Goal: Task Accomplishment & Management: Manage account settings

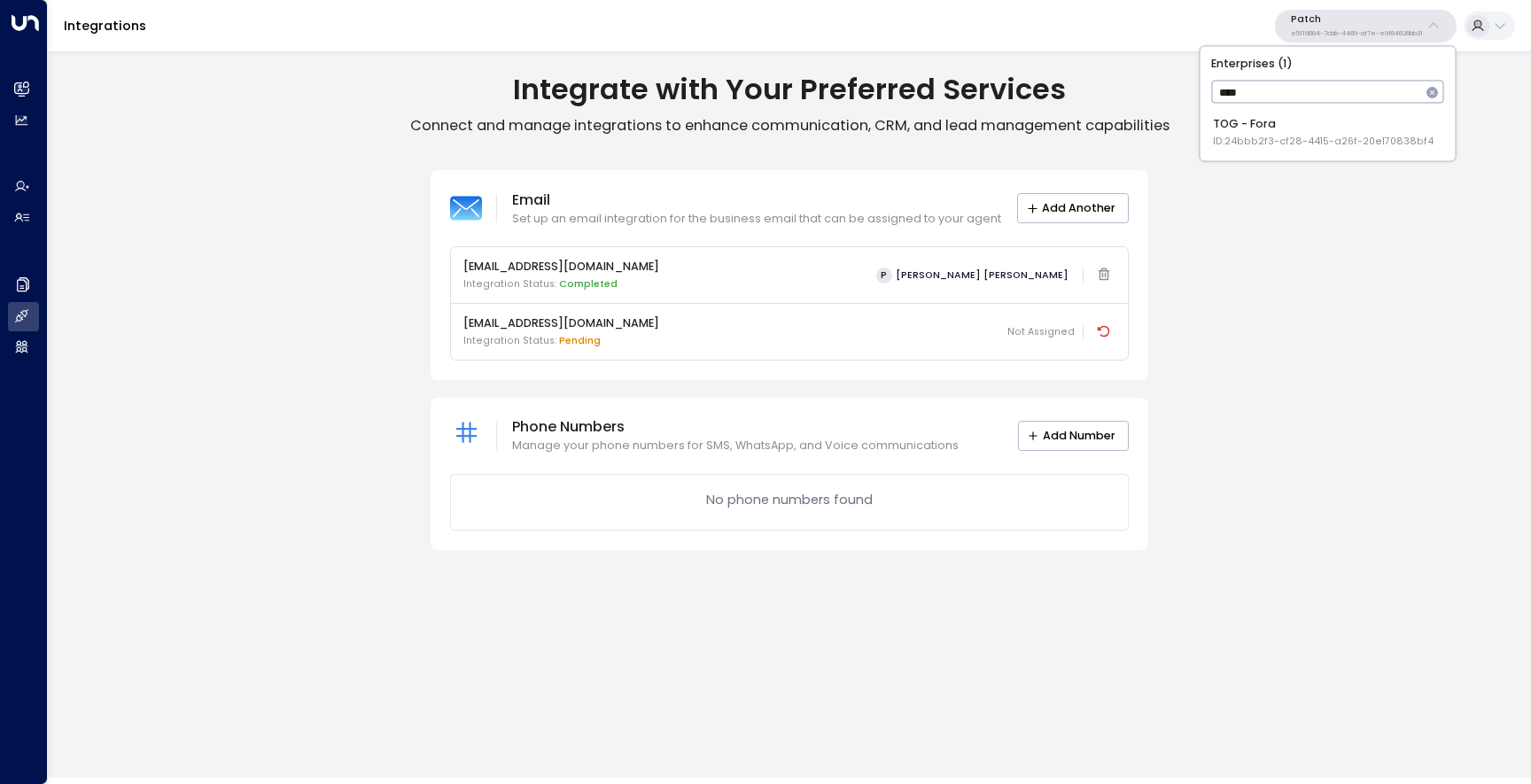
type input "****"
click at [1325, 34] on p "e5119684-7cbb-4469-af7e-e9f84628bb31" at bounding box center [1357, 33] width 132 height 7
type input "****"
click at [1340, 141] on span "ID: 24bbb2f3-cf28-4415-a26f-20e170838bf4" at bounding box center [1322, 142] width 220 height 14
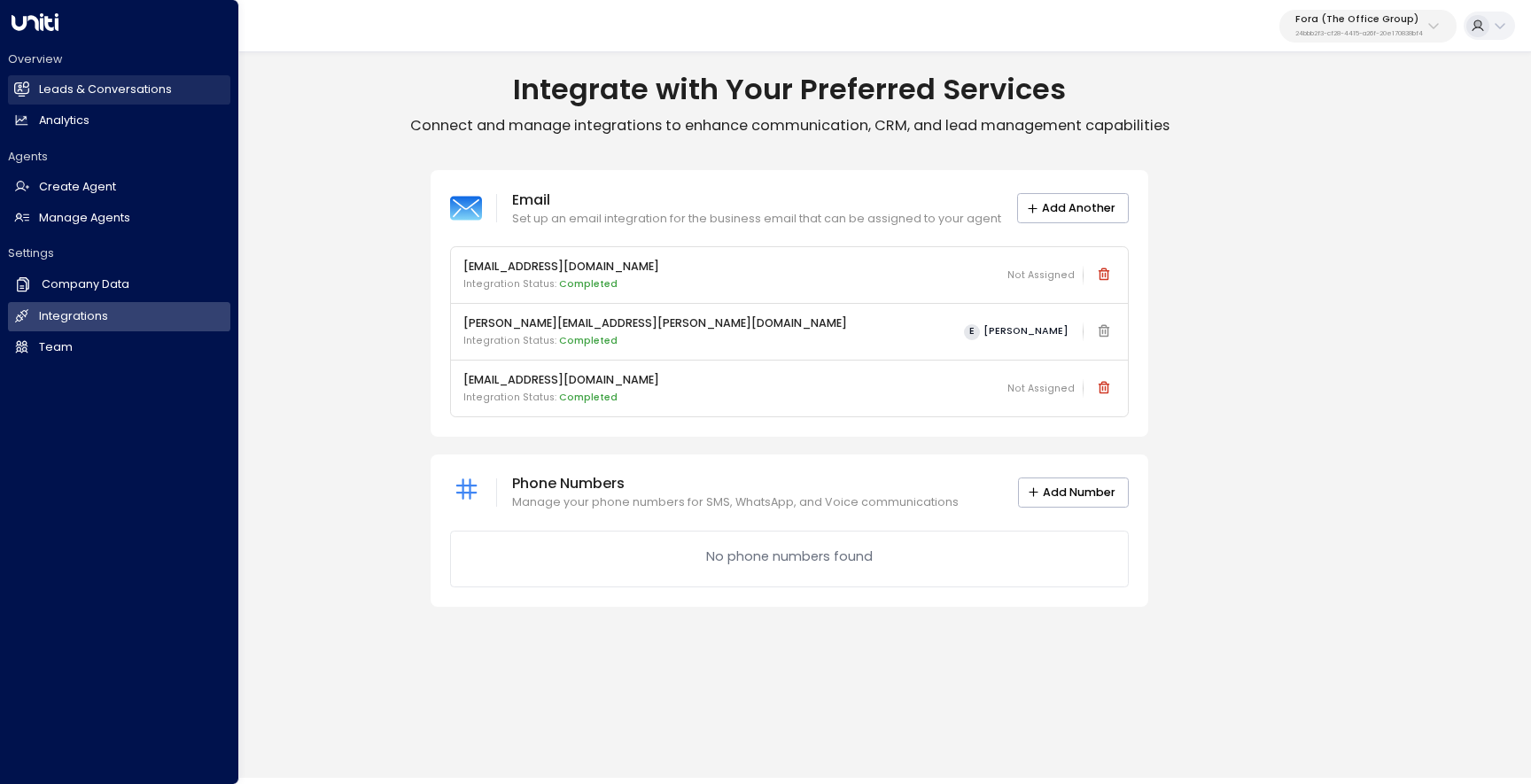
click at [70, 89] on h2 "Leads & Conversations" at bounding box center [106, 89] width 133 height 17
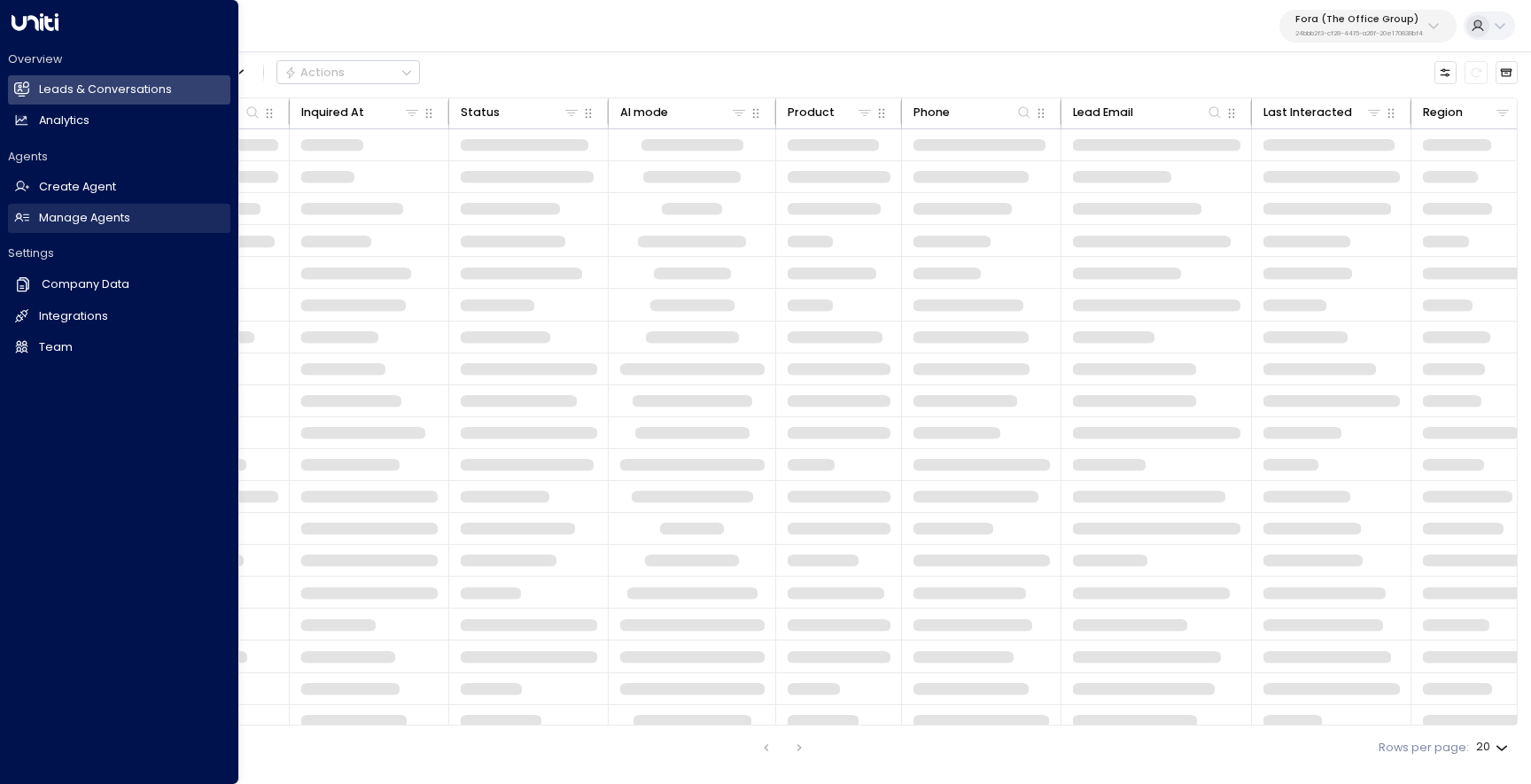
click at [141, 219] on link "Manage Agents Manage Agents" at bounding box center [118, 218] width 222 height 29
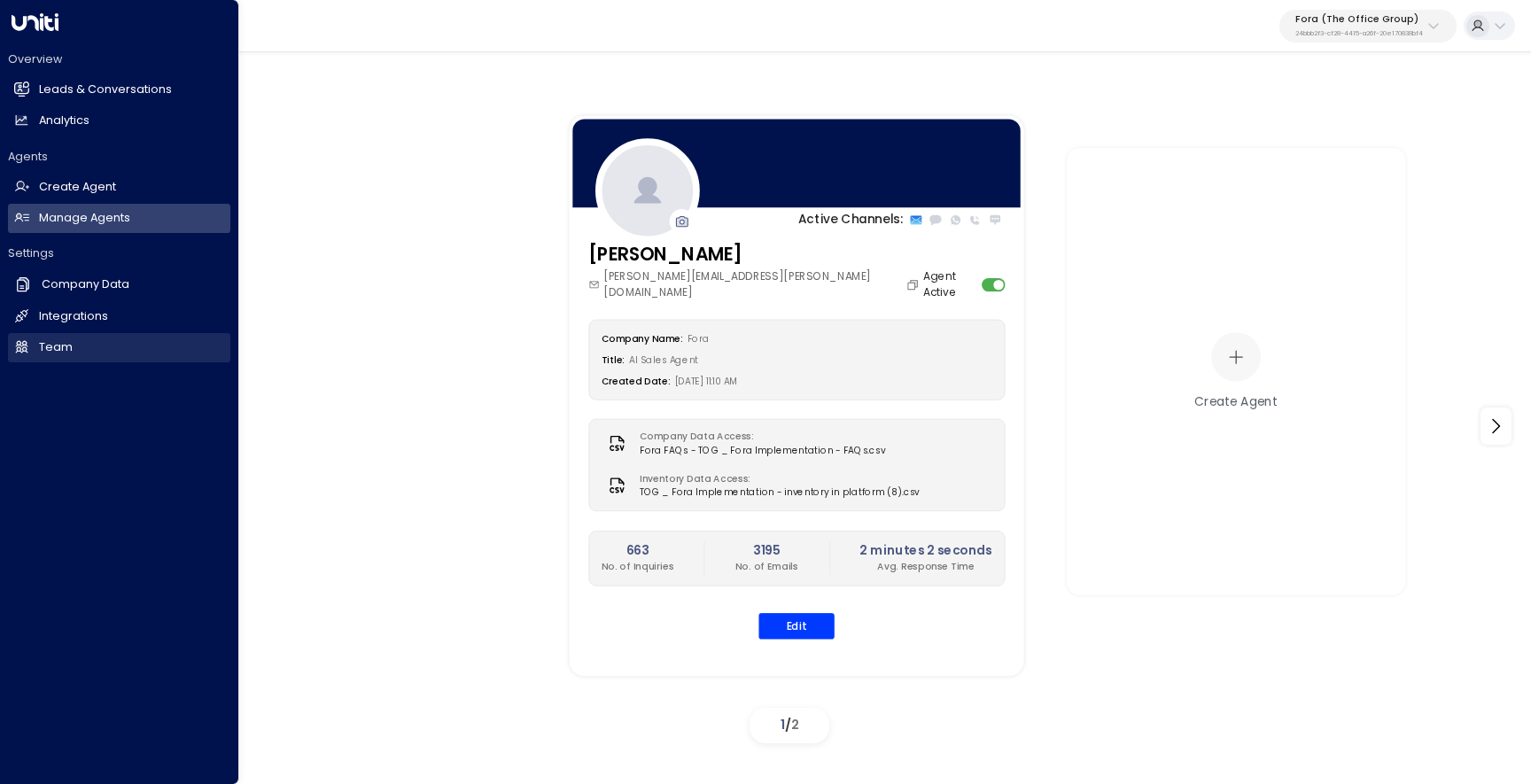
click at [79, 348] on link "Team Team" at bounding box center [118, 347] width 222 height 29
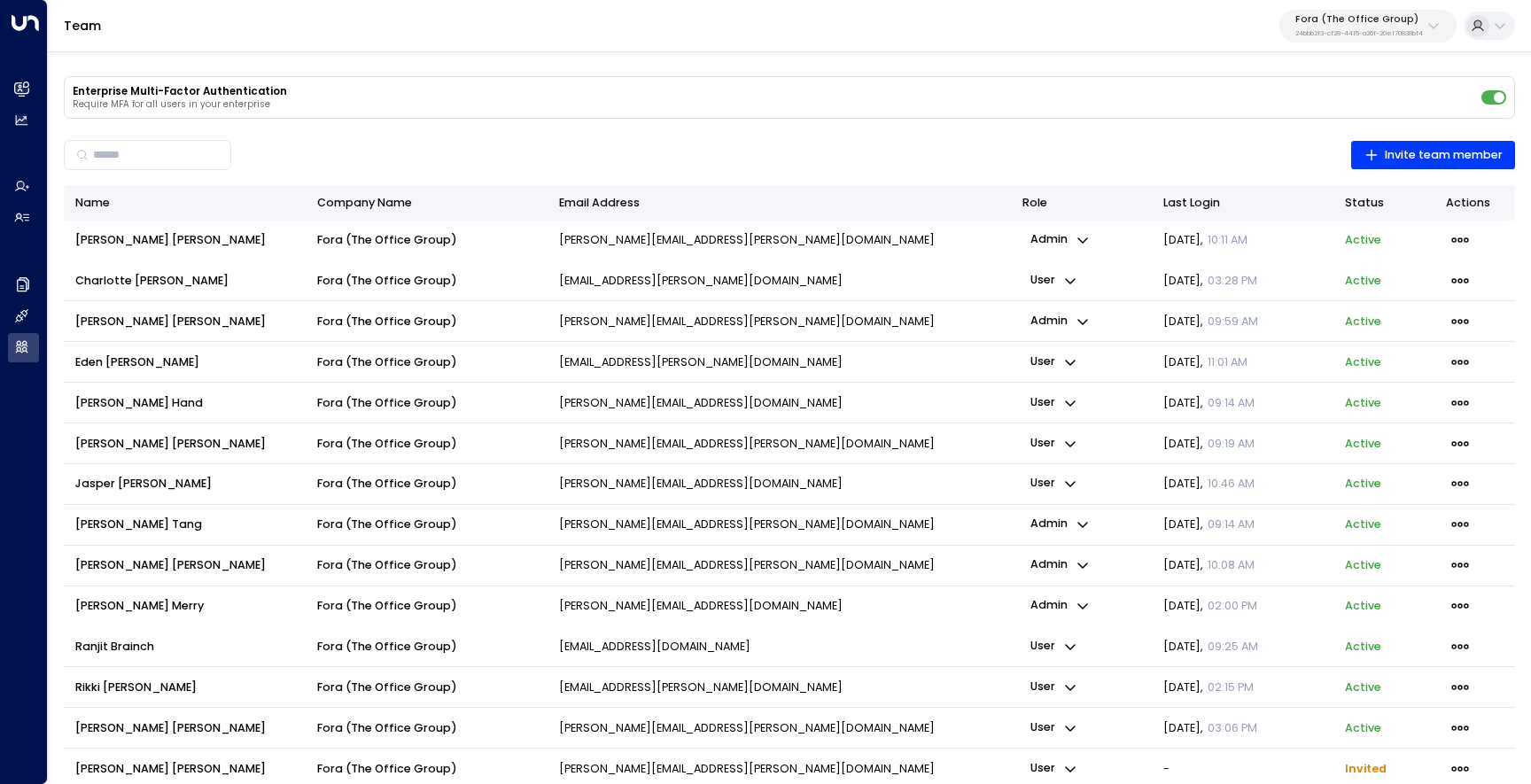
click at [894, 169] on div "​ Invite team member" at bounding box center [789, 155] width 1452 height 40
click at [1202, 168] on div "​ Invite team member" at bounding box center [789, 155] width 1452 height 40
click at [1316, 21] on p "Fora (The Office Group)" at bounding box center [1359, 19] width 127 height 11
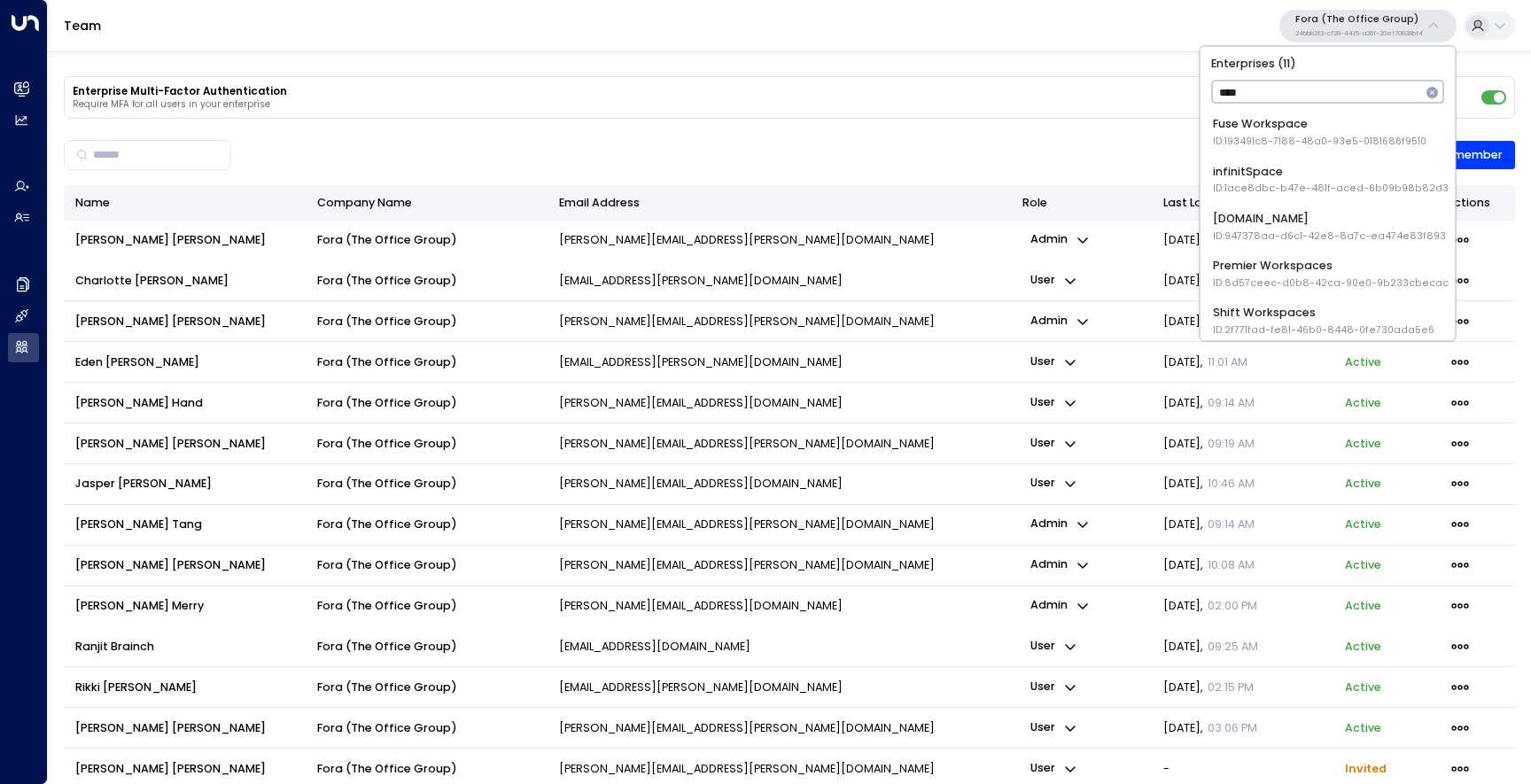
type input "*****"
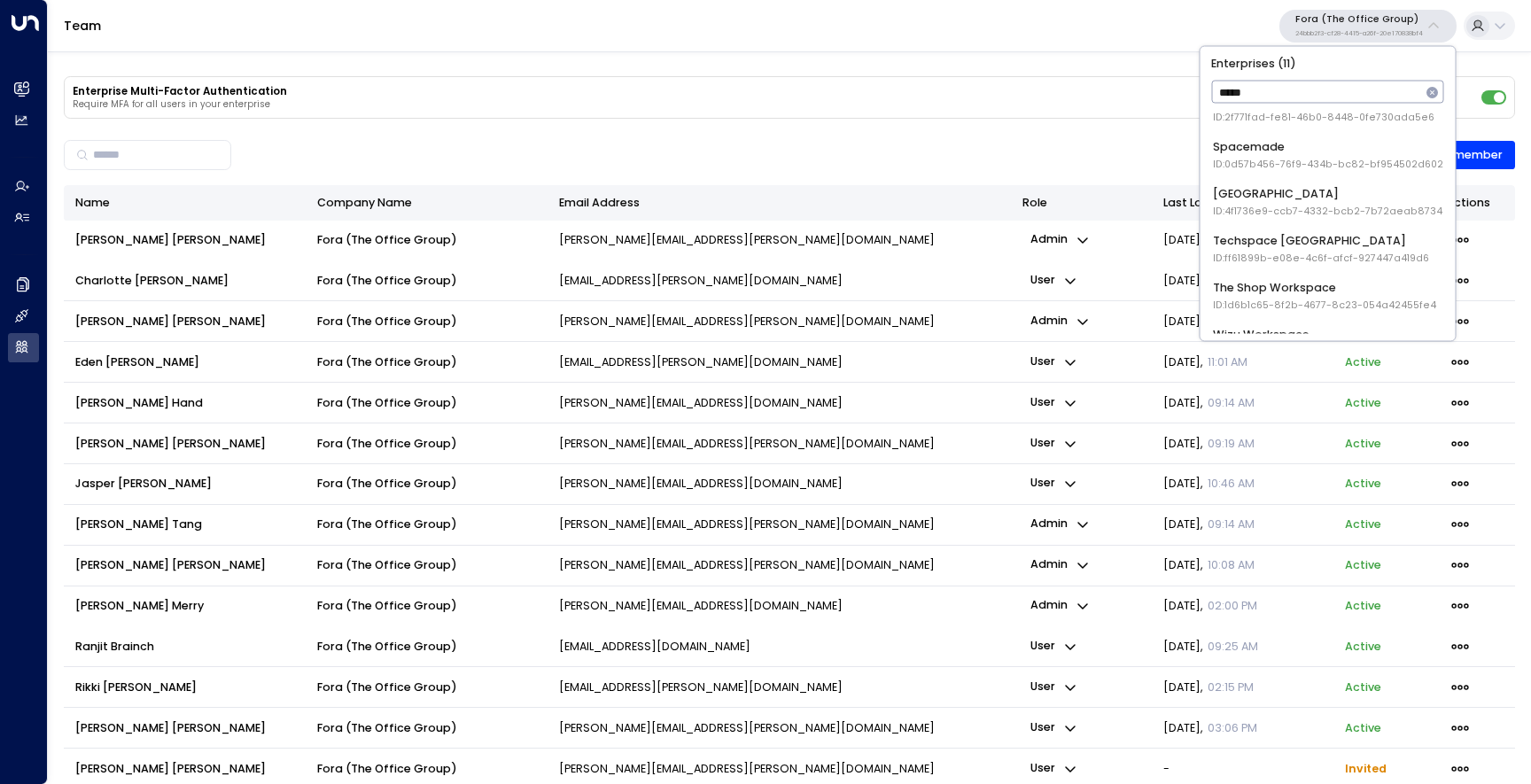
click at [1335, 200] on div "Space Station ID: 4f1736e9-ccb7-4332-bcb2-7b72aeab8734" at bounding box center [1327, 201] width 229 height 32
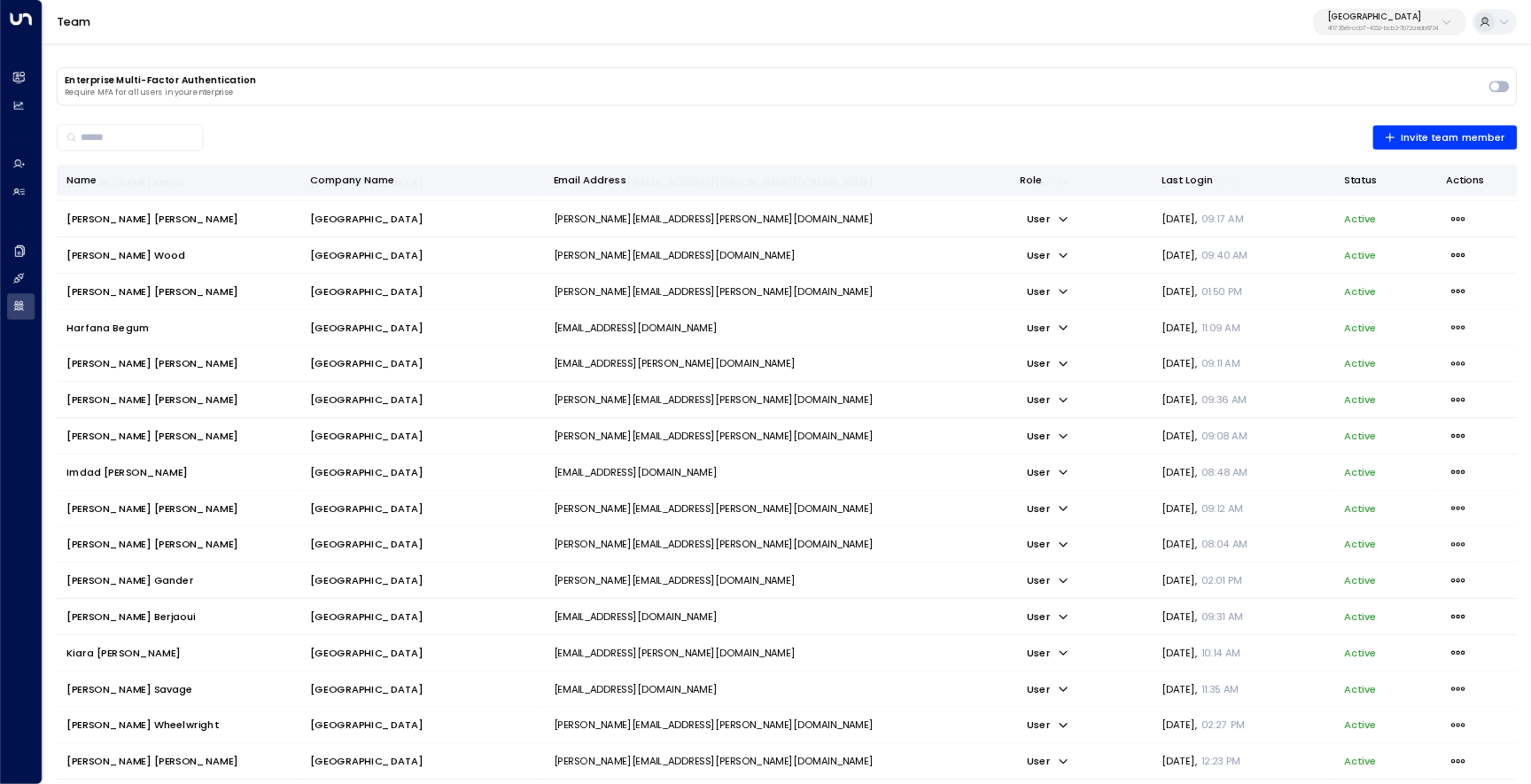
scroll to position [0, 0]
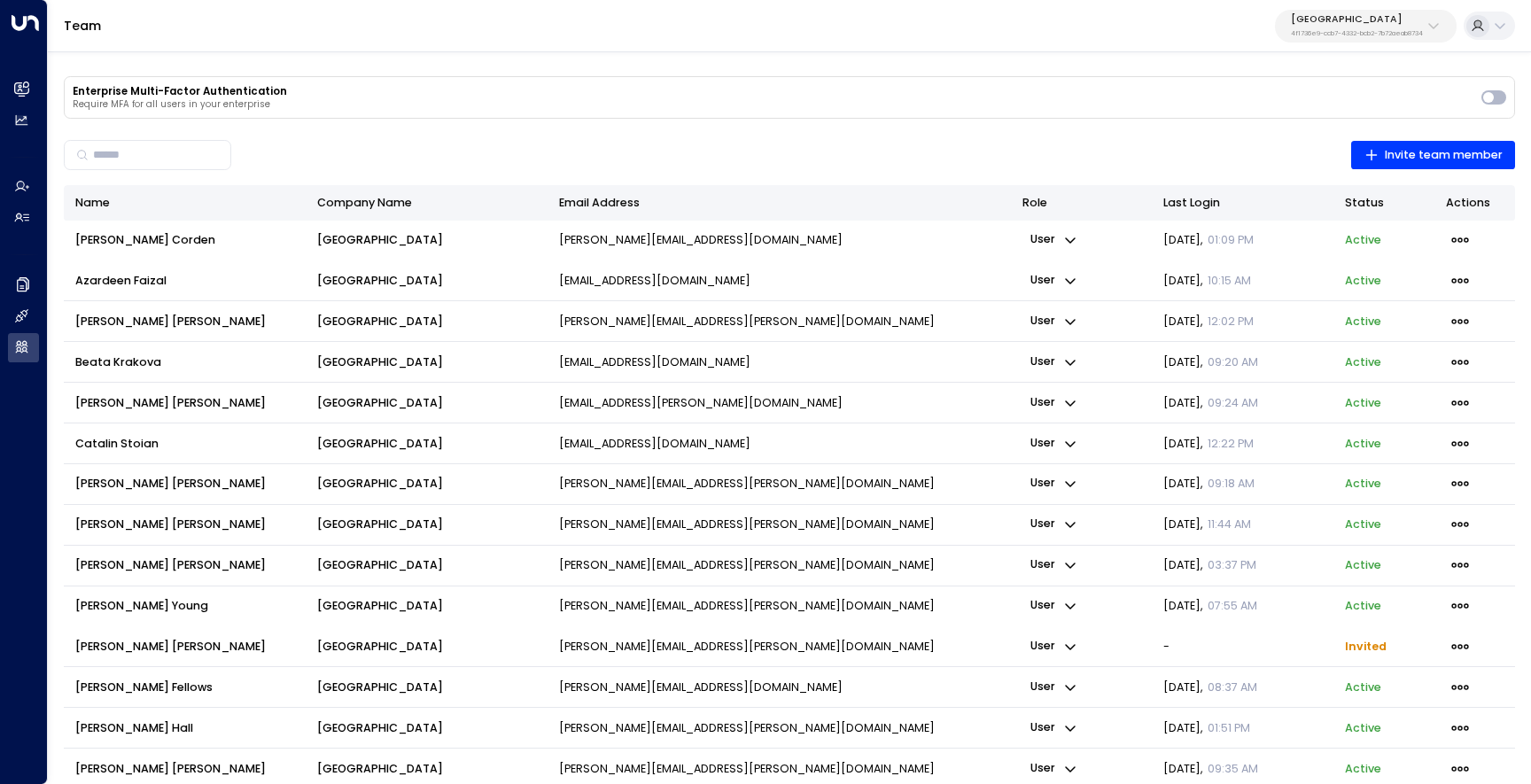
click at [1275, 105] on p "Require MFA for all users in your enterprise" at bounding box center [772, 104] width 1401 height 11
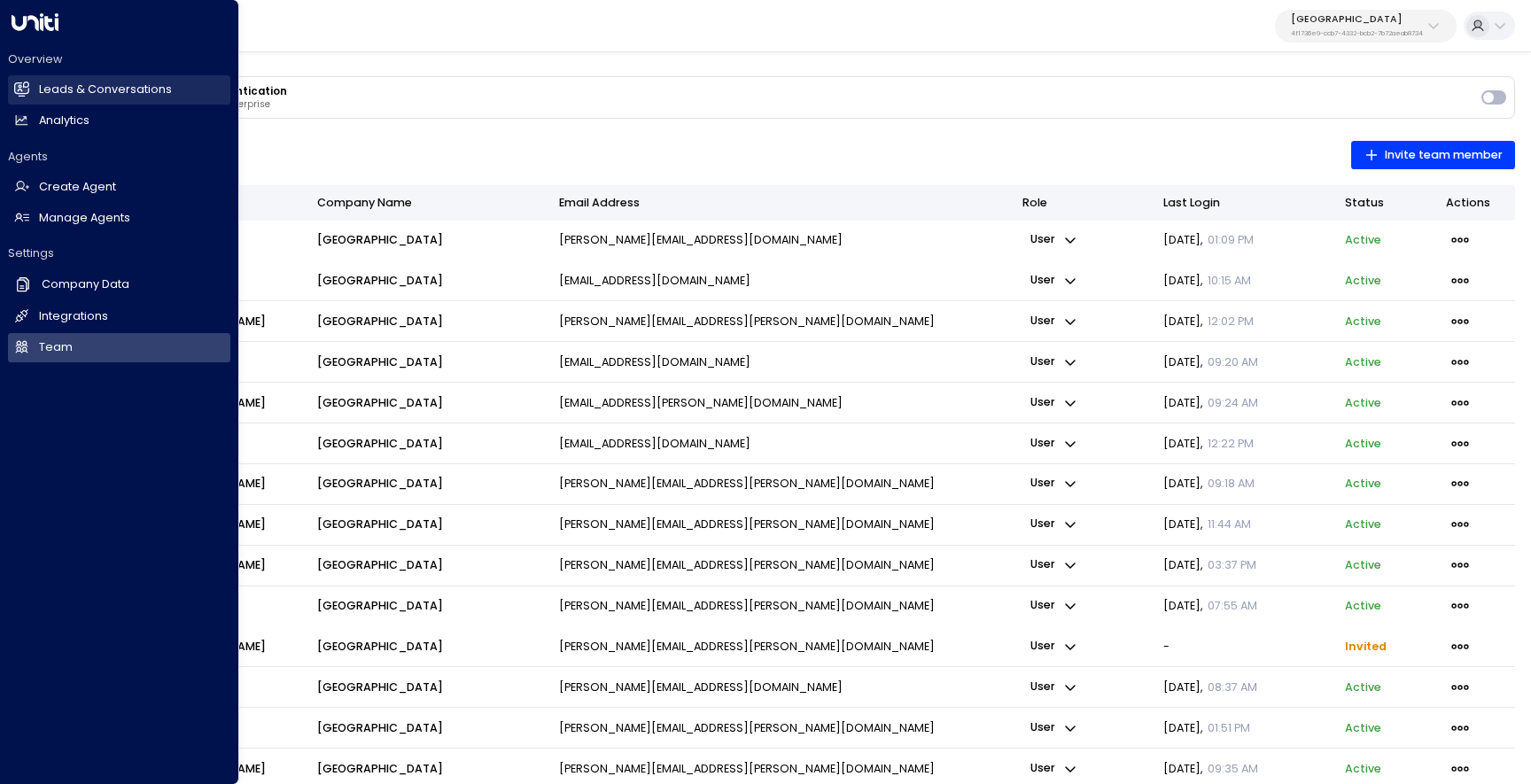
click at [23, 99] on link "Leads & Conversations Leads & Conversations" at bounding box center [118, 90] width 222 height 29
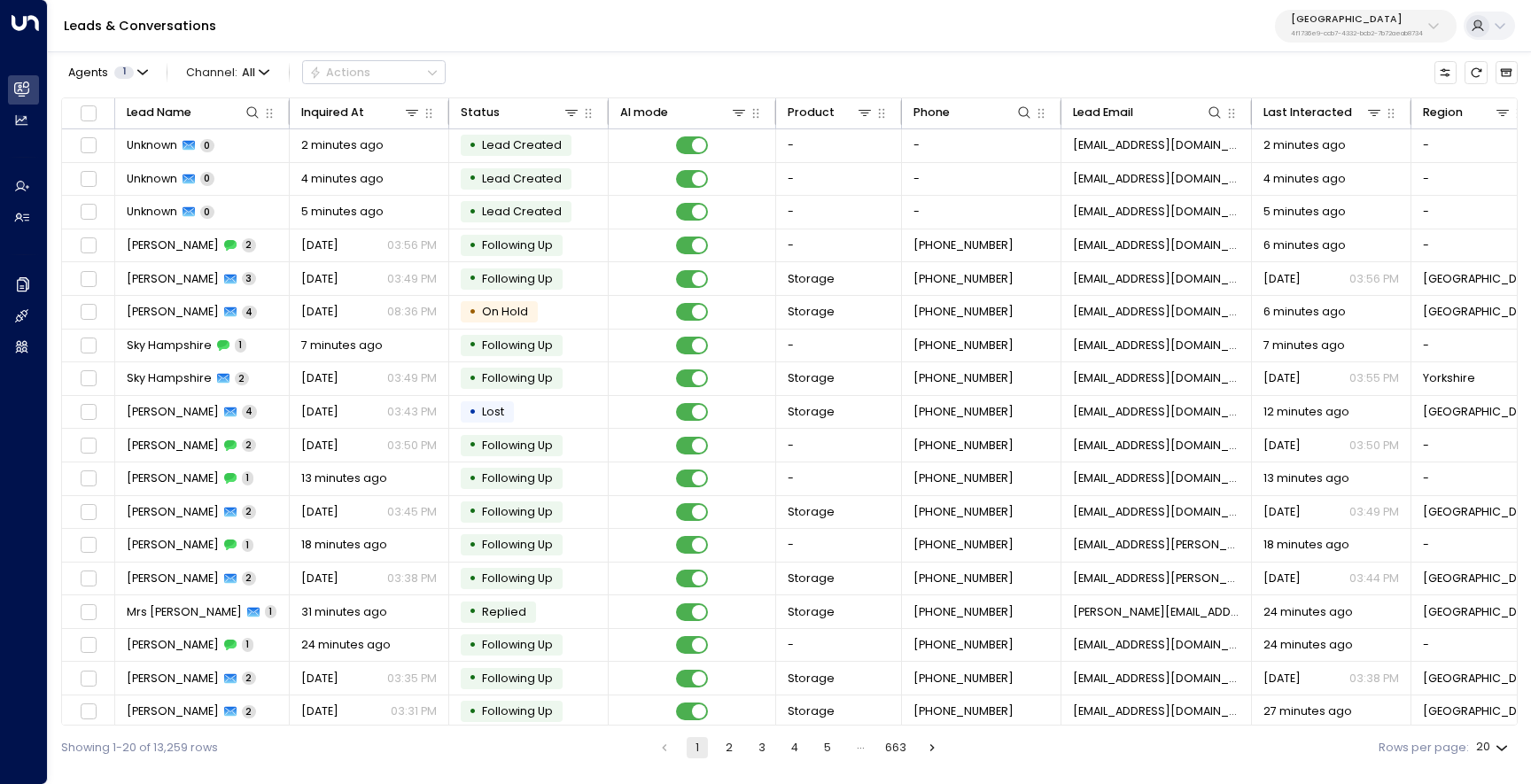
click at [1346, 15] on p "[GEOGRAPHIC_DATA]" at bounding box center [1357, 19] width 132 height 11
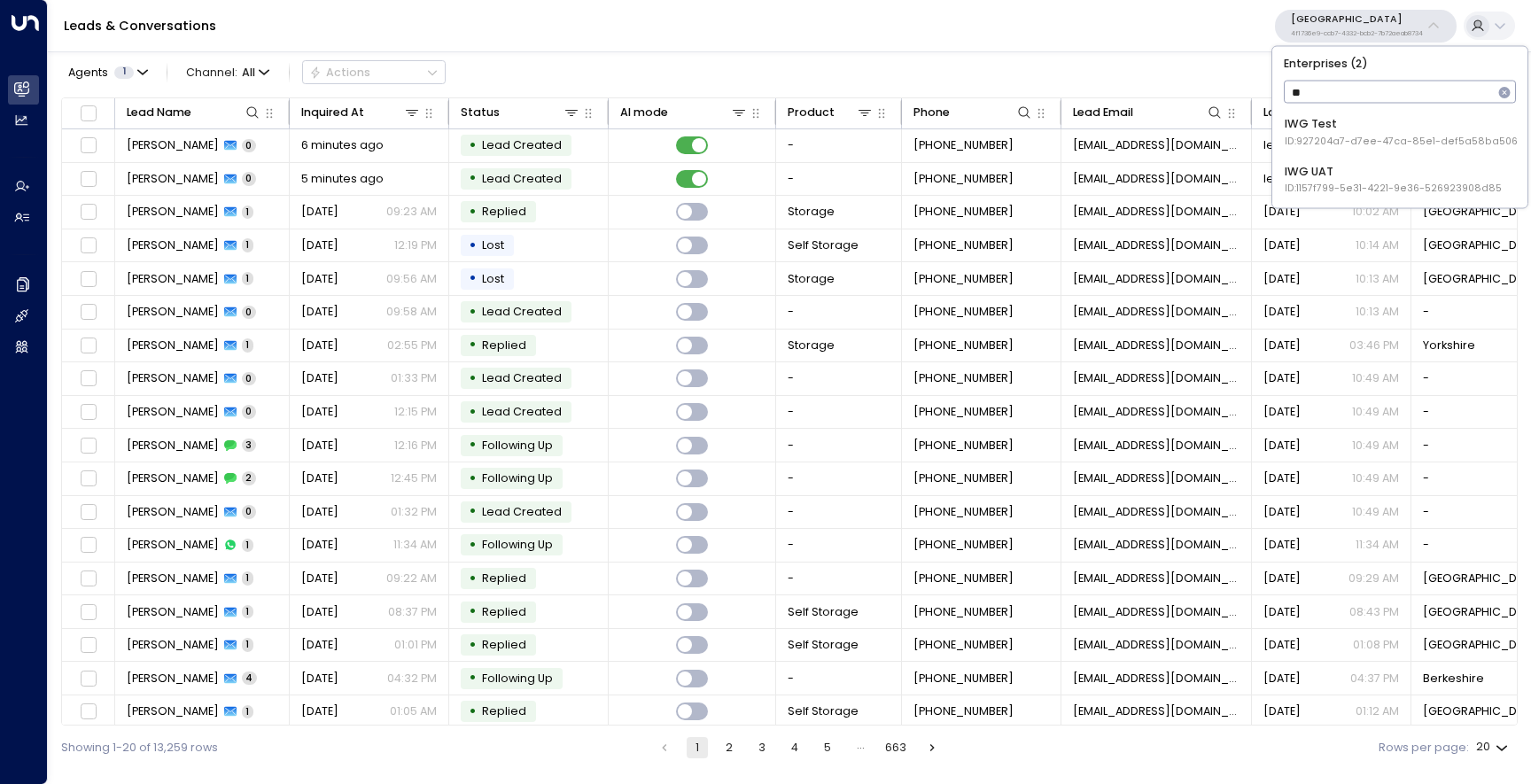
type input "***"
click at [1412, 169] on div "IWG UAT ID: 1157f799-5e31-4221-9e36-526923908d85" at bounding box center [1394, 179] width 217 height 32
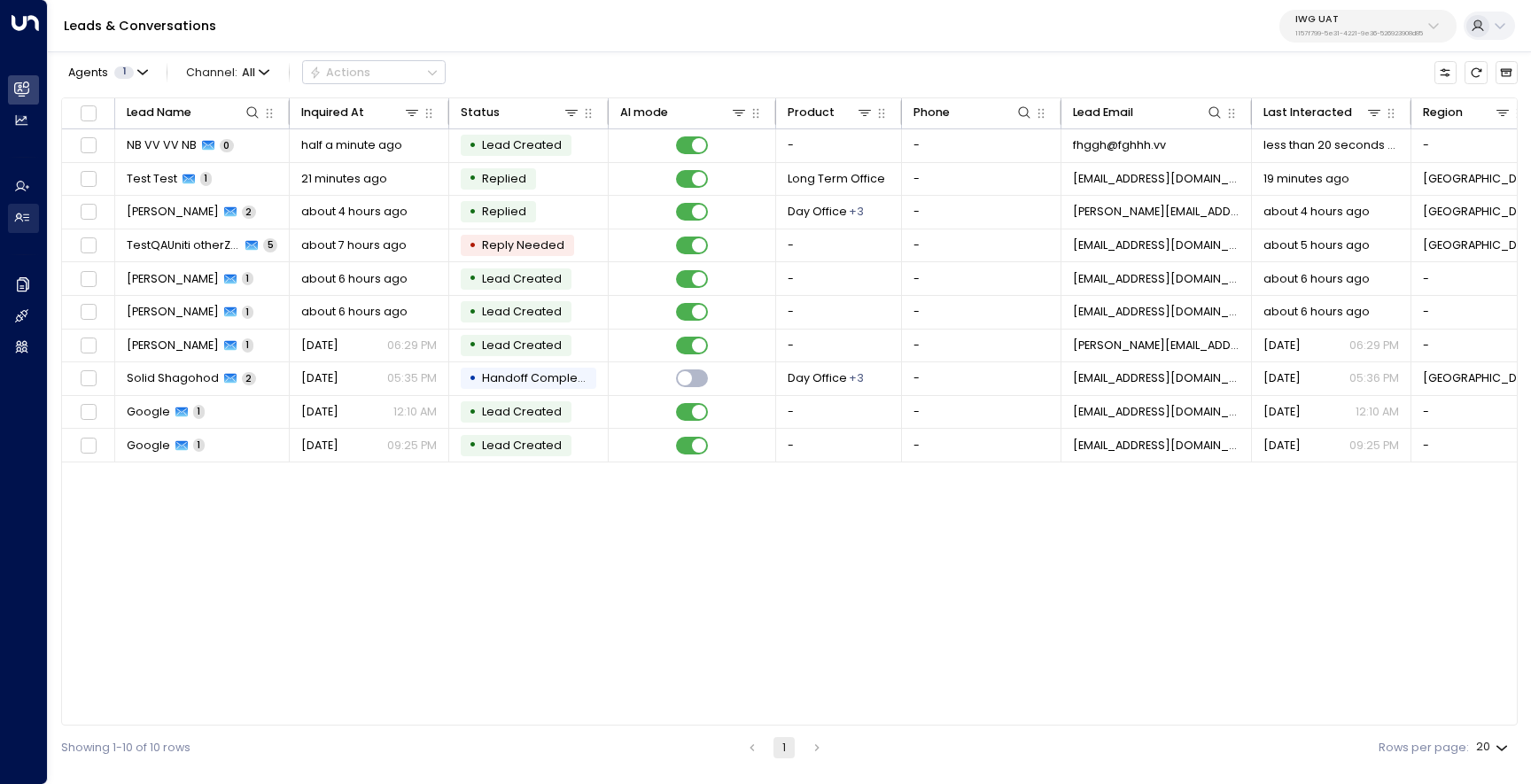
click at [32, 225] on link "Manage Agents Manage Agents" at bounding box center [23, 218] width 31 height 29
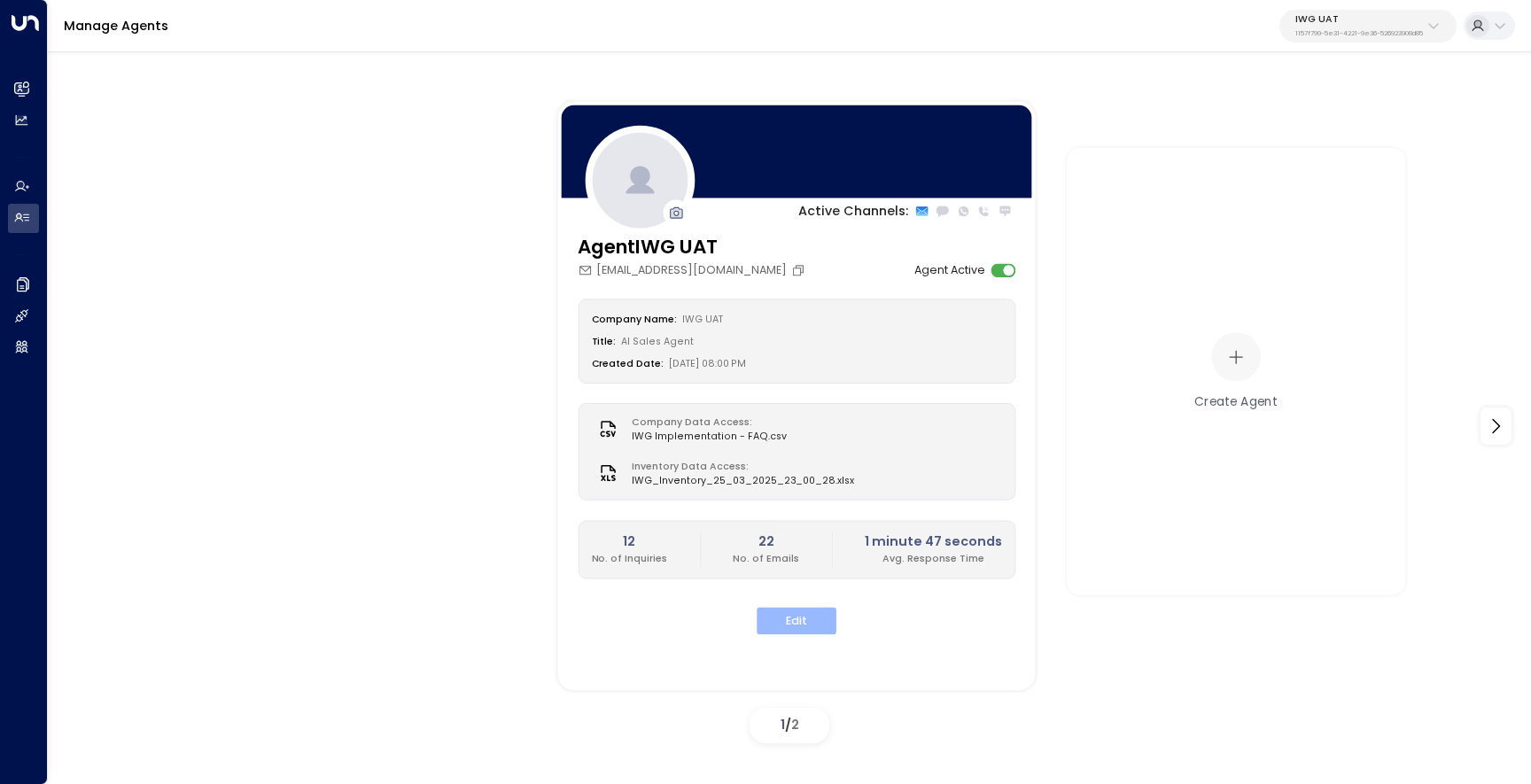
click at [822, 622] on button "Edit" at bounding box center [796, 622] width 79 height 27
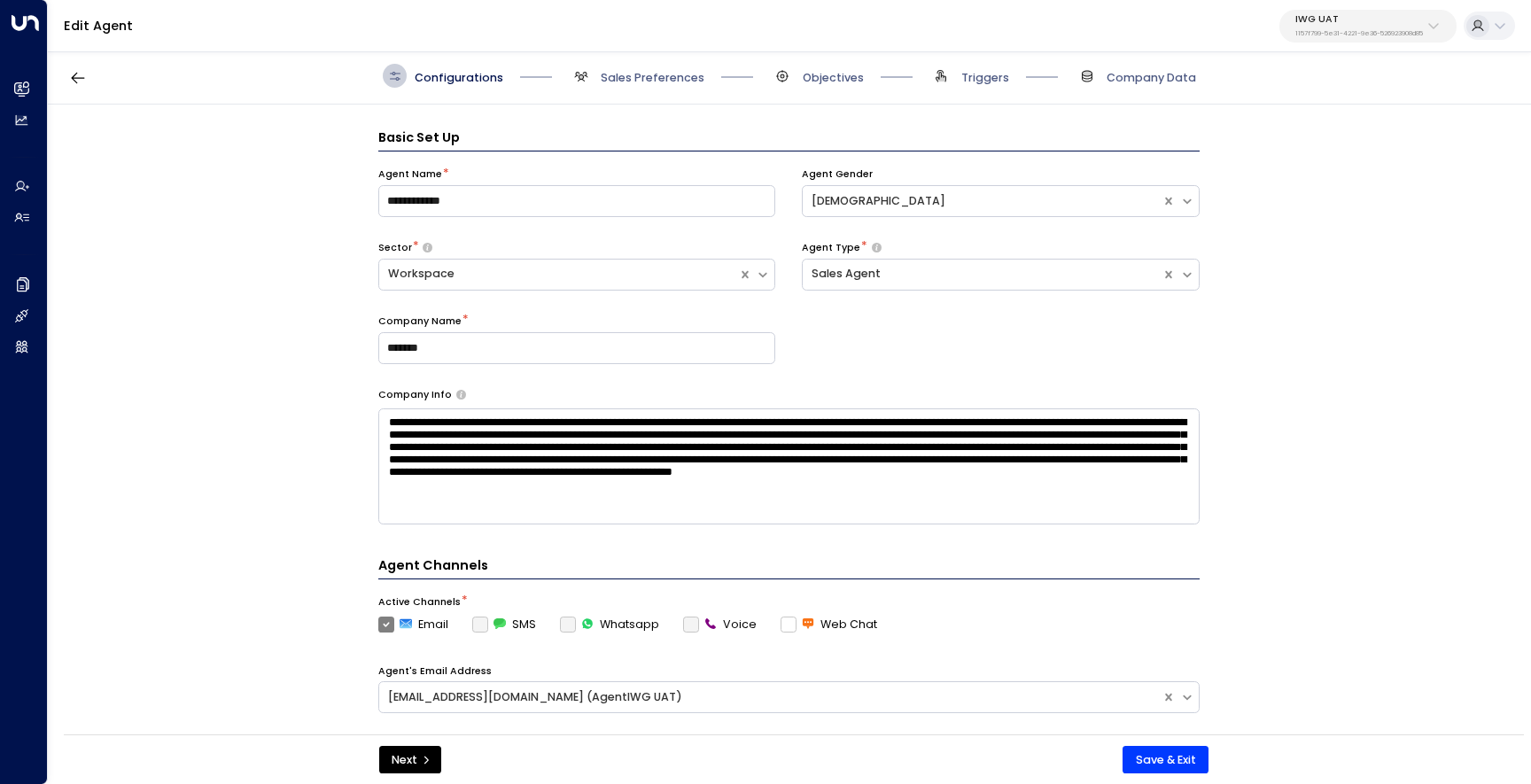
scroll to position [23, 0]
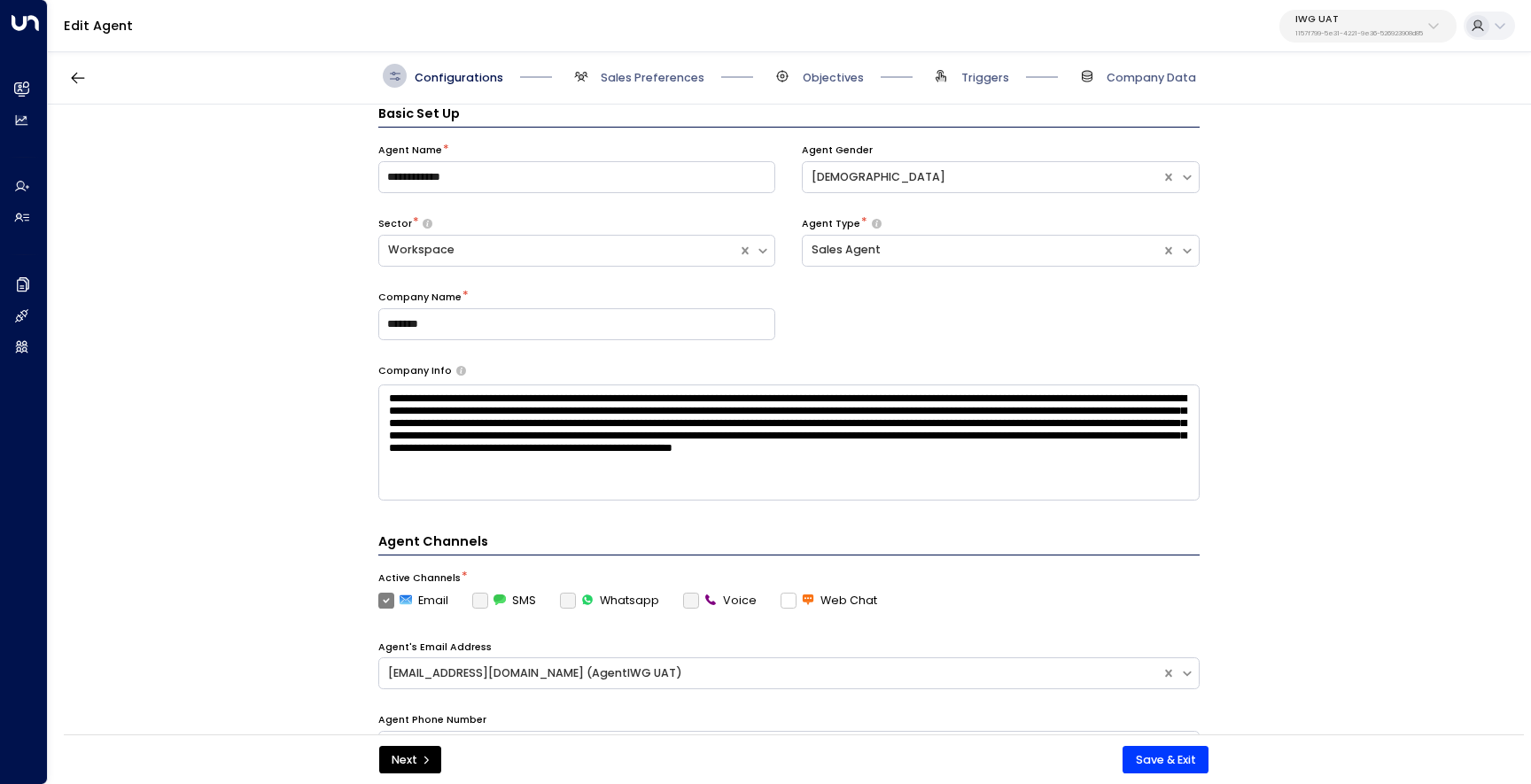
click at [978, 419] on textarea "**********" at bounding box center [789, 442] width 821 height 116
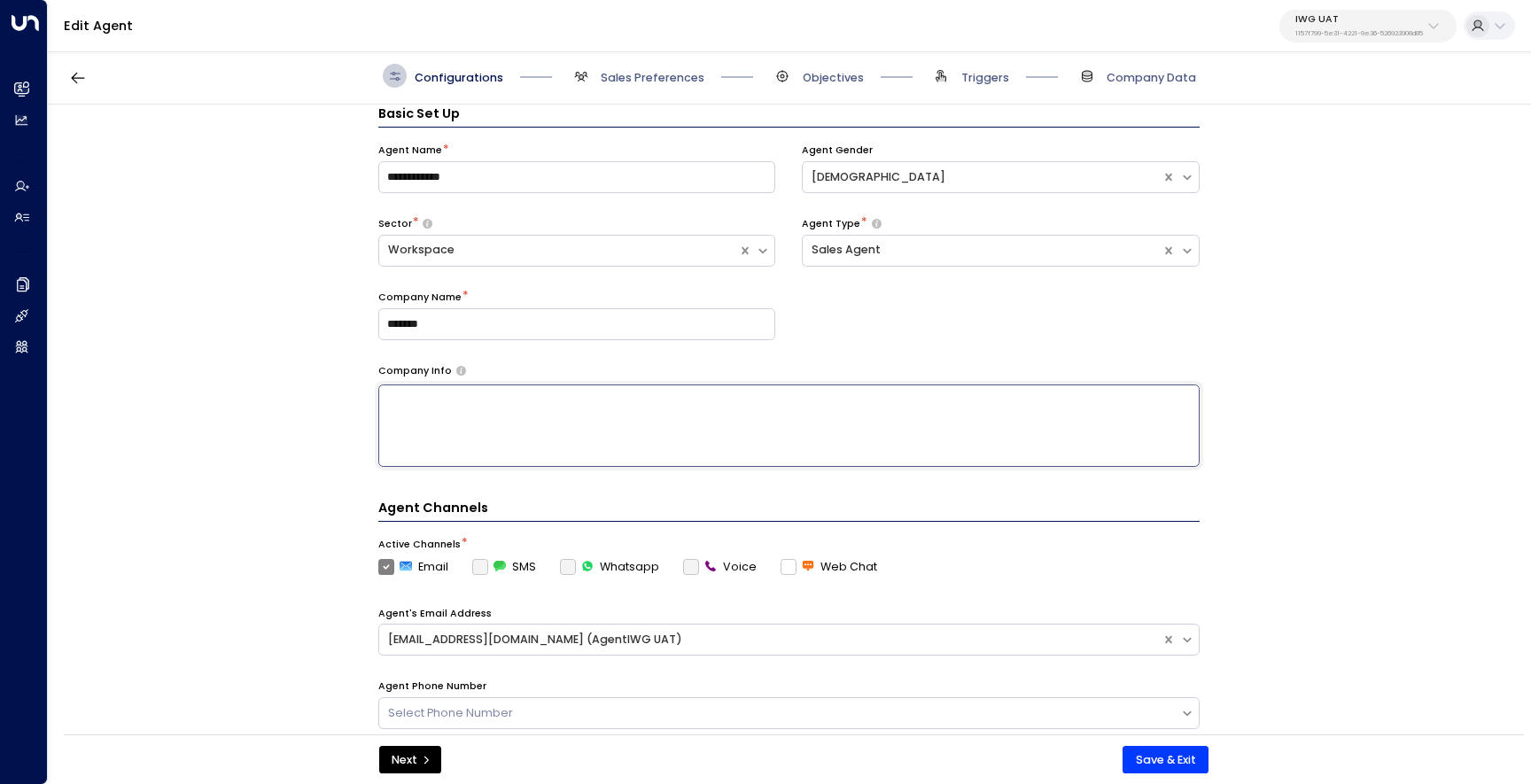
paste textarea "**********"
type textarea "**********"
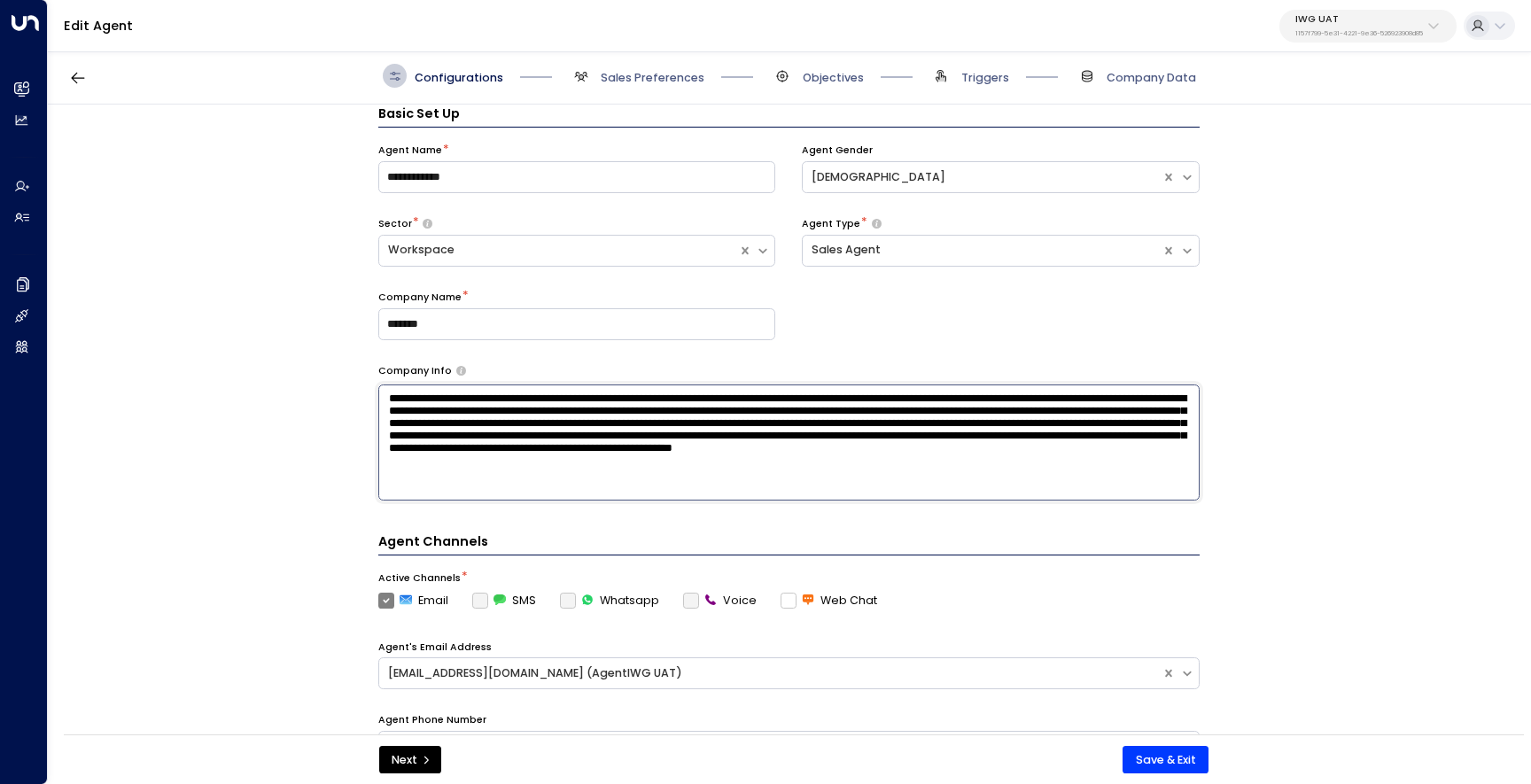
click at [1312, 458] on div "**********" at bounding box center [789, 425] width 1482 height 640
click at [664, 88] on div "Configurations Sales Preferences Objectives Triggers Company Data" at bounding box center [789, 76] width 1483 height 57
click at [671, 78] on span "Sales Preferences" at bounding box center [653, 78] width 104 height 16
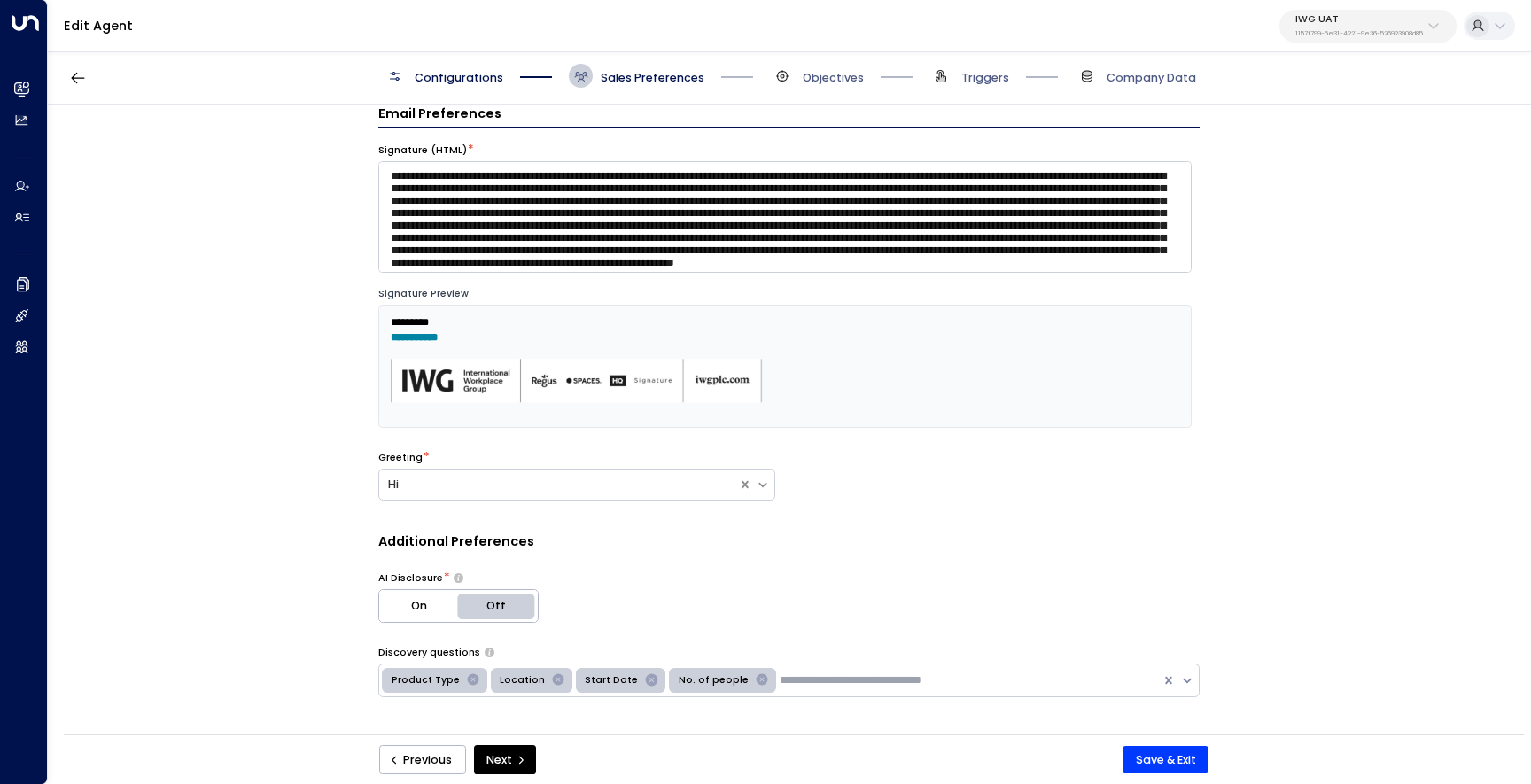
click at [814, 68] on span "Objectives" at bounding box center [817, 75] width 93 height 23
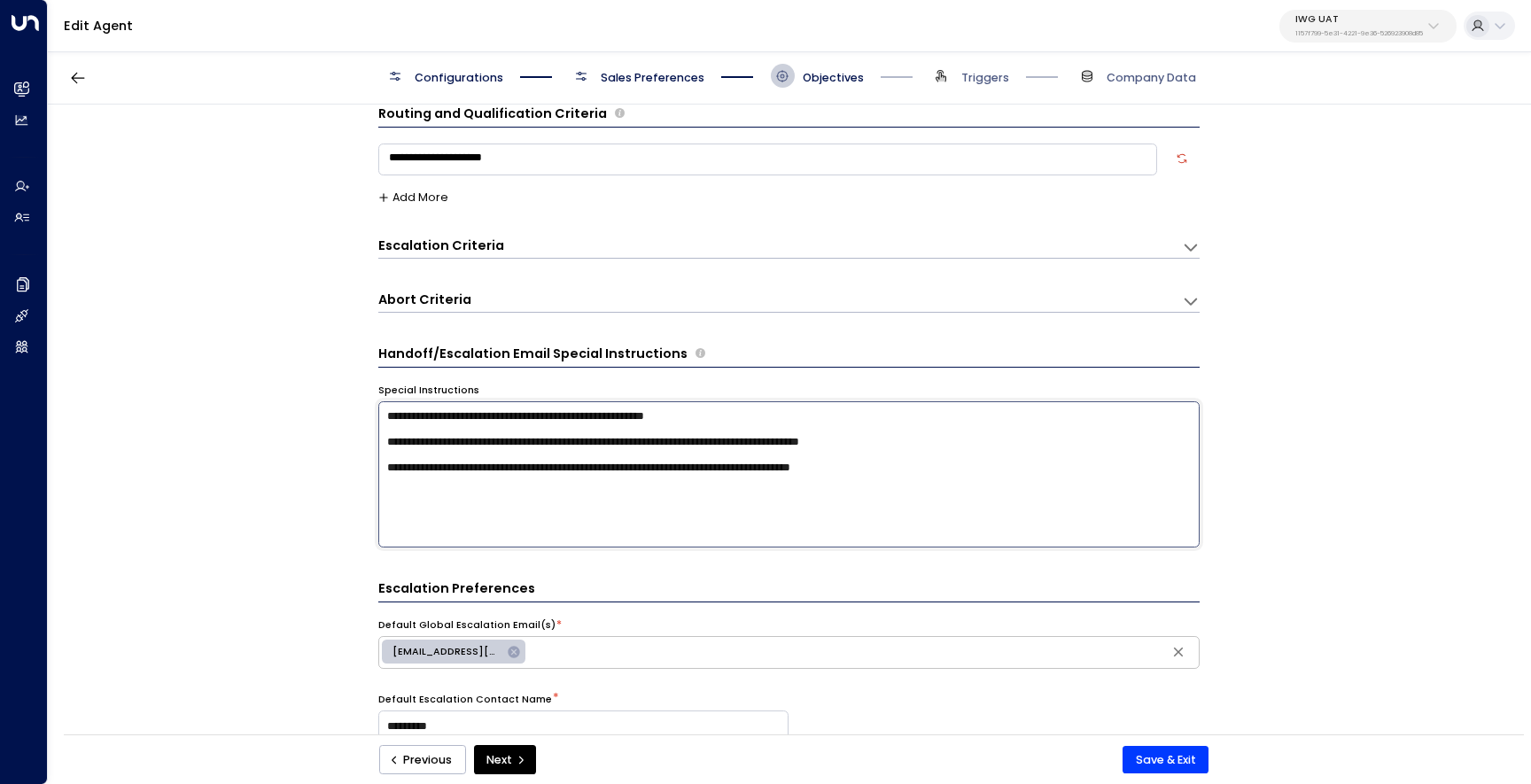
click at [911, 434] on textarea "**********" at bounding box center [789, 474] width 821 height 146
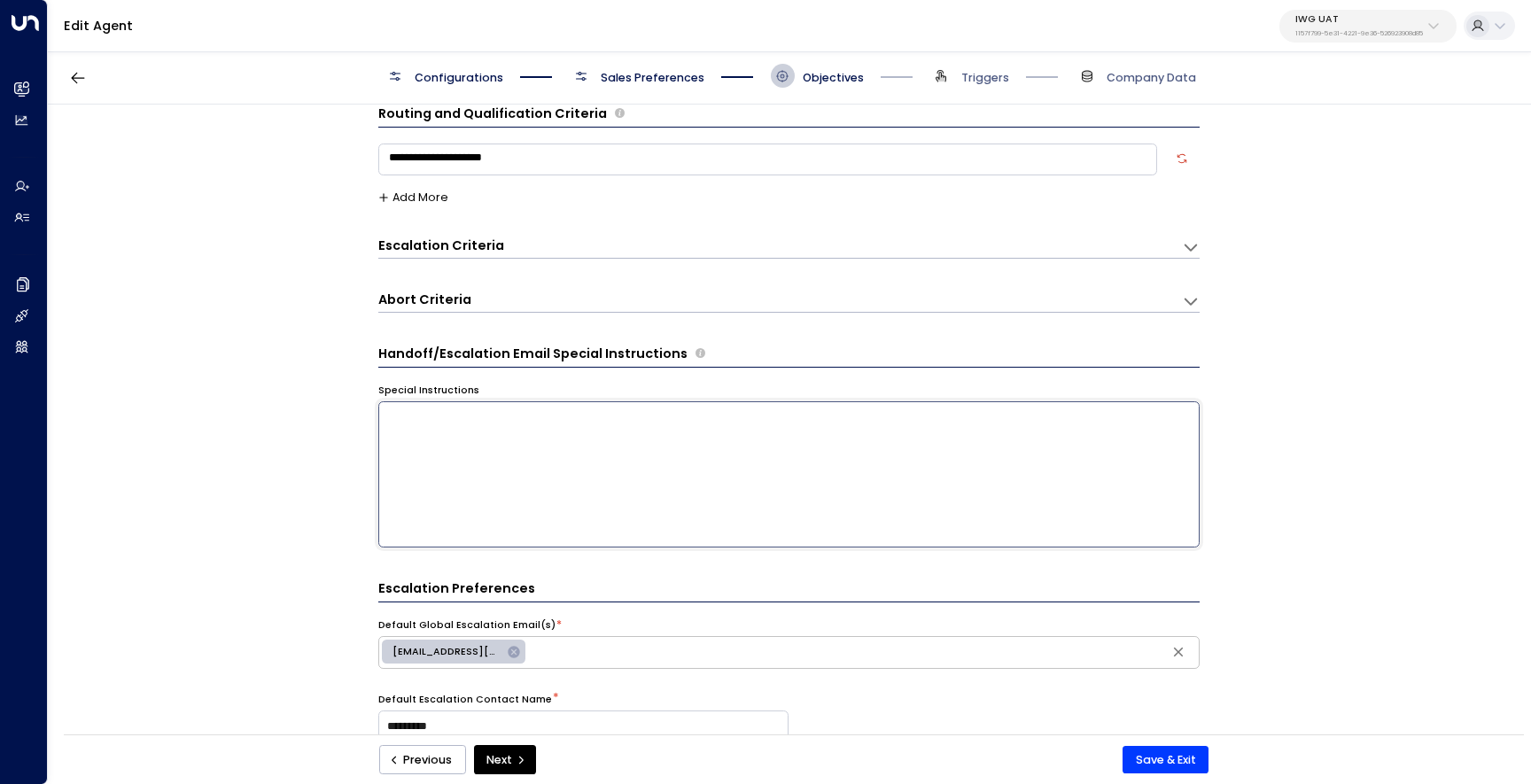
paste textarea "**********"
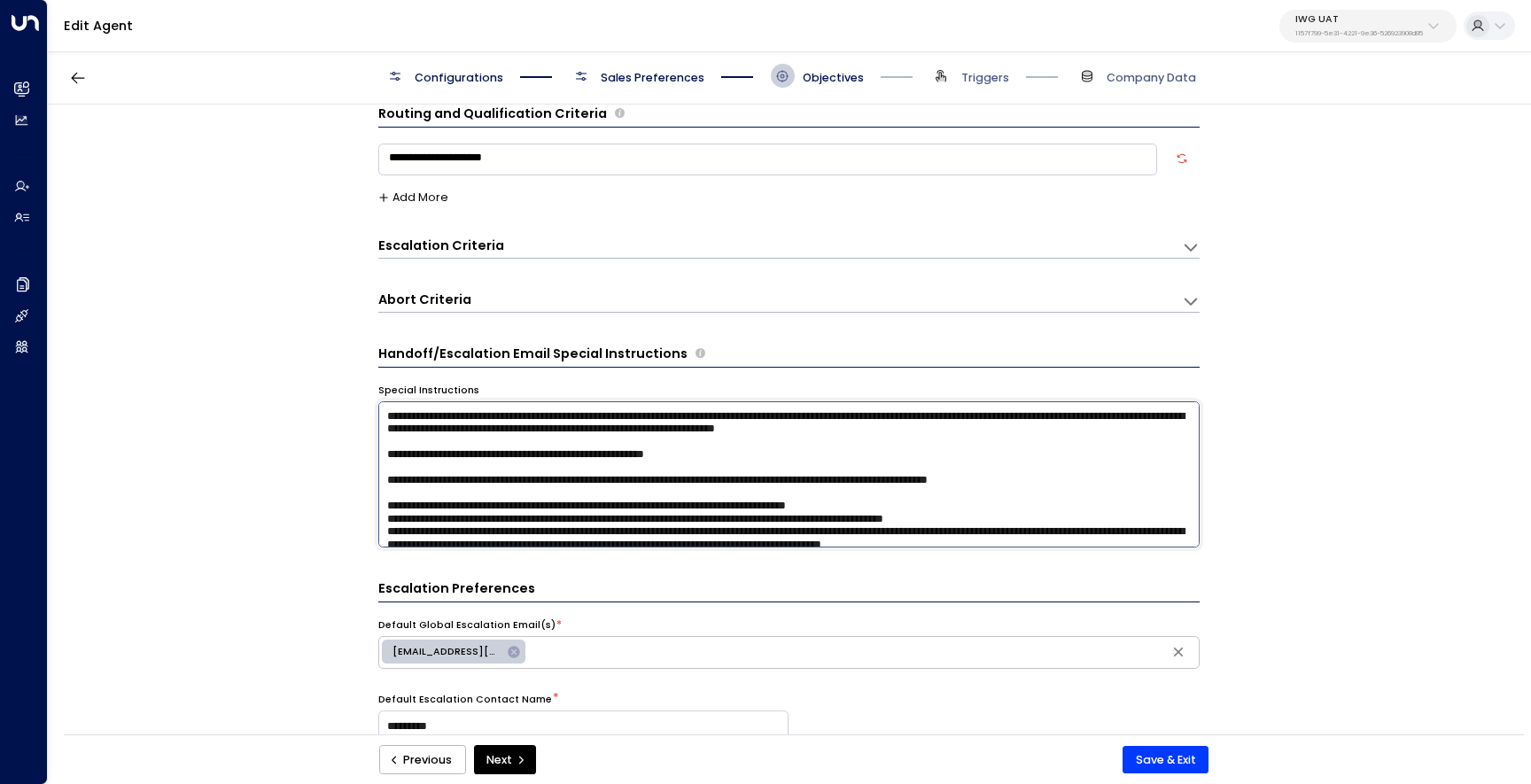
scroll to position [724, 0]
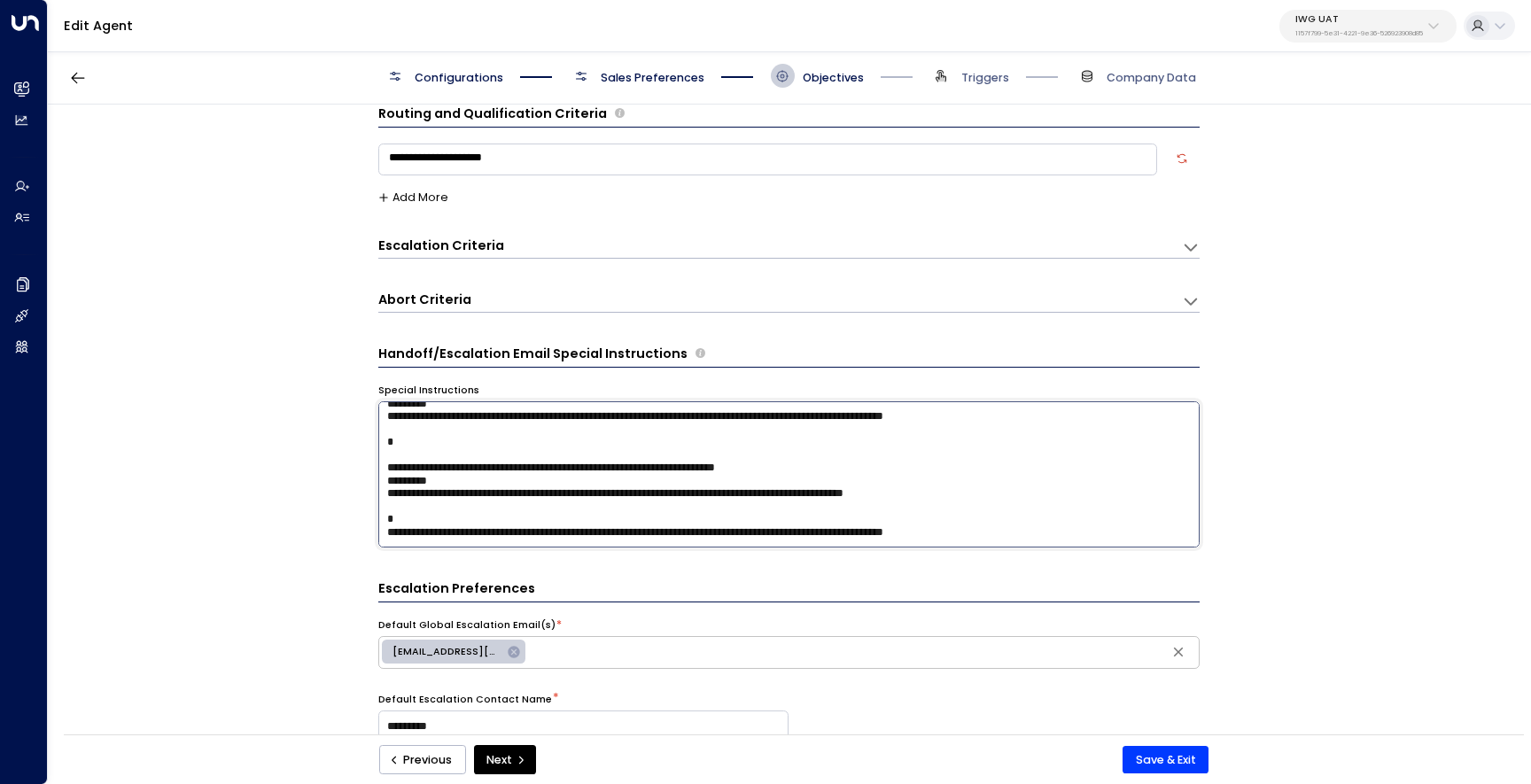
type textarea "**********"
click at [313, 465] on div "**********" at bounding box center [789, 425] width 1482 height 640
click at [412, 708] on div "Default Escalation Contact Name * *********" at bounding box center [584, 717] width 411 height 50
click at [412, 717] on input "*********" at bounding box center [584, 726] width 411 height 32
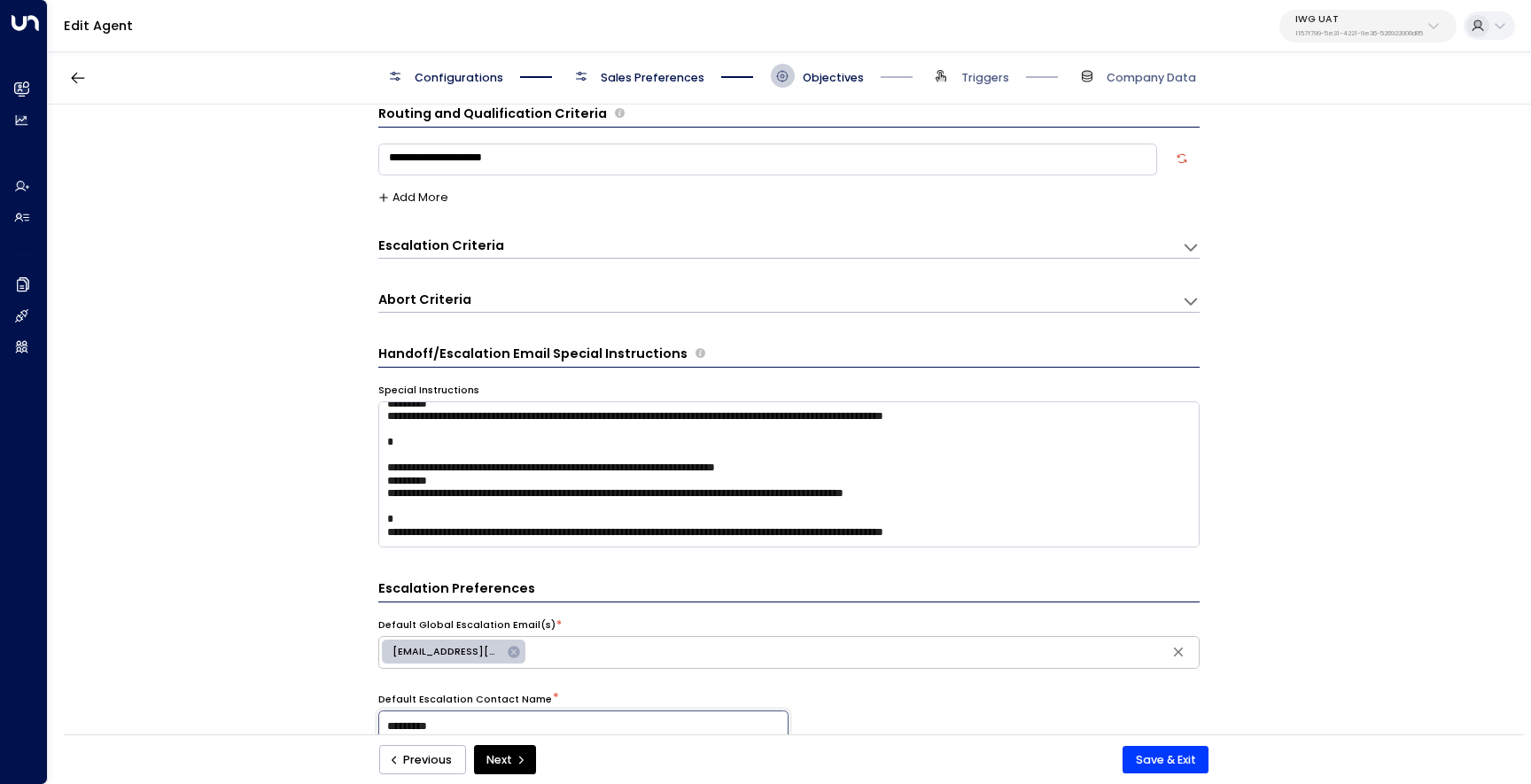
click at [412, 717] on input "*********" at bounding box center [584, 726] width 411 height 32
type input "***"
click at [248, 692] on div "**********" at bounding box center [789, 425] width 1482 height 640
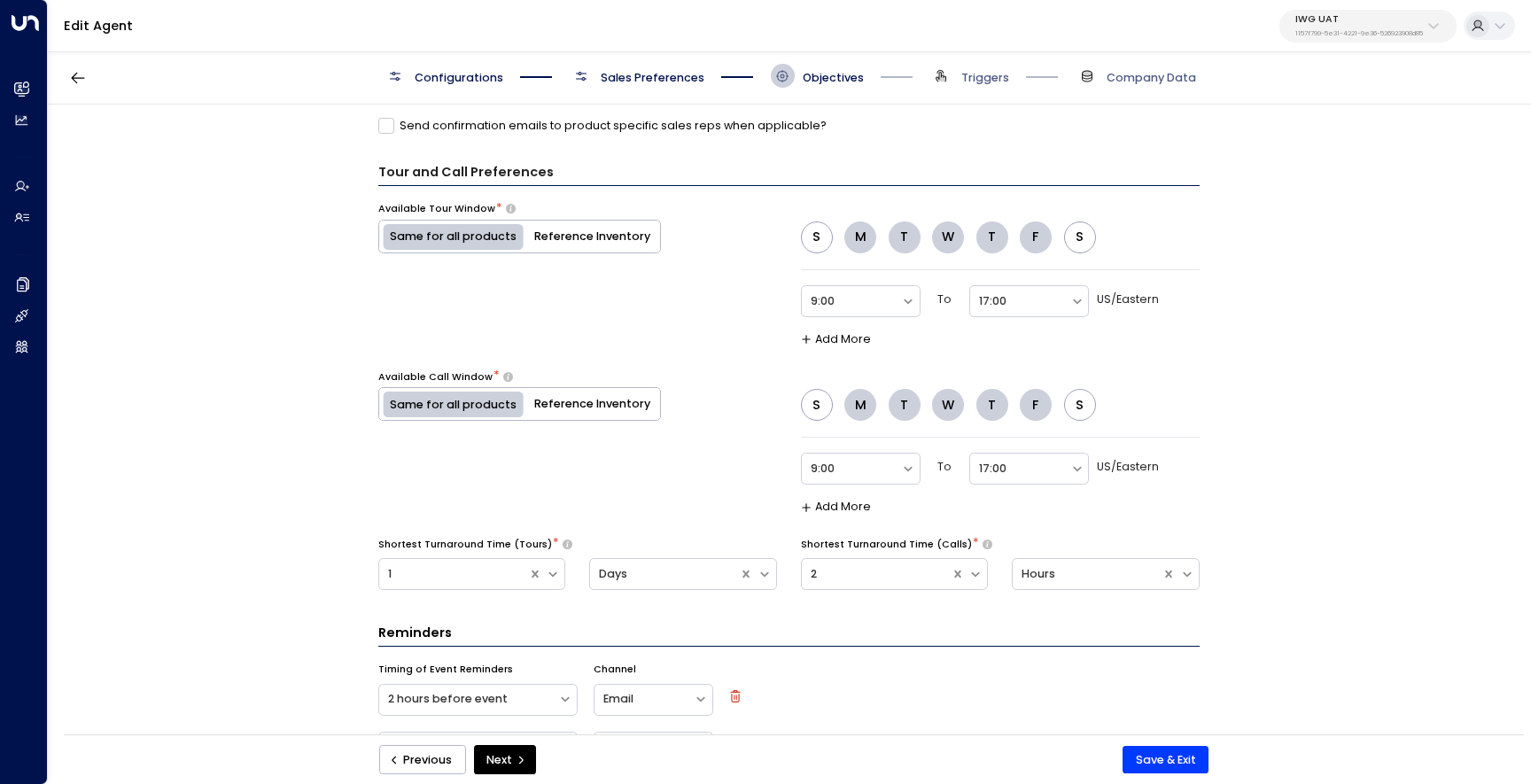
scroll to position [1063, 0]
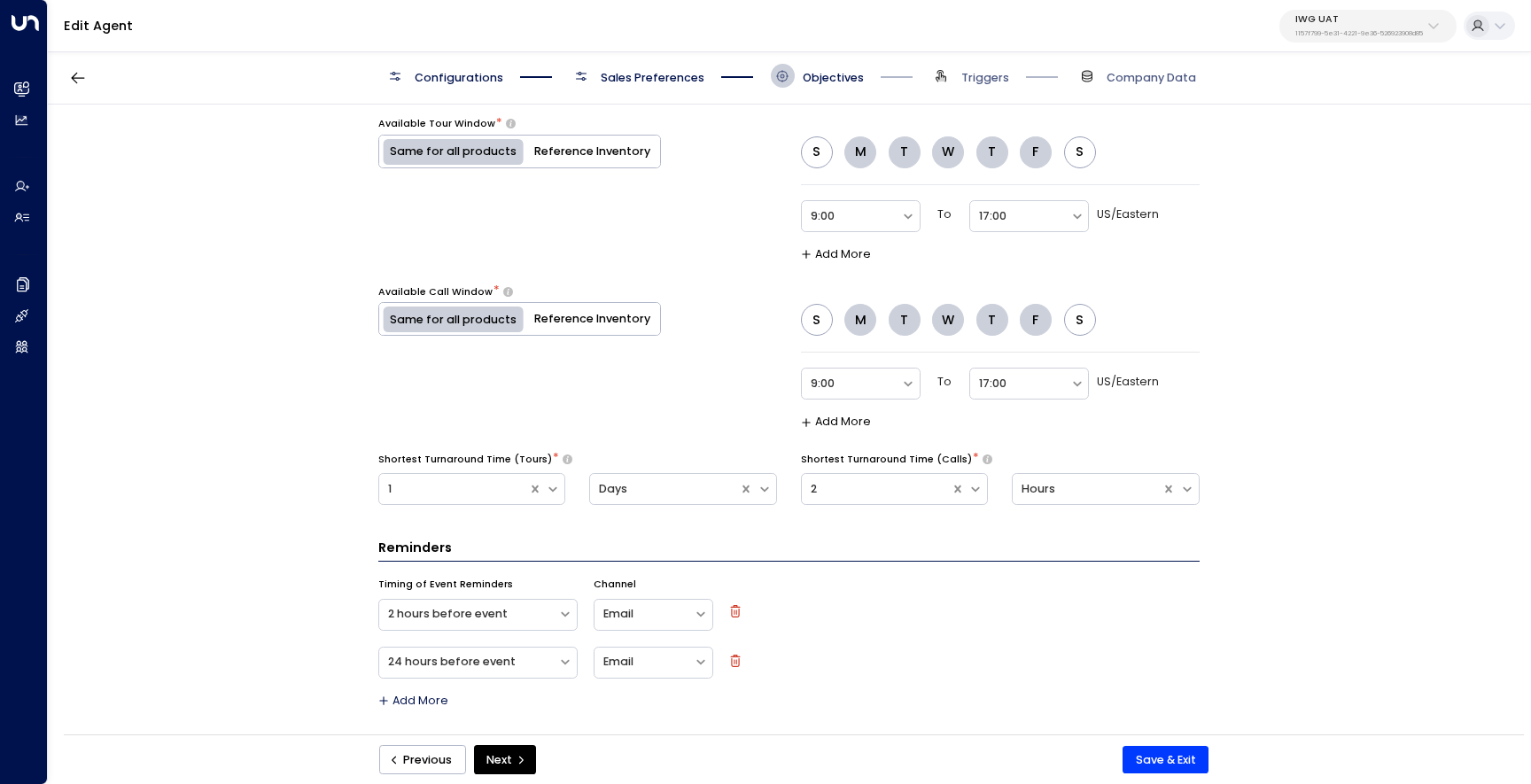
click at [732, 653] on button "button" at bounding box center [737, 661] width 16 height 16
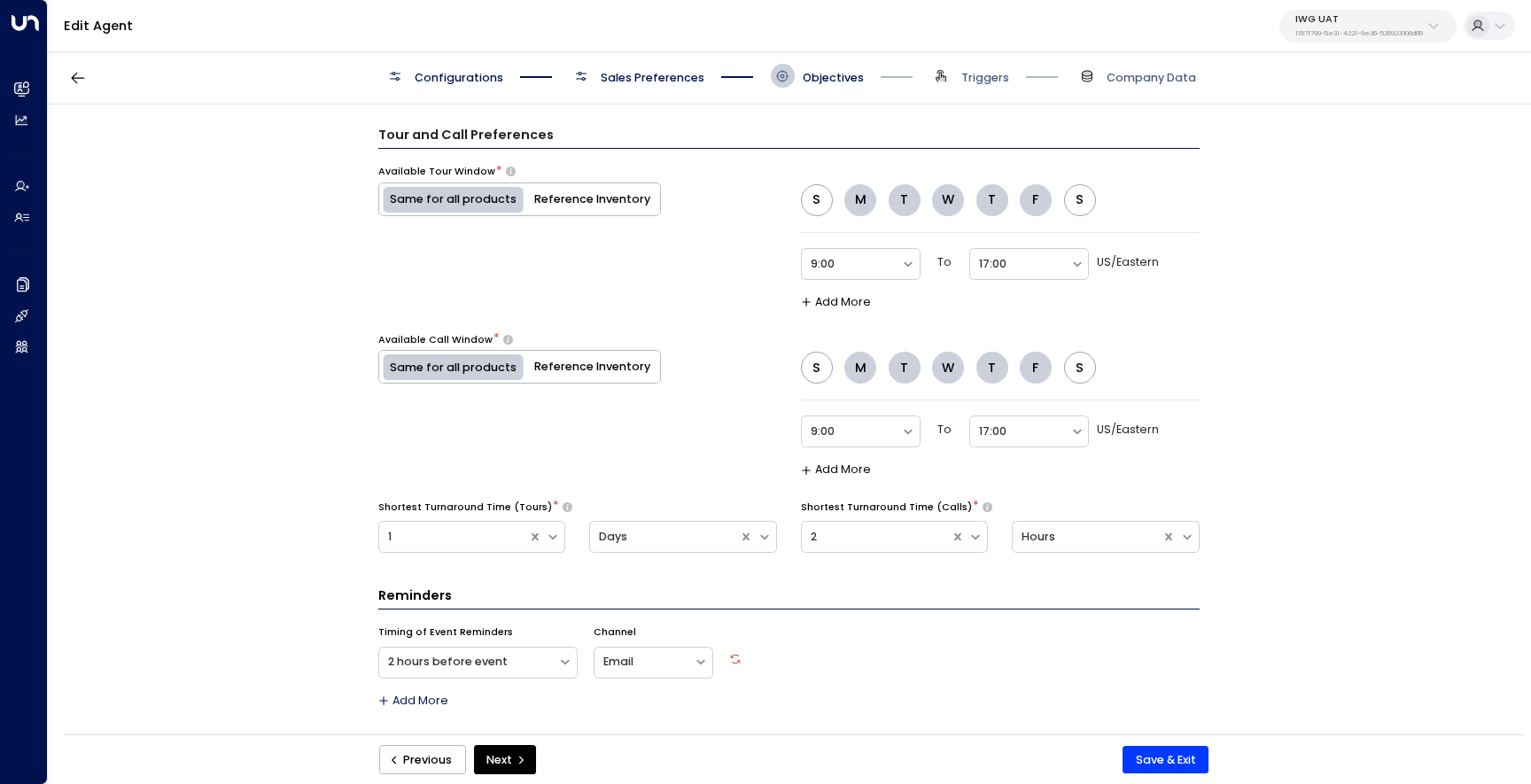
scroll to position [0, 0]
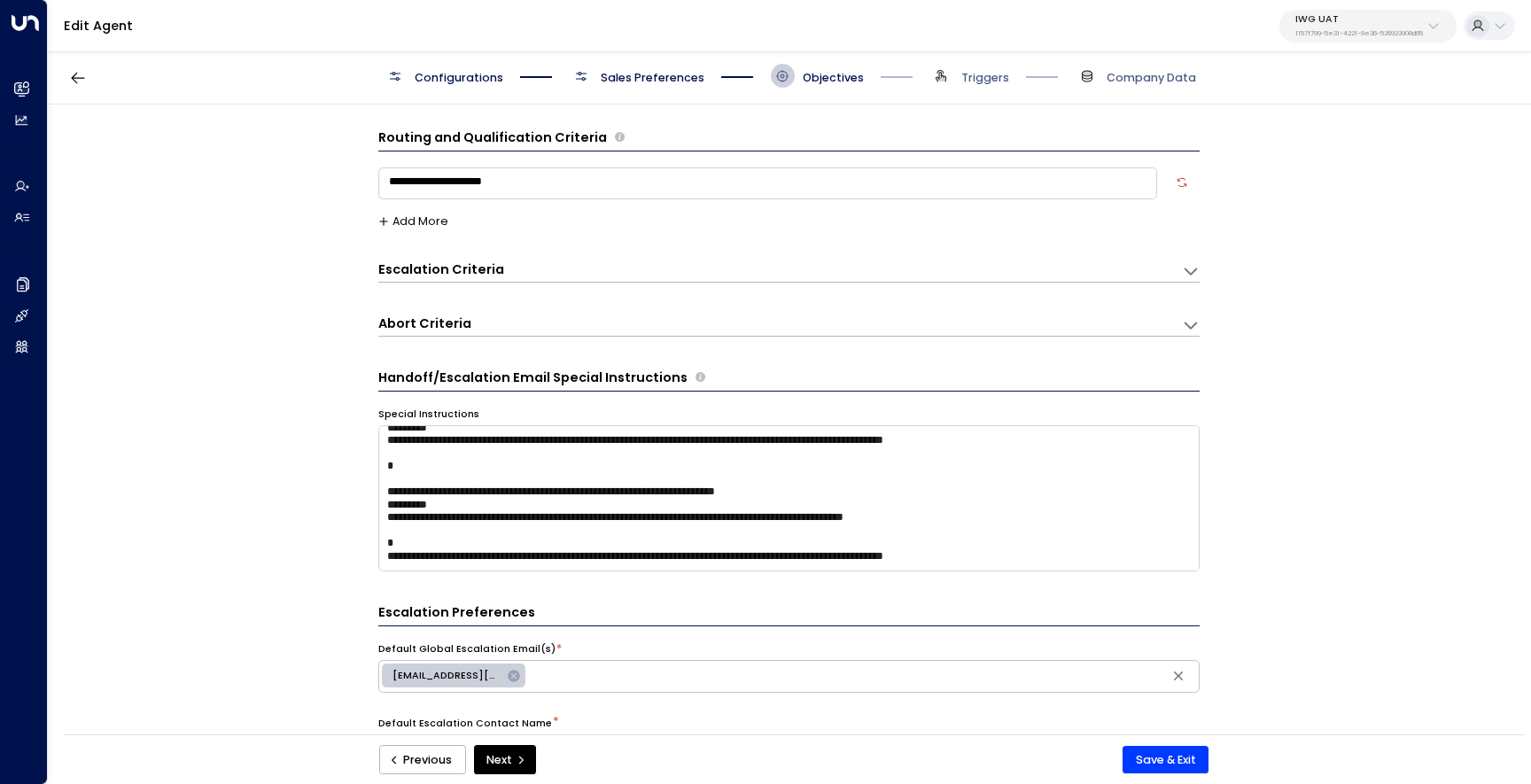
click at [664, 78] on span "Sales Preferences" at bounding box center [653, 78] width 104 height 16
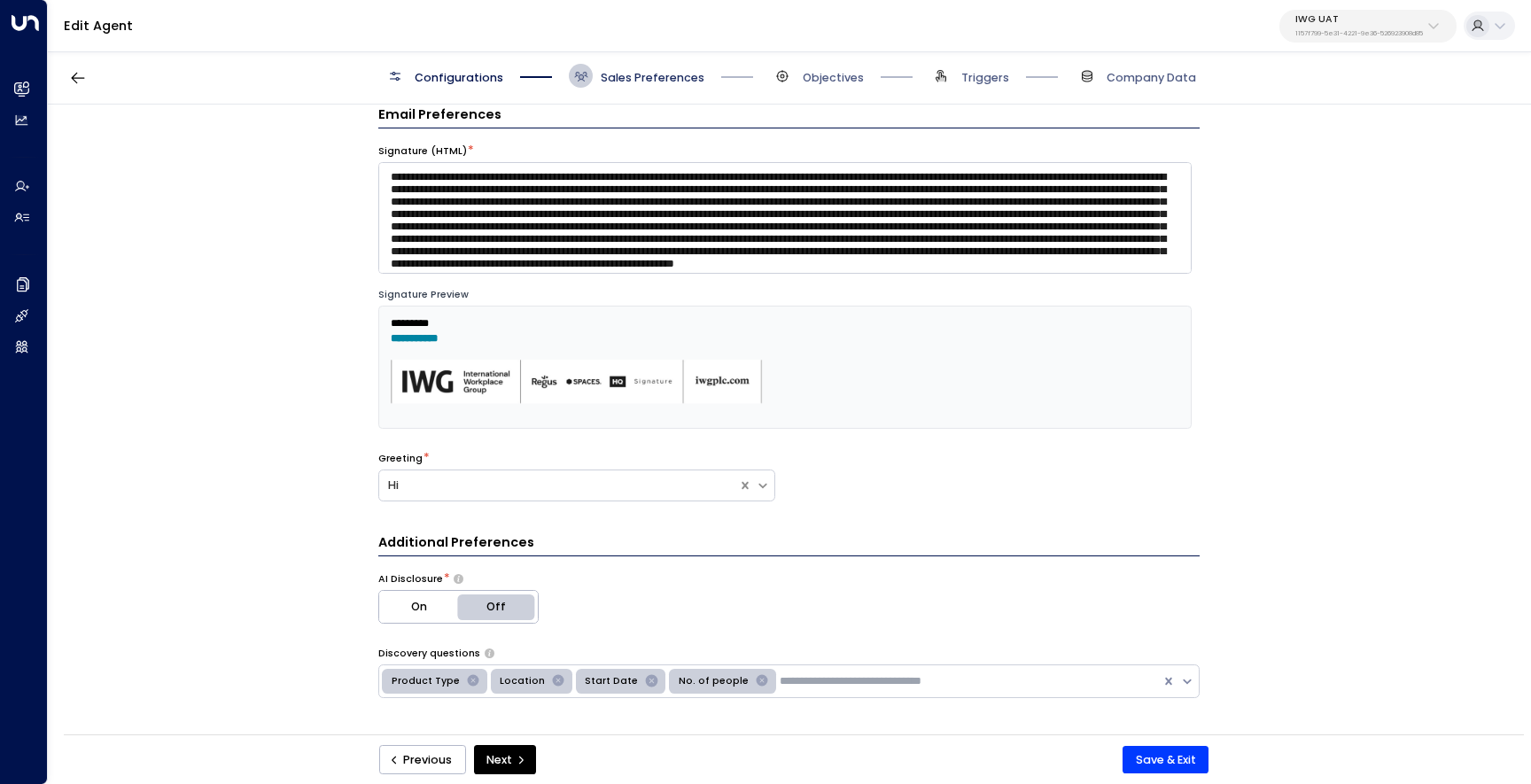
scroll to position [23, 0]
click at [812, 77] on span "Objectives" at bounding box center [833, 78] width 61 height 16
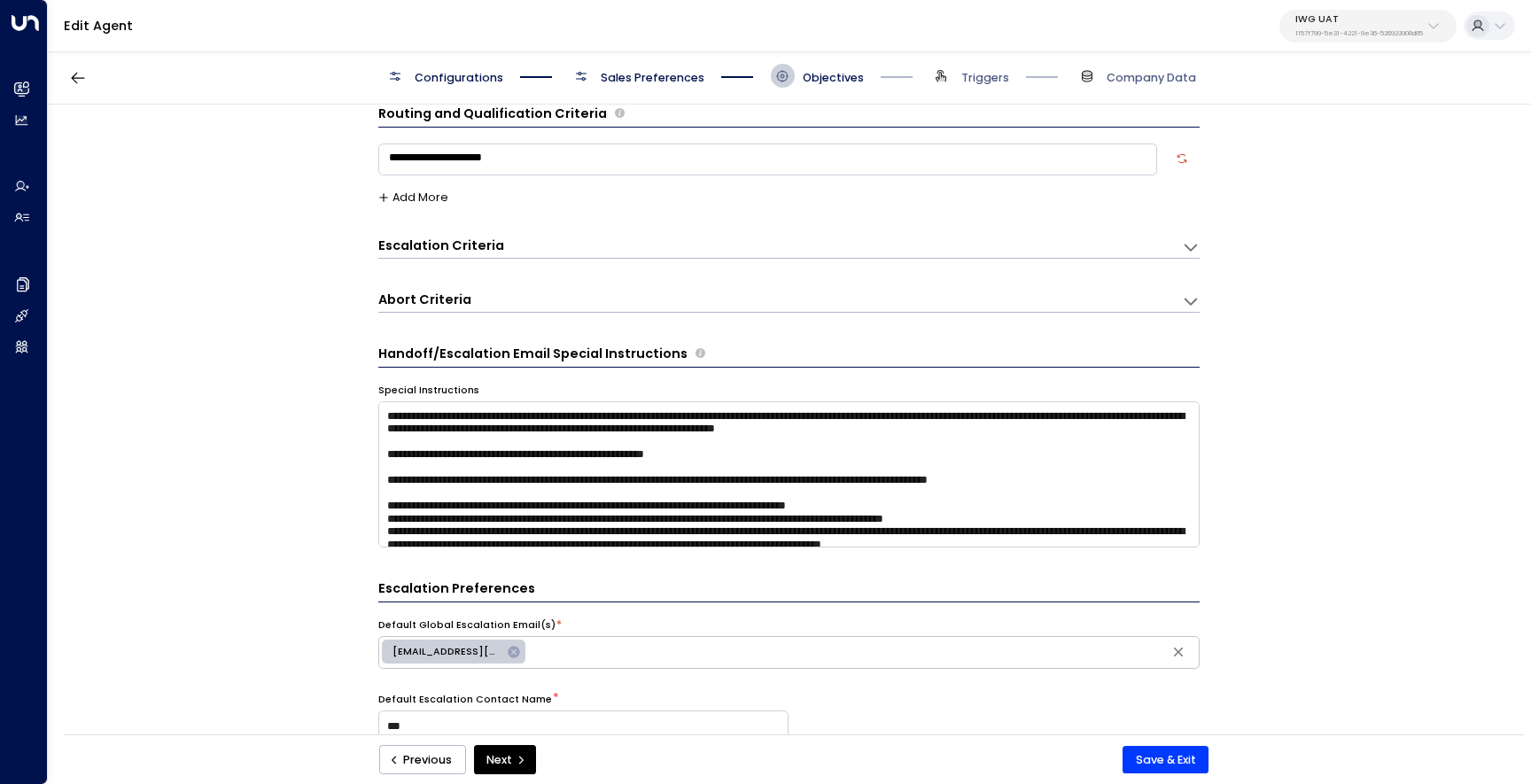
click at [653, 73] on span "Sales Preferences" at bounding box center [653, 78] width 104 height 16
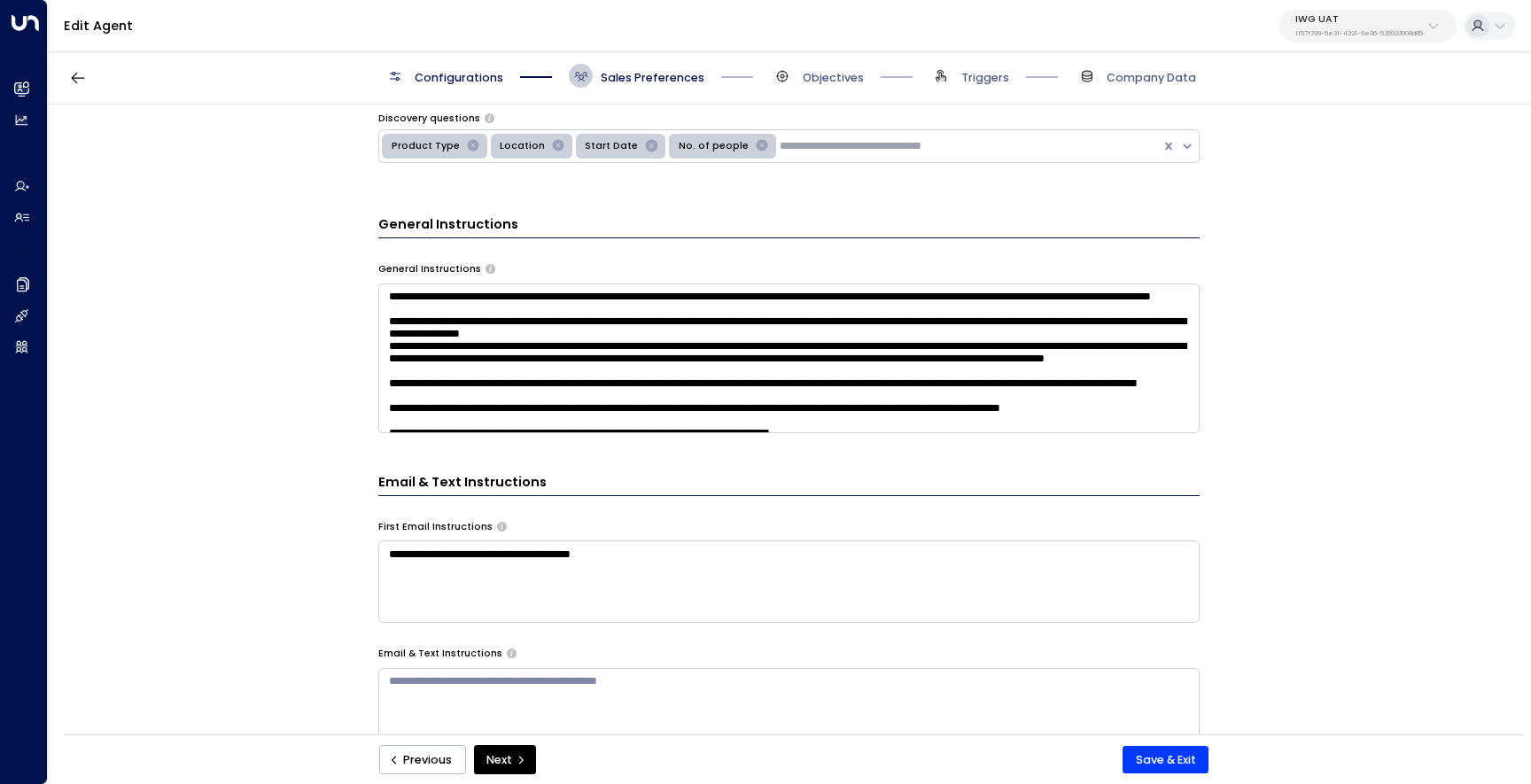
scroll to position [588, 0]
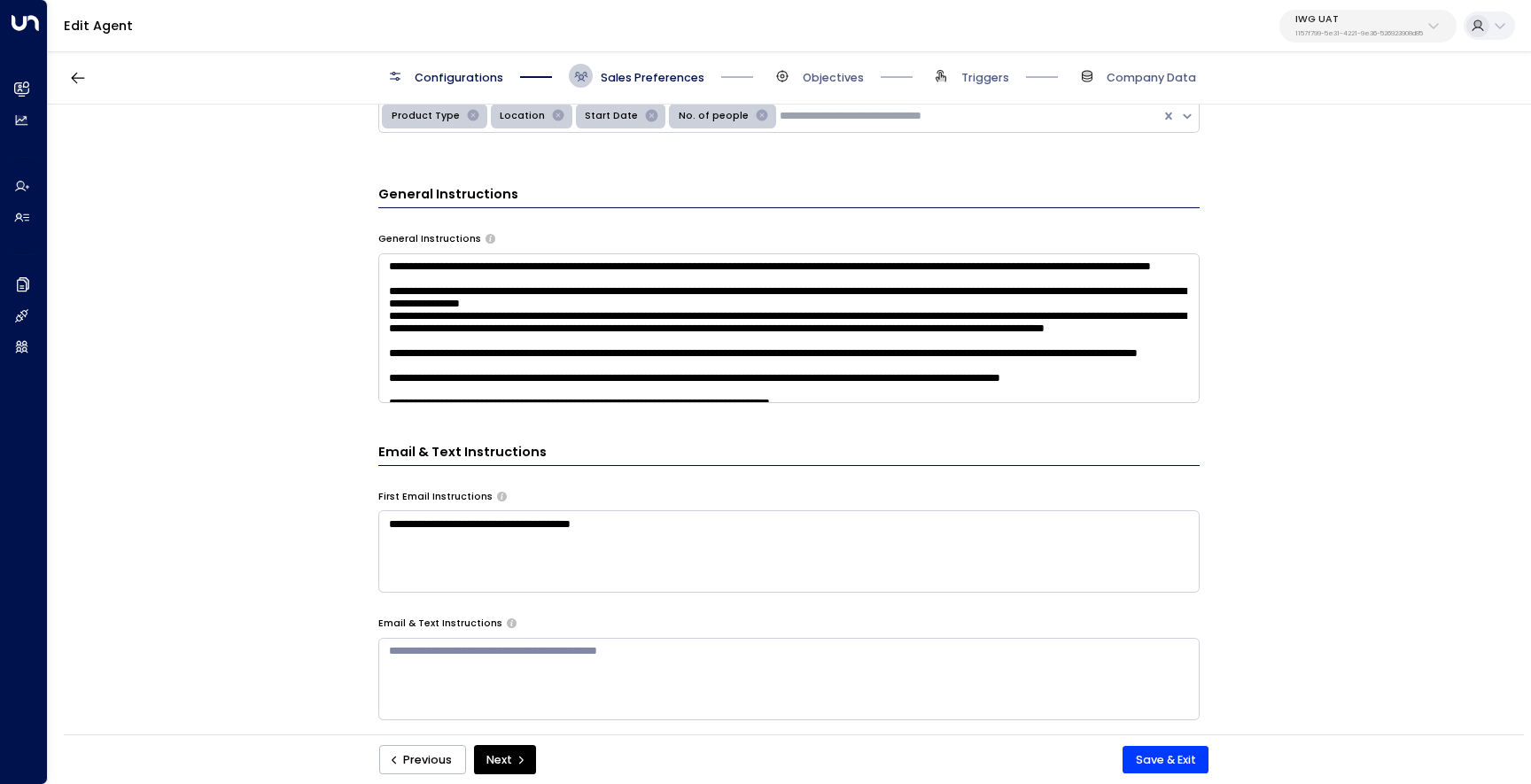
click at [596, 366] on textarea at bounding box center [789, 328] width 821 height 150
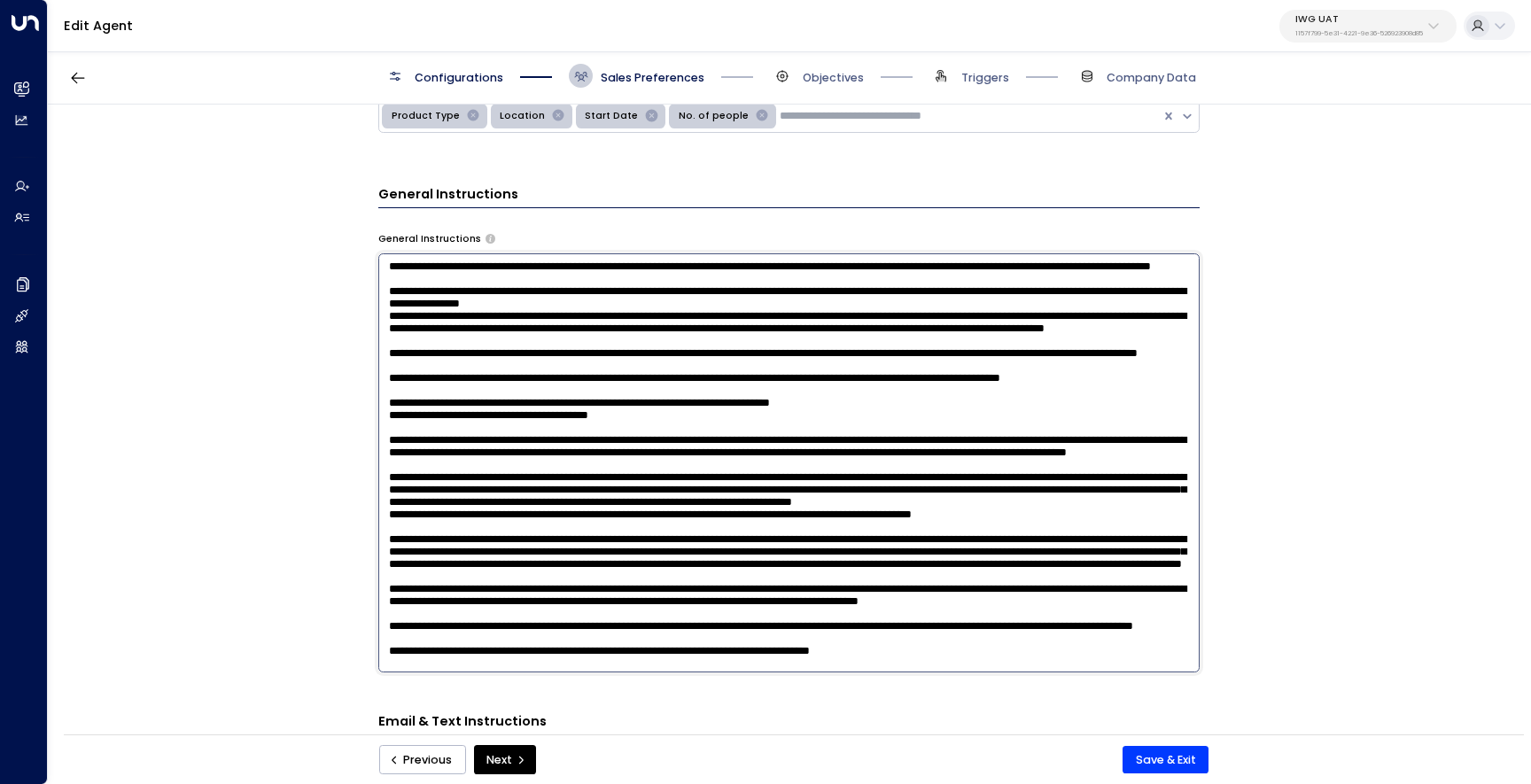
click at [596, 366] on textarea at bounding box center [789, 463] width 821 height 419
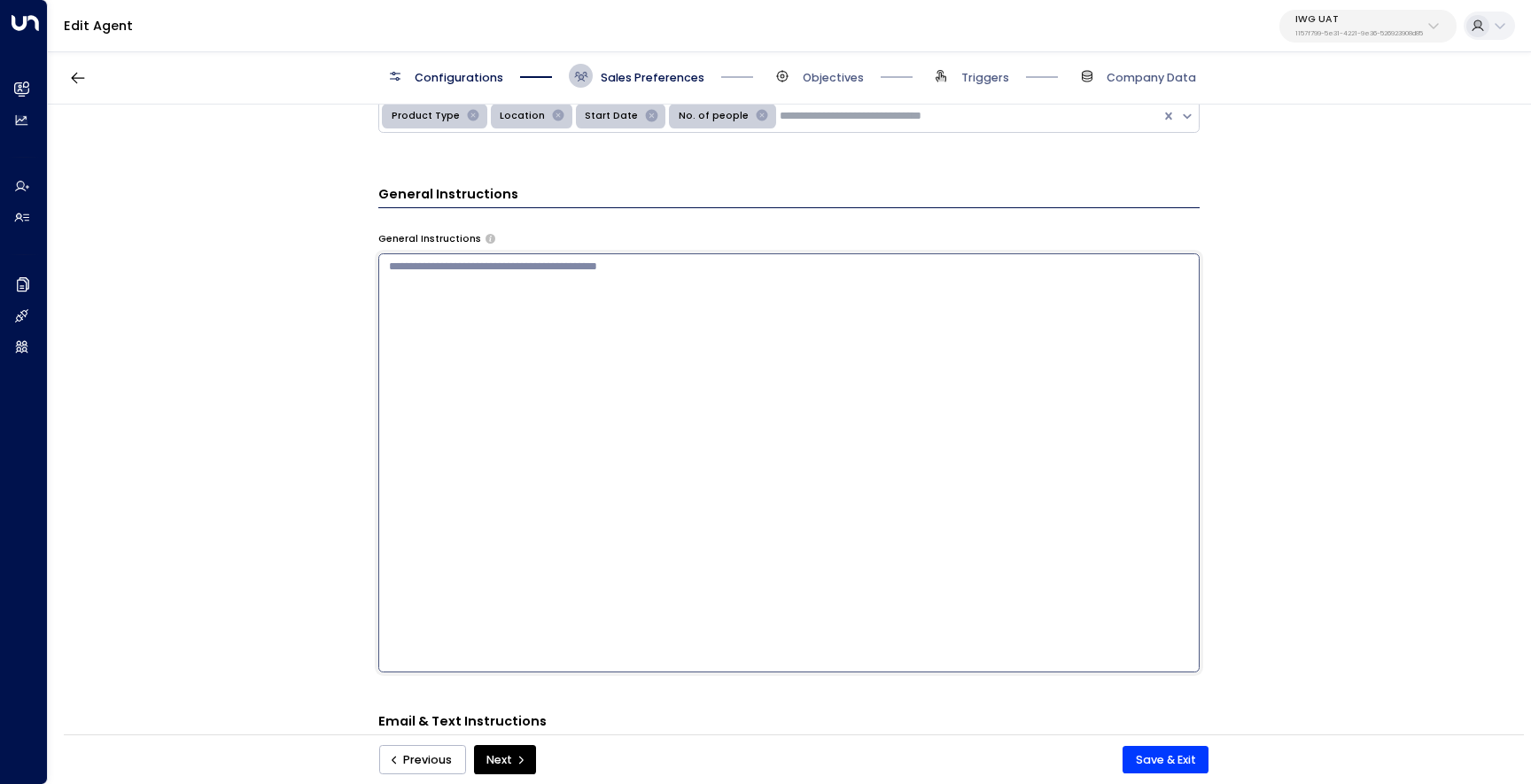
paste textarea "**********"
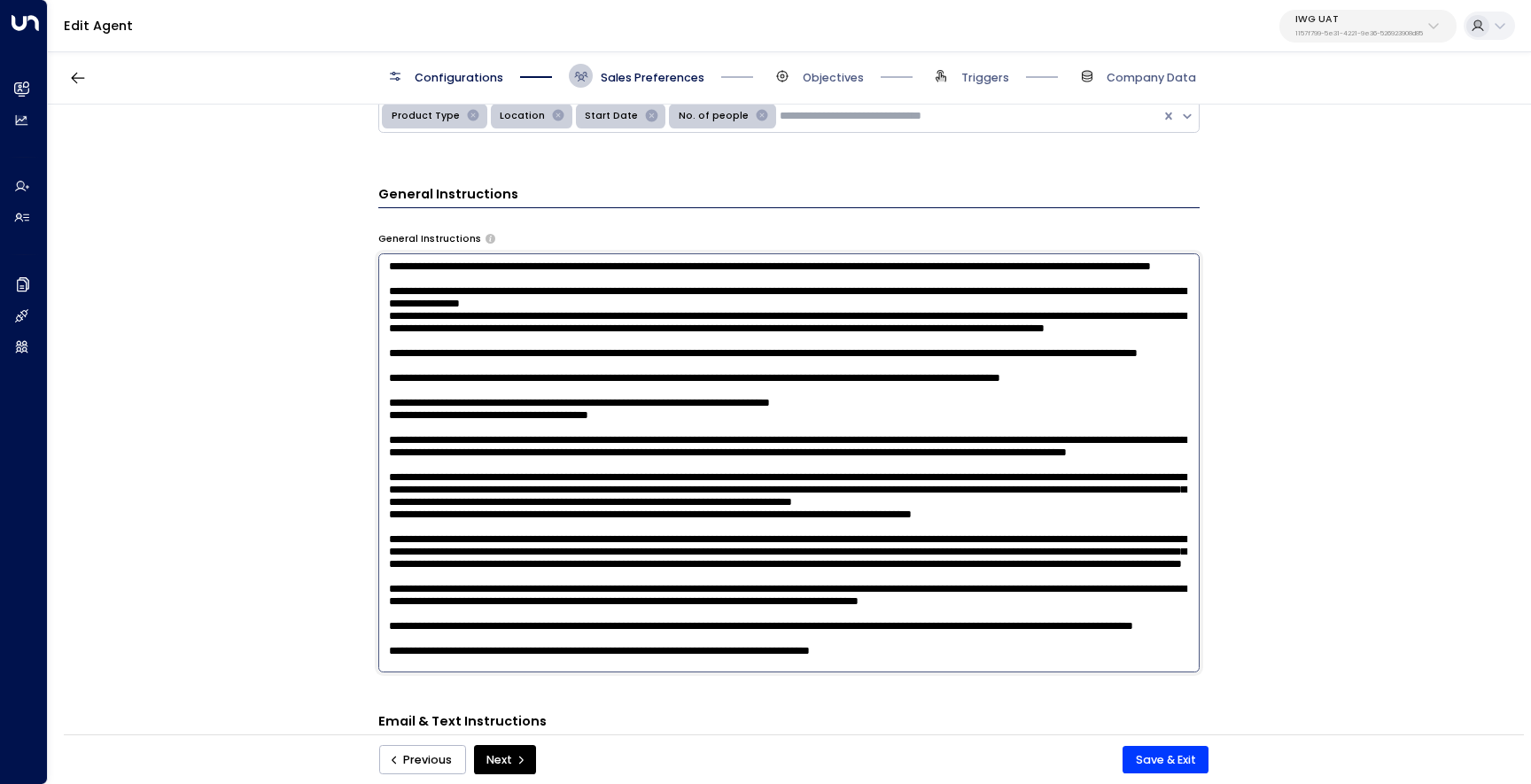
scroll to position [900, 0]
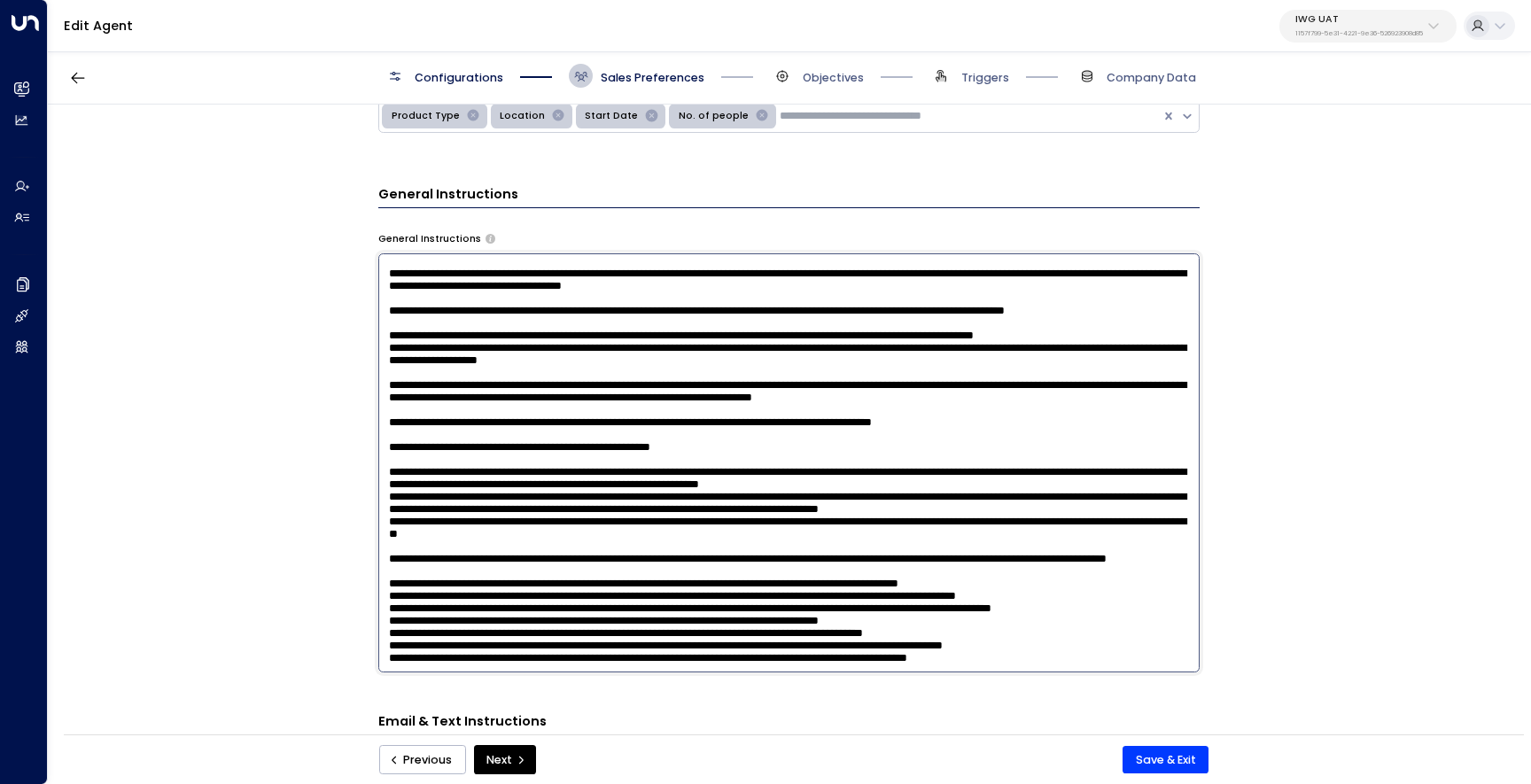
type textarea "**********"
click at [267, 399] on div "**********" at bounding box center [789, 425] width 1482 height 640
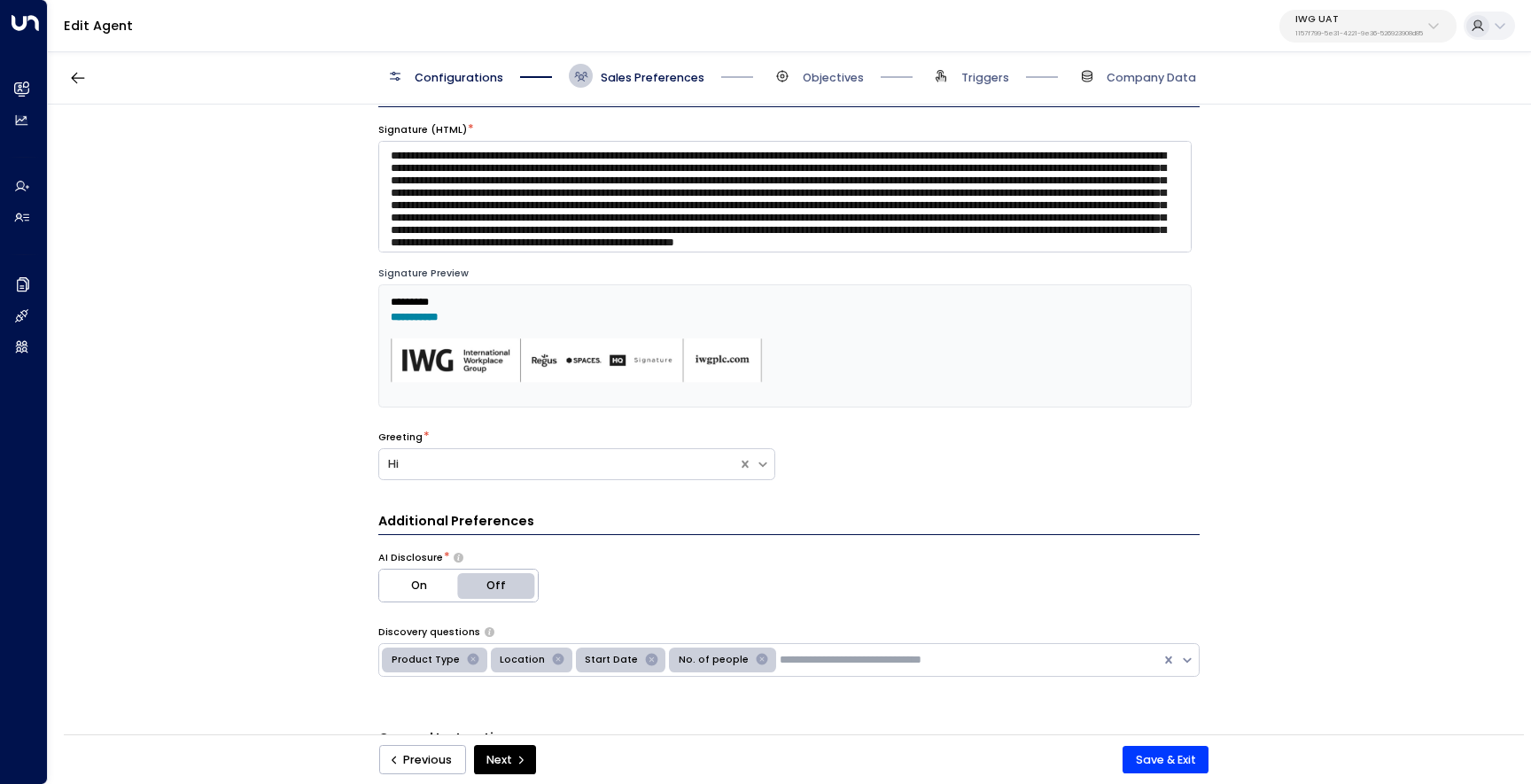
scroll to position [34, 0]
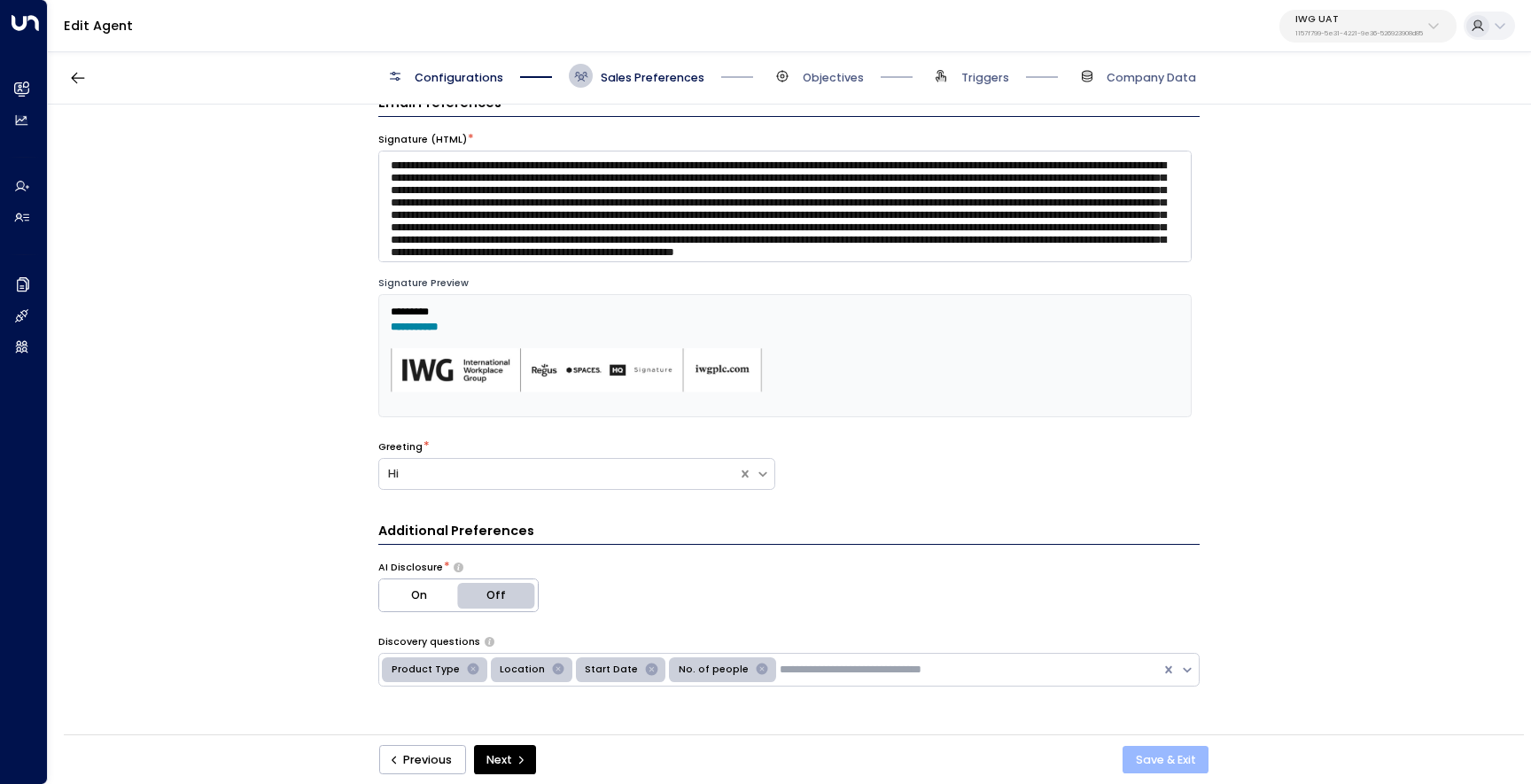
click at [1146, 758] on button "Save & Exit" at bounding box center [1166, 760] width 86 height 28
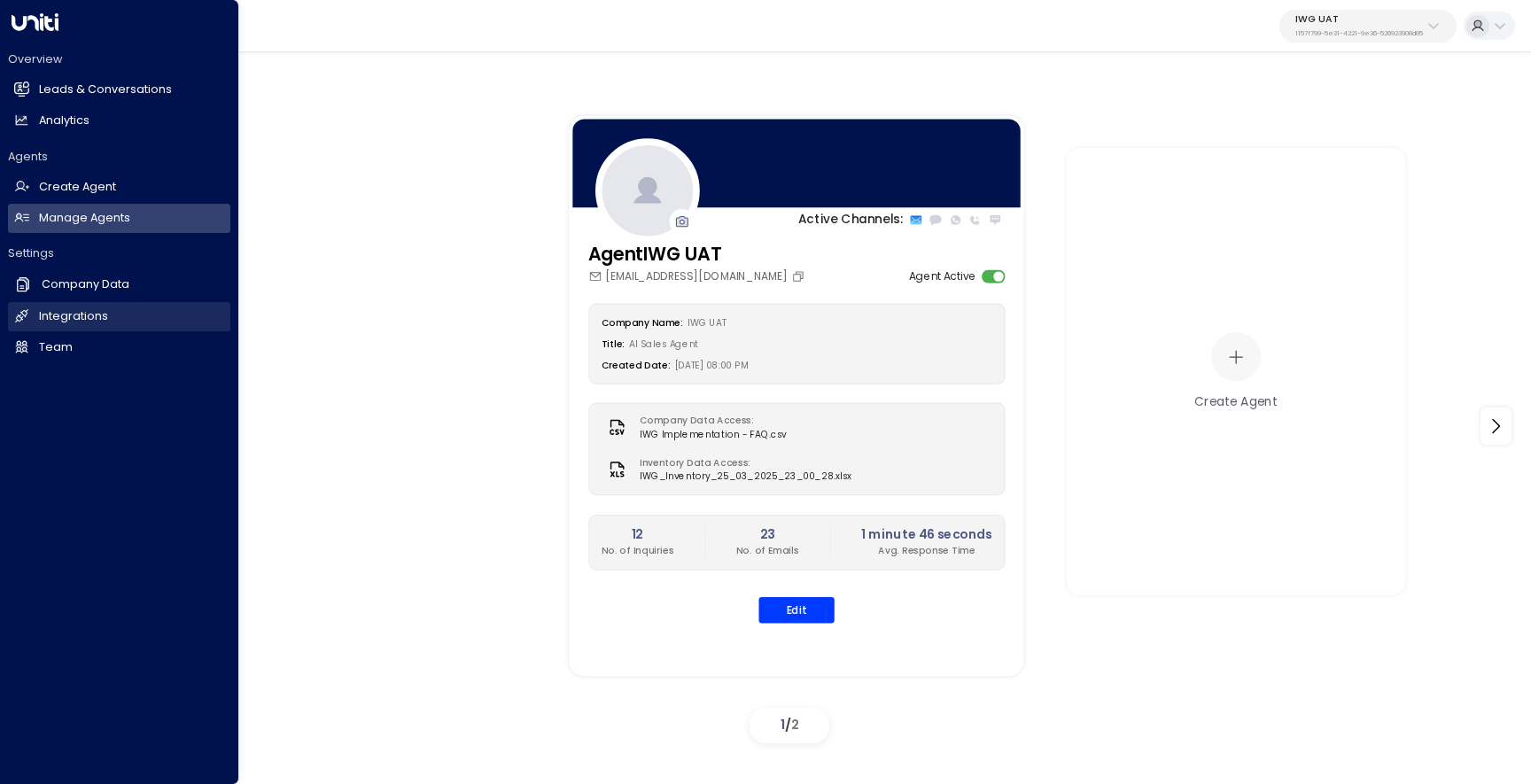
click at [69, 311] on h2 "Integrations" at bounding box center [73, 316] width 70 height 17
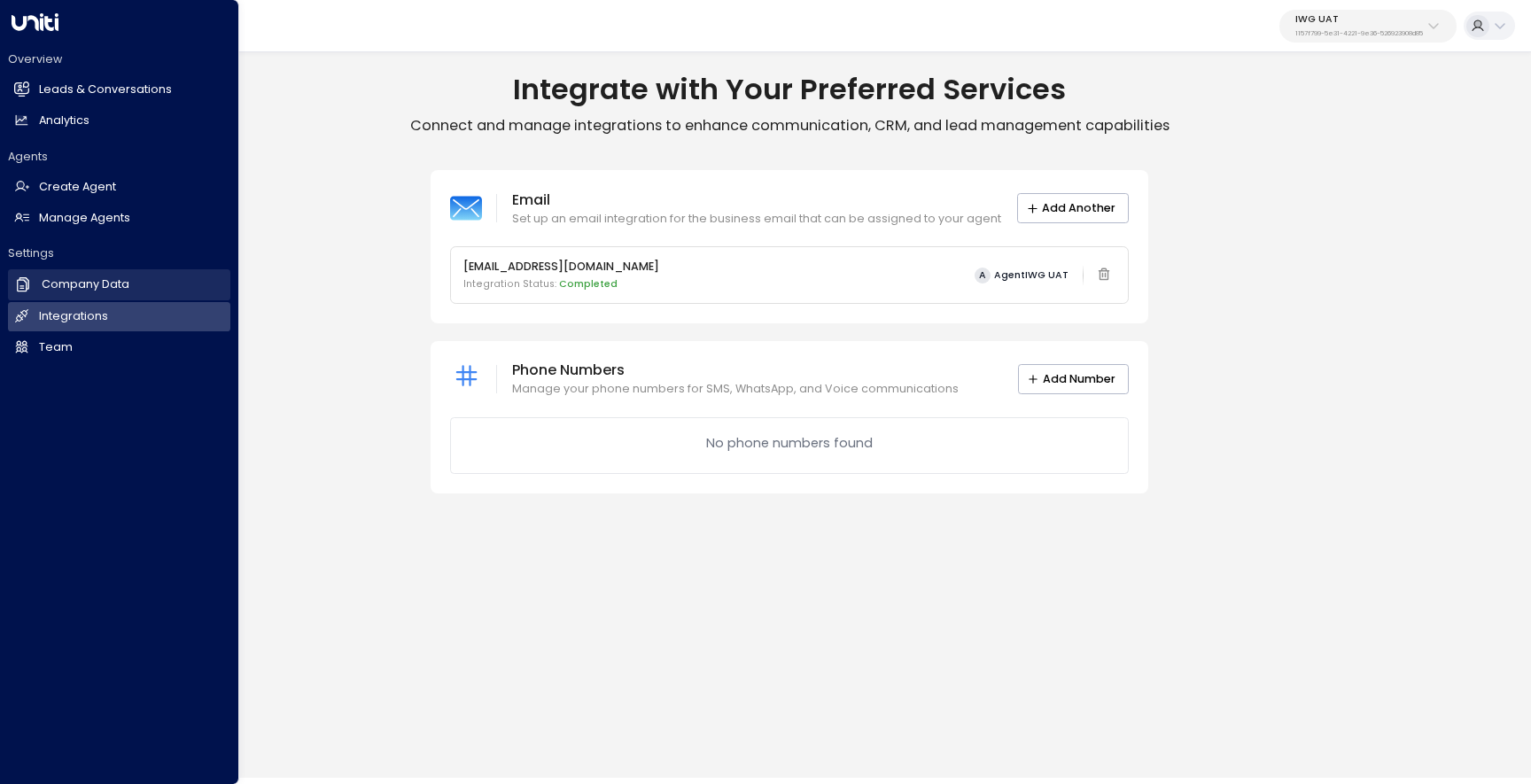
click at [111, 276] on link "Company Data Company Data" at bounding box center [118, 284] width 222 height 30
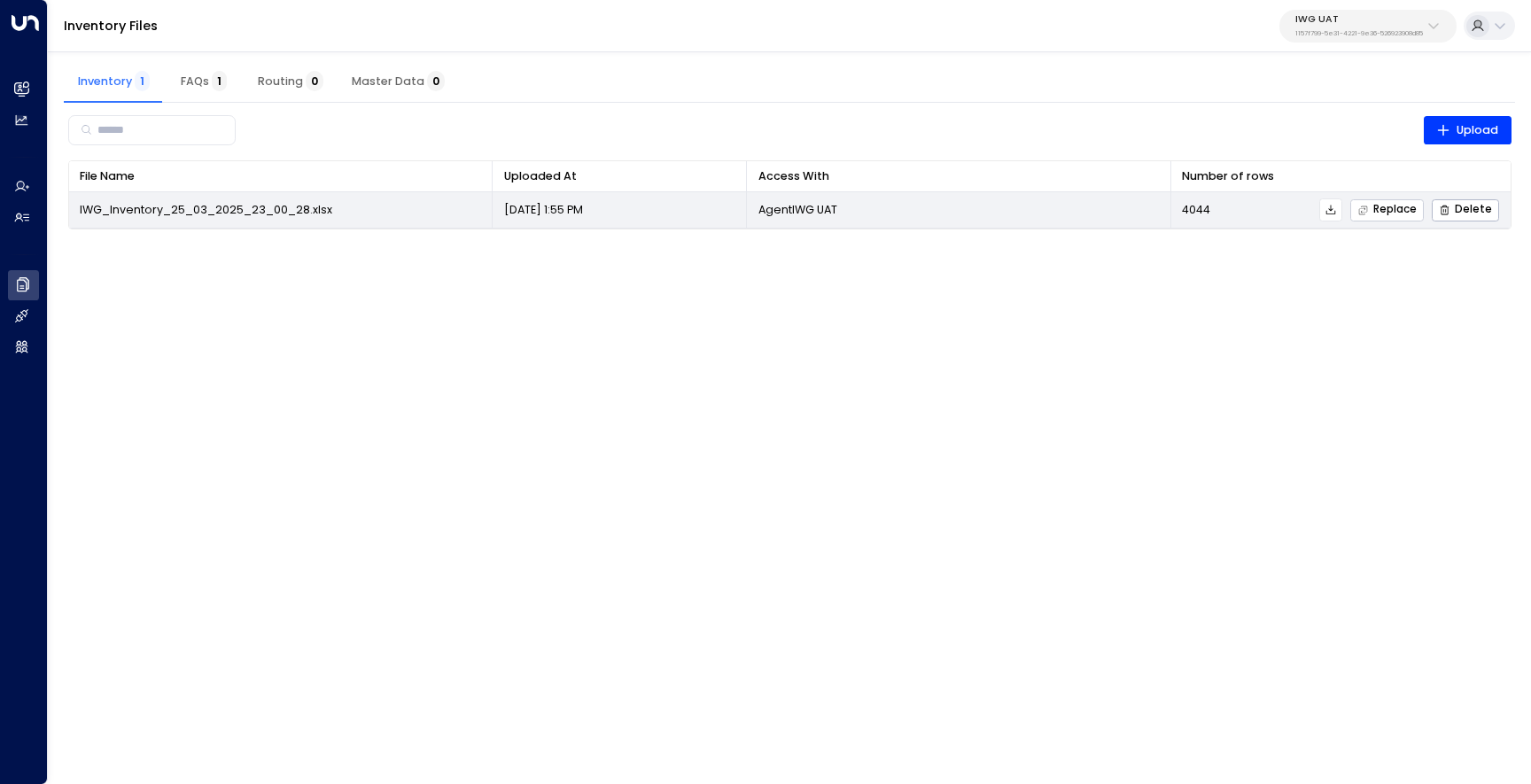
click at [1383, 215] on span "Replace" at bounding box center [1387, 210] width 60 height 12
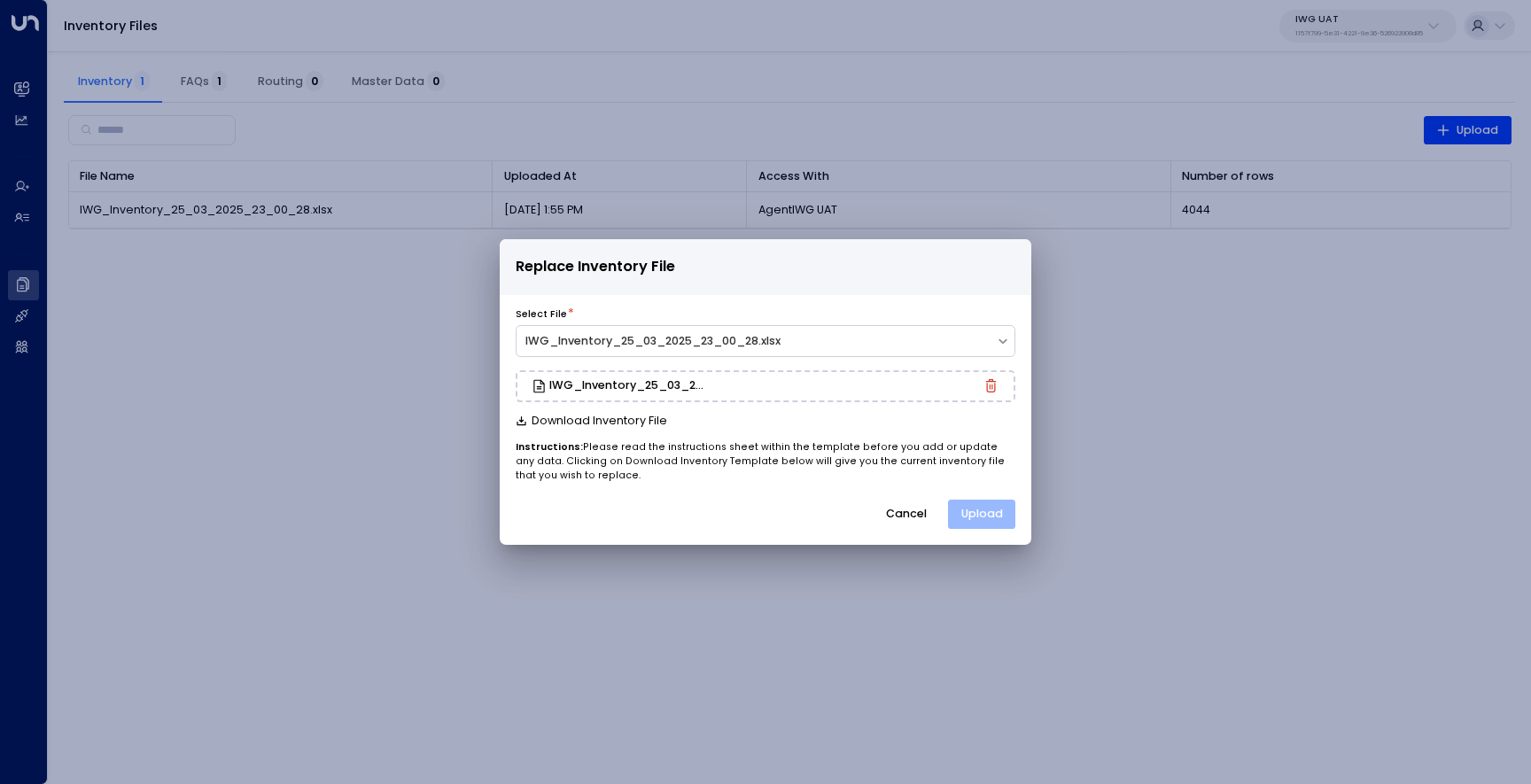
click at [993, 512] on button "Upload" at bounding box center [982, 515] width 68 height 30
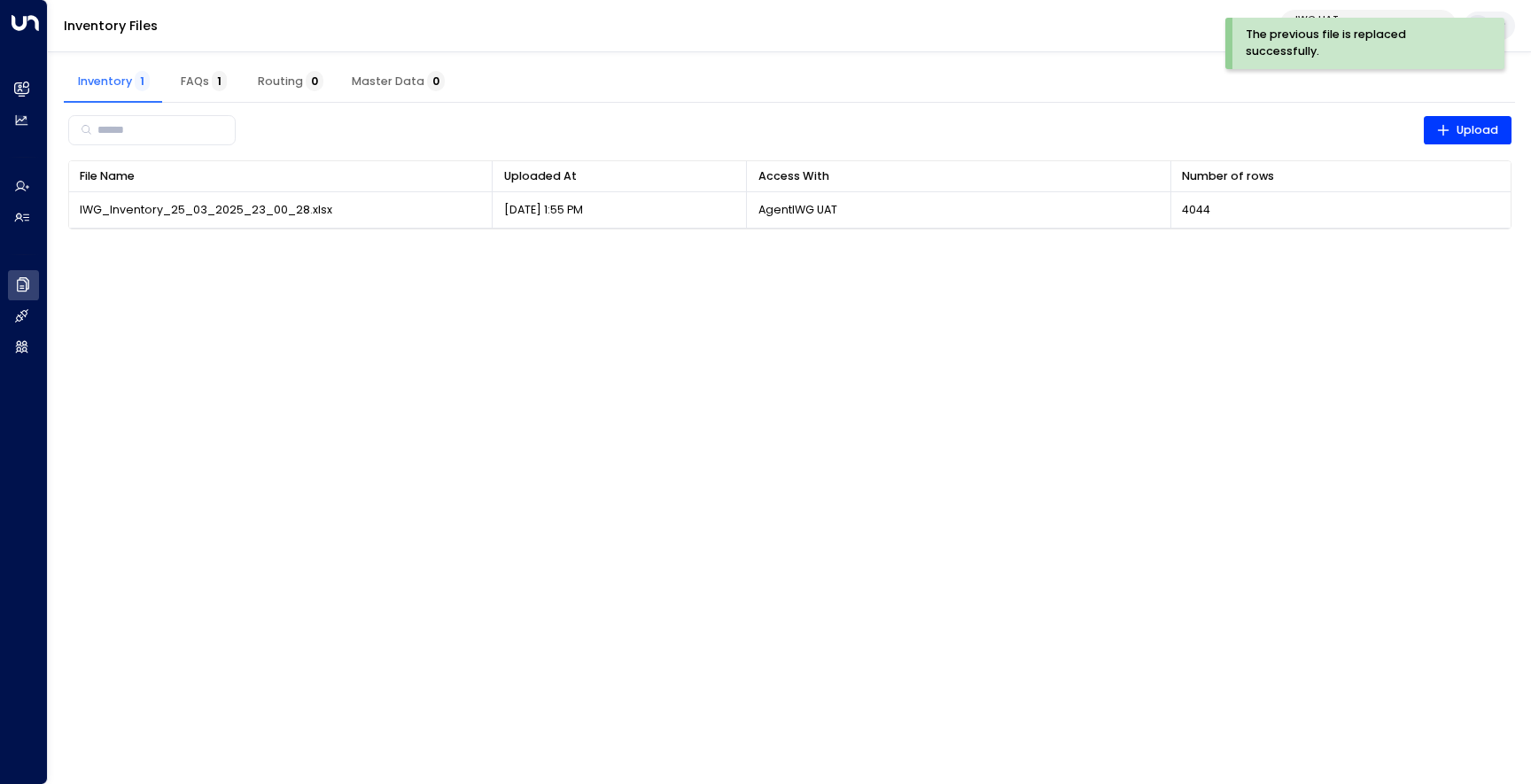
click at [204, 65] on button "FAQs 1" at bounding box center [203, 81] width 79 height 42
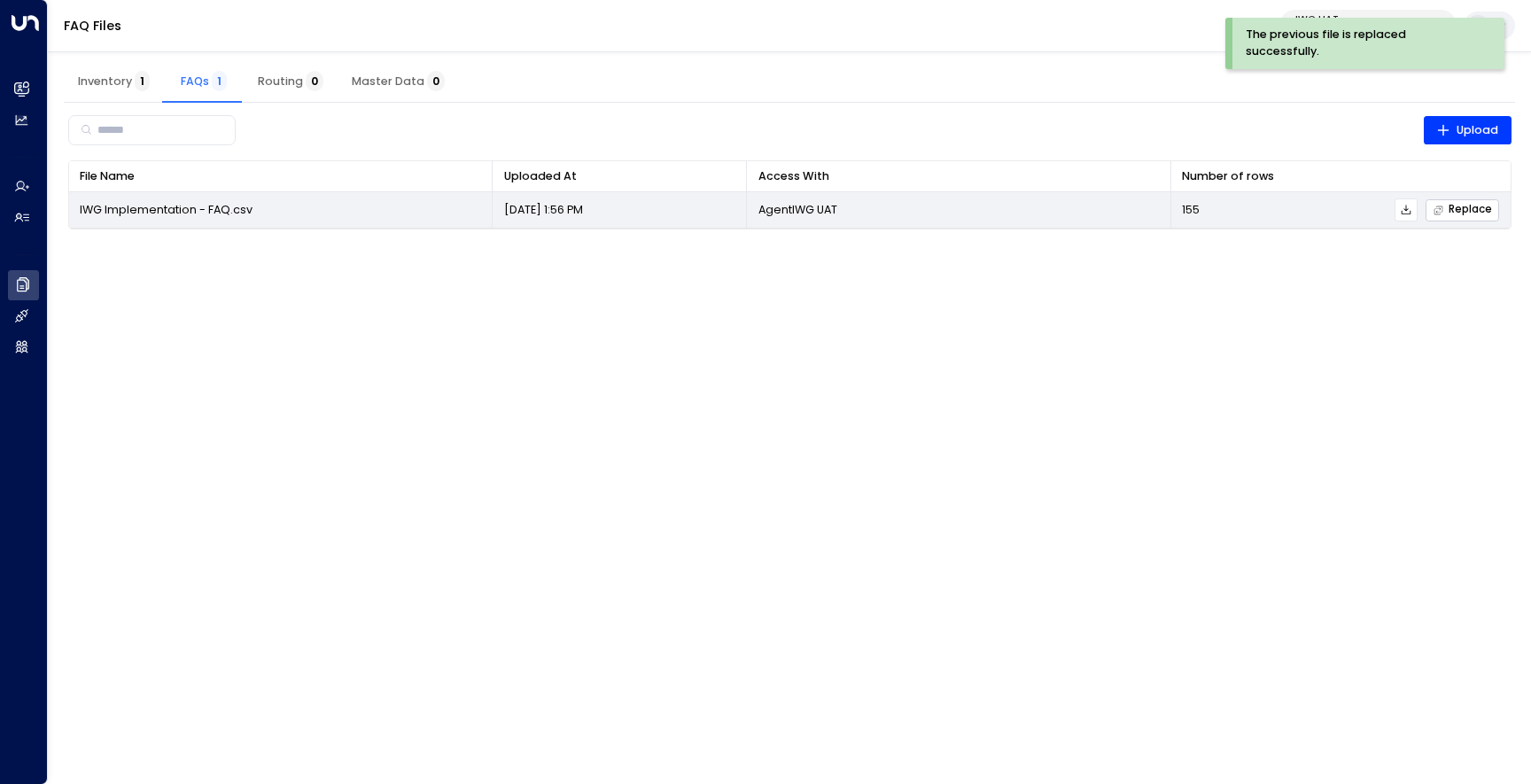
click at [1440, 215] on icon "button" at bounding box center [1439, 210] width 12 height 12
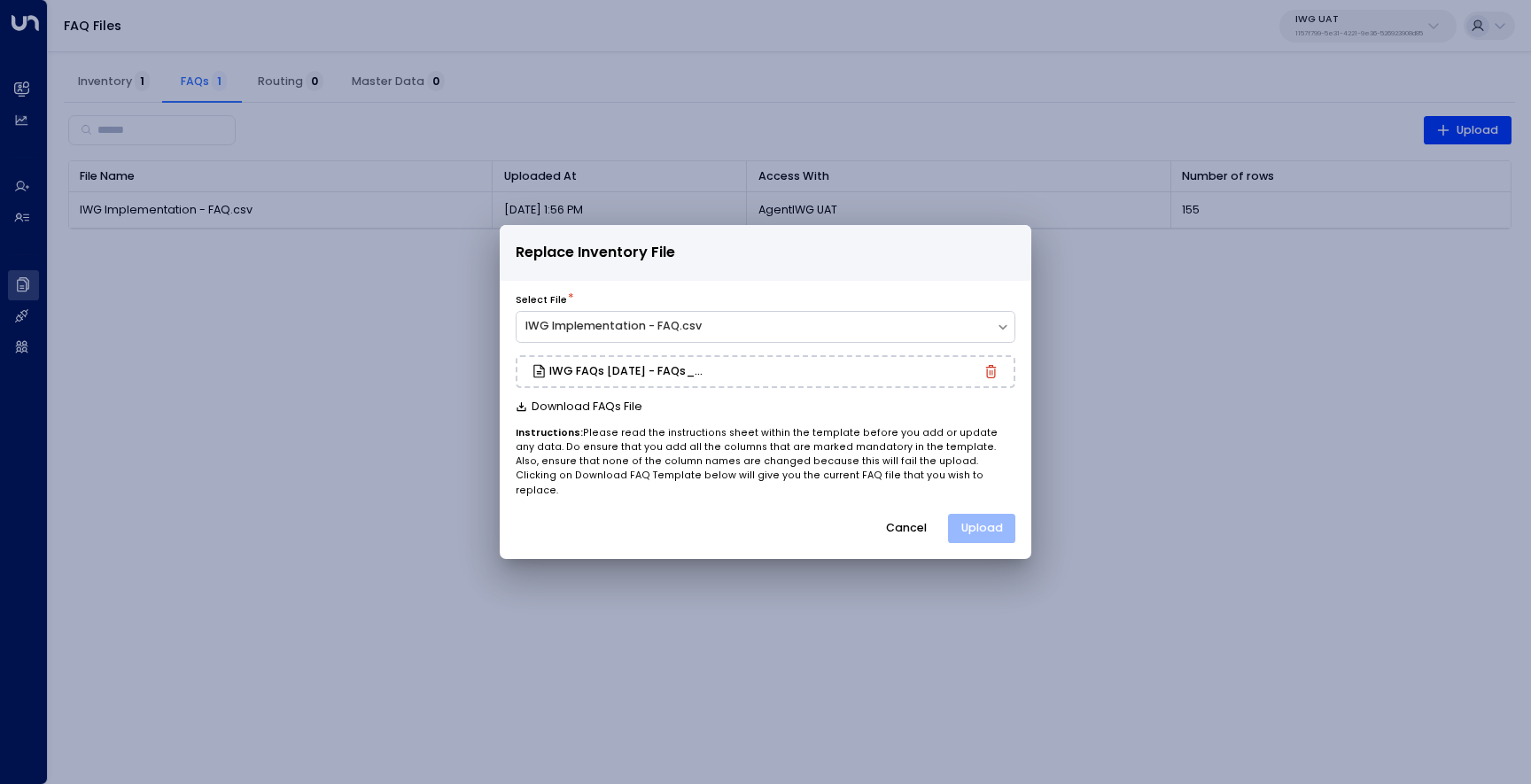
click at [963, 516] on button "Upload" at bounding box center [982, 529] width 68 height 30
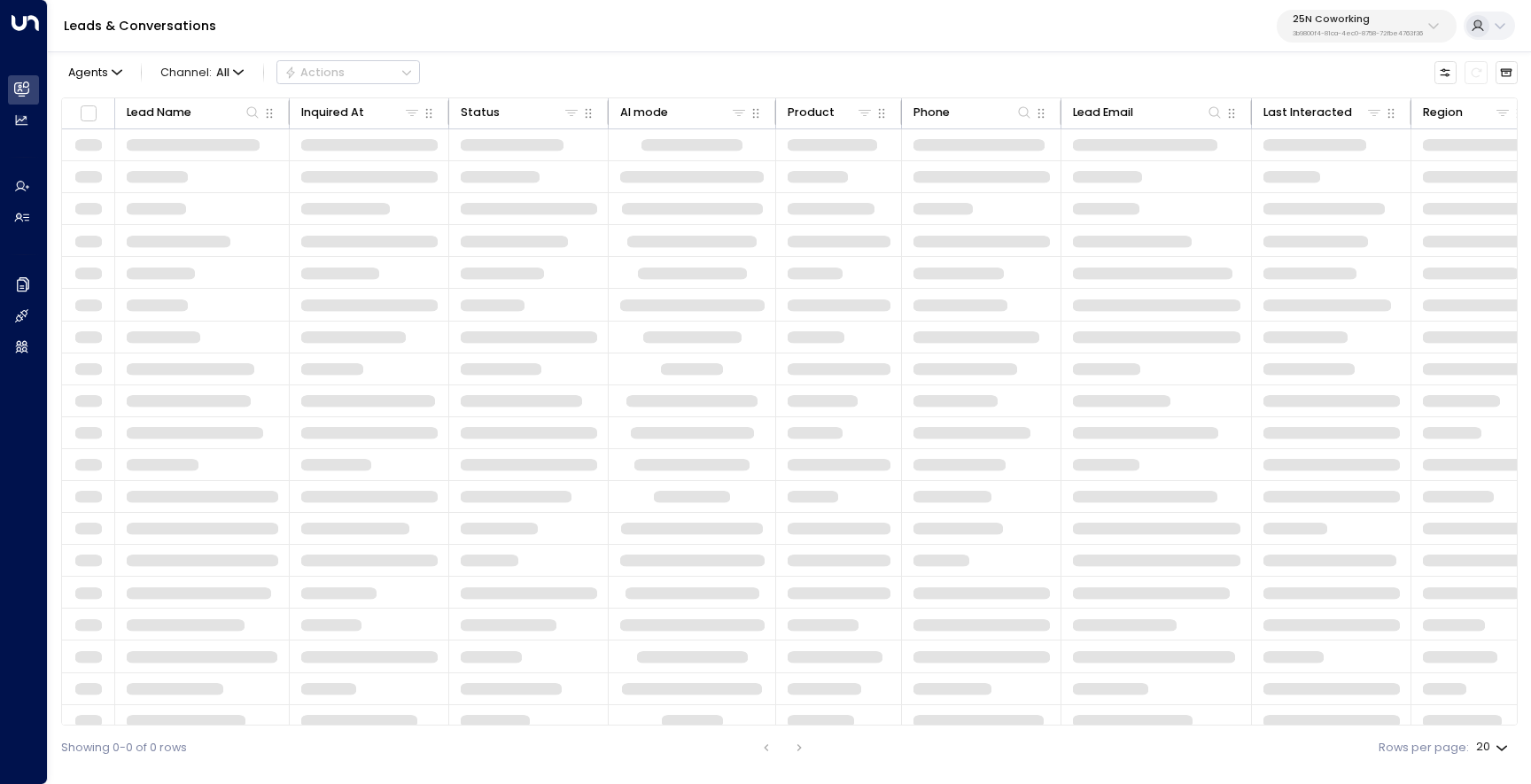
click at [1318, 27] on div "25N Coworking 3b9800f4-81ca-4ec0-8758-72fbe4763f36" at bounding box center [1358, 25] width 130 height 23
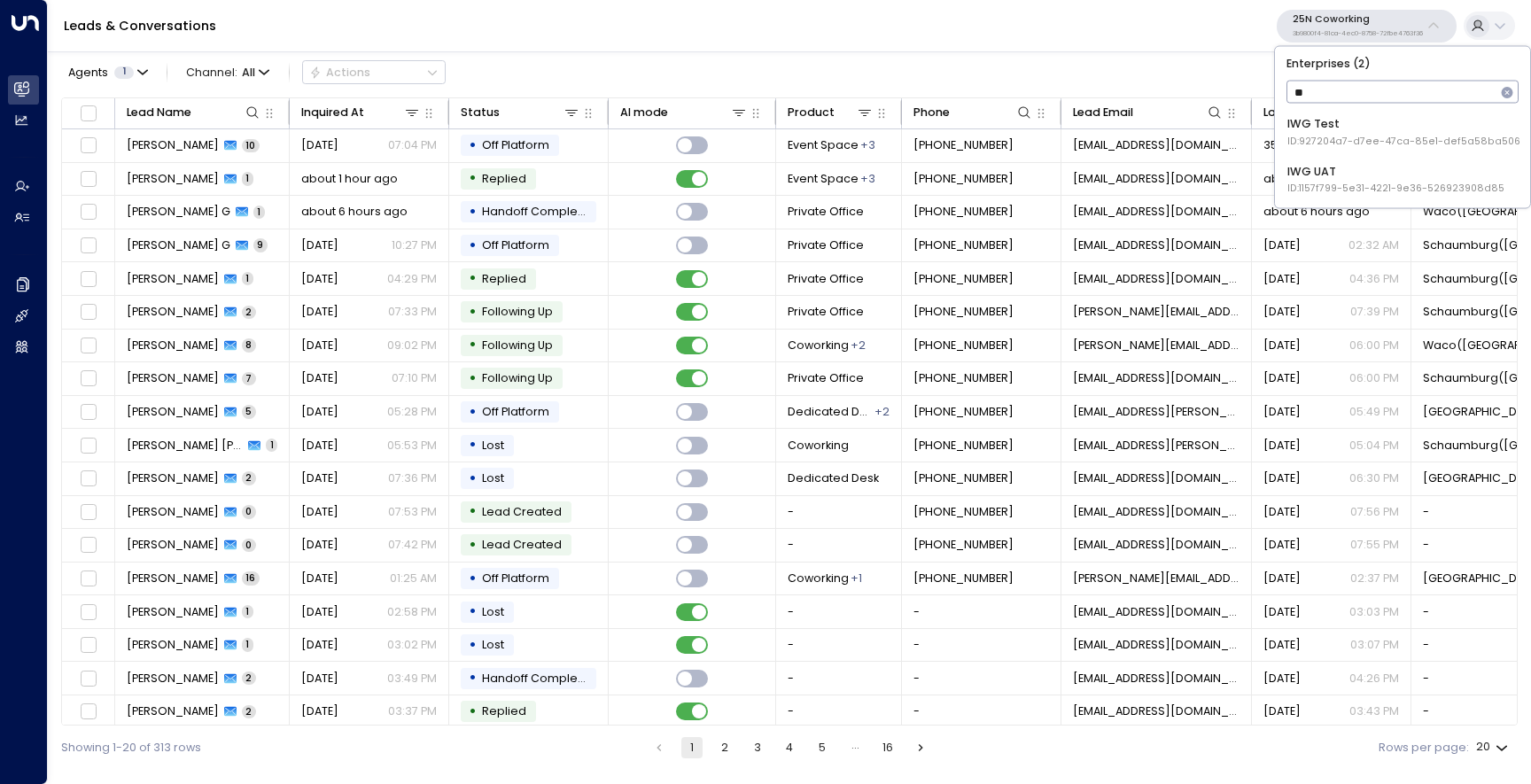
type input "***"
click at [1369, 125] on div "IWG Test ID: 927204a7-d7ee-47ca-85e1-def5a58ba506" at bounding box center [1404, 132] width 233 height 32
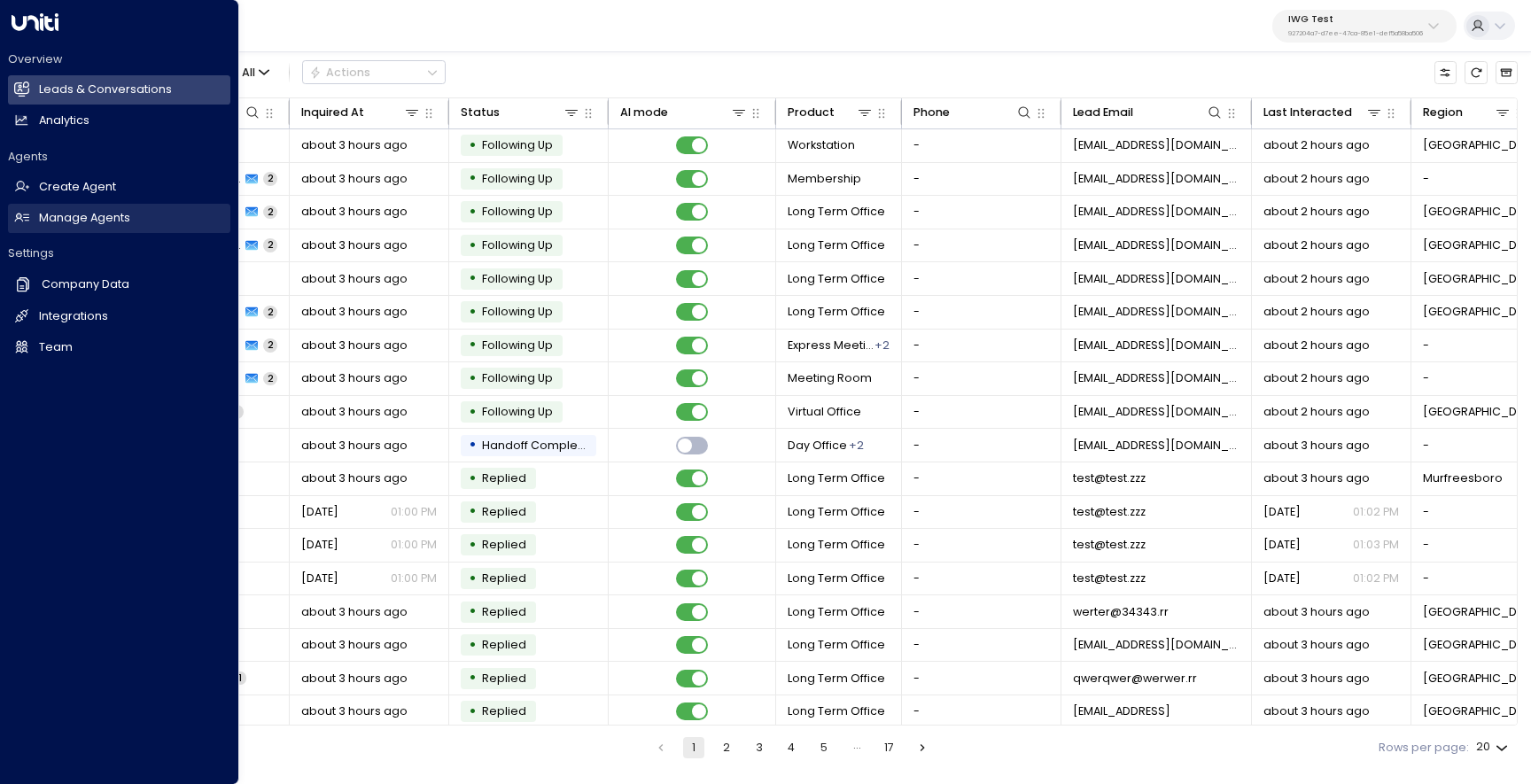
click at [55, 226] on h2 "Manage Agents" at bounding box center [84, 218] width 91 height 17
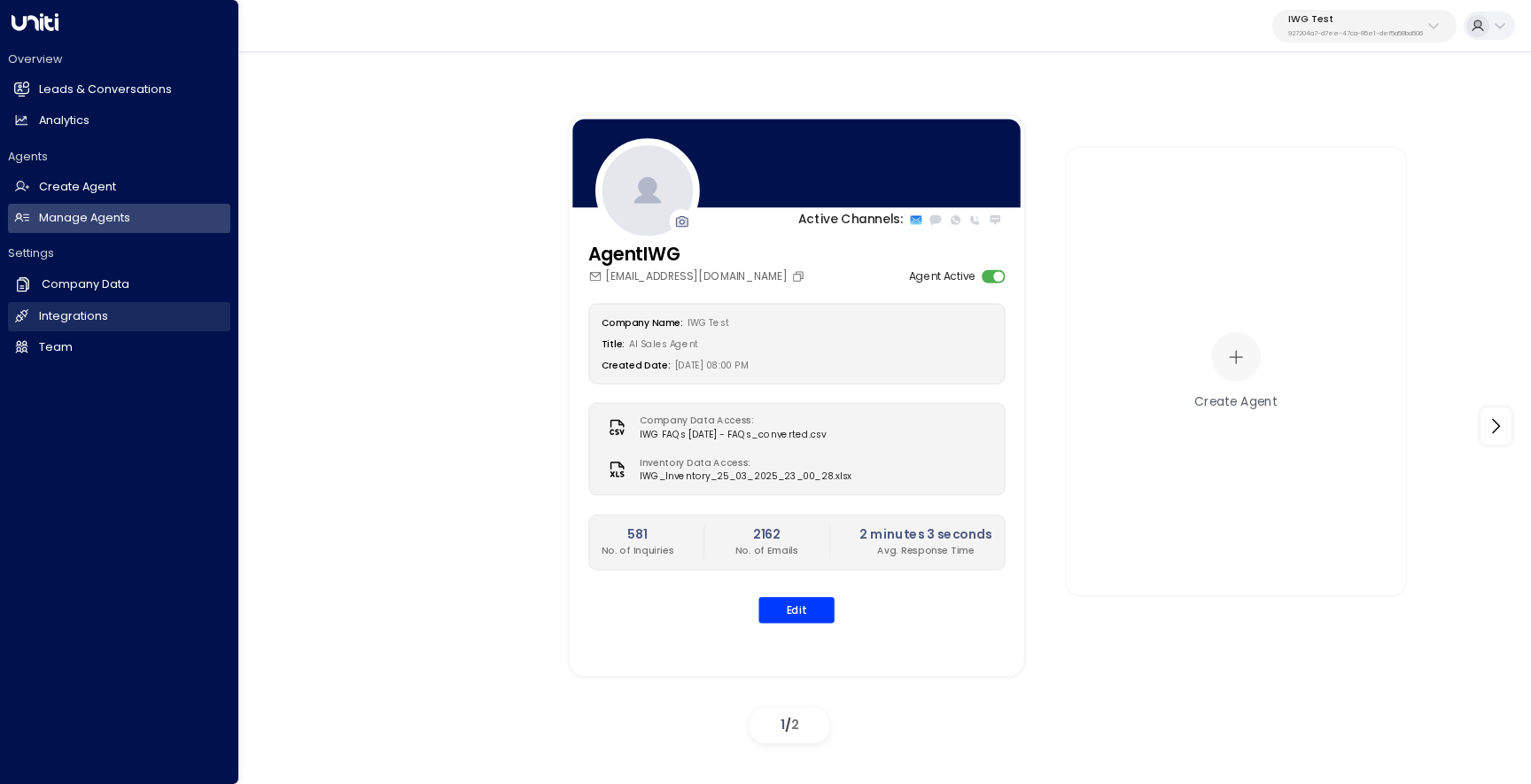
click at [18, 306] on link "Integrations Integrations" at bounding box center [118, 317] width 222 height 29
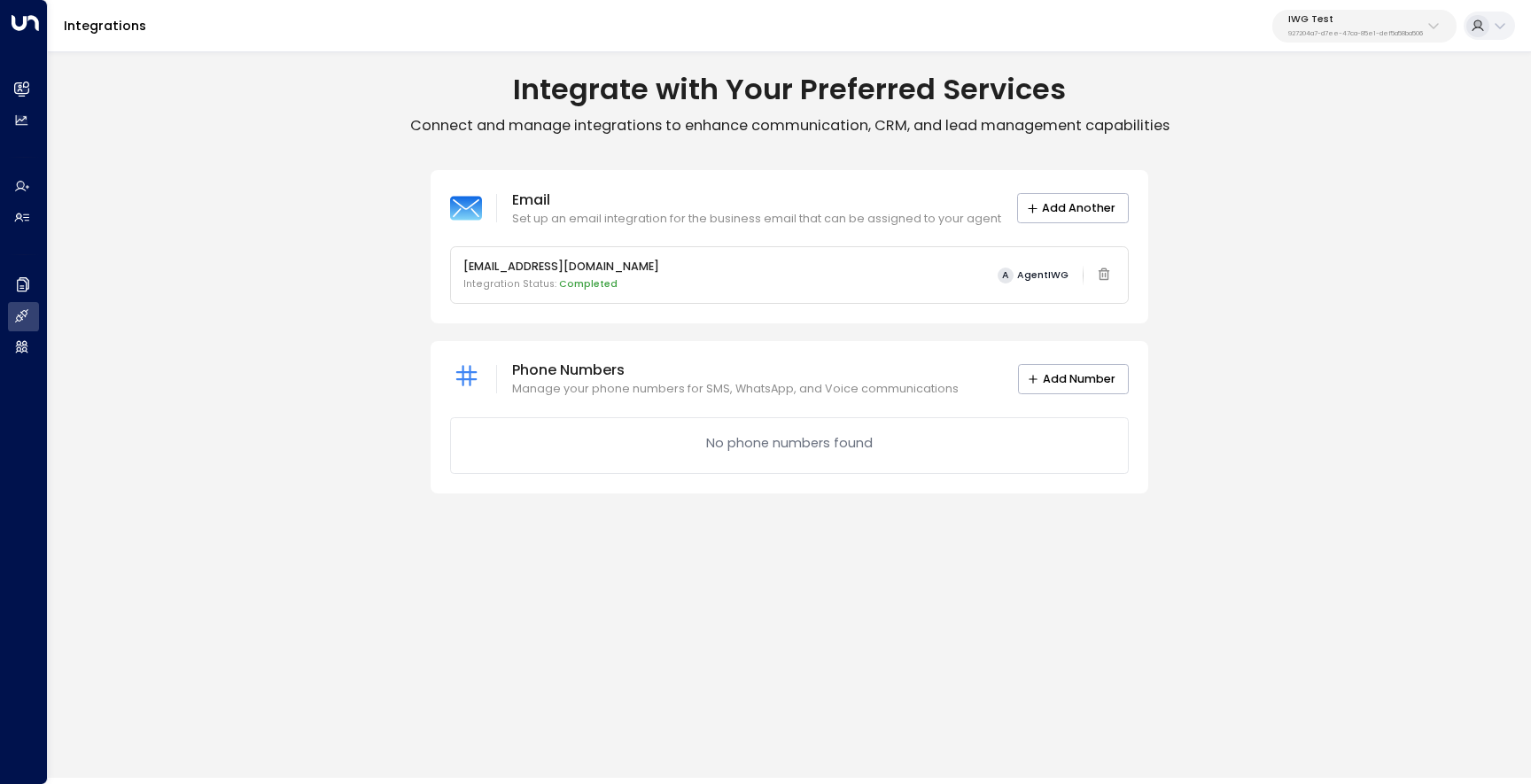
click at [1351, 42] on button "IWG Test 927204a7-d7ee-47ca-85e1-def5a58ba506" at bounding box center [1365, 25] width 184 height 32
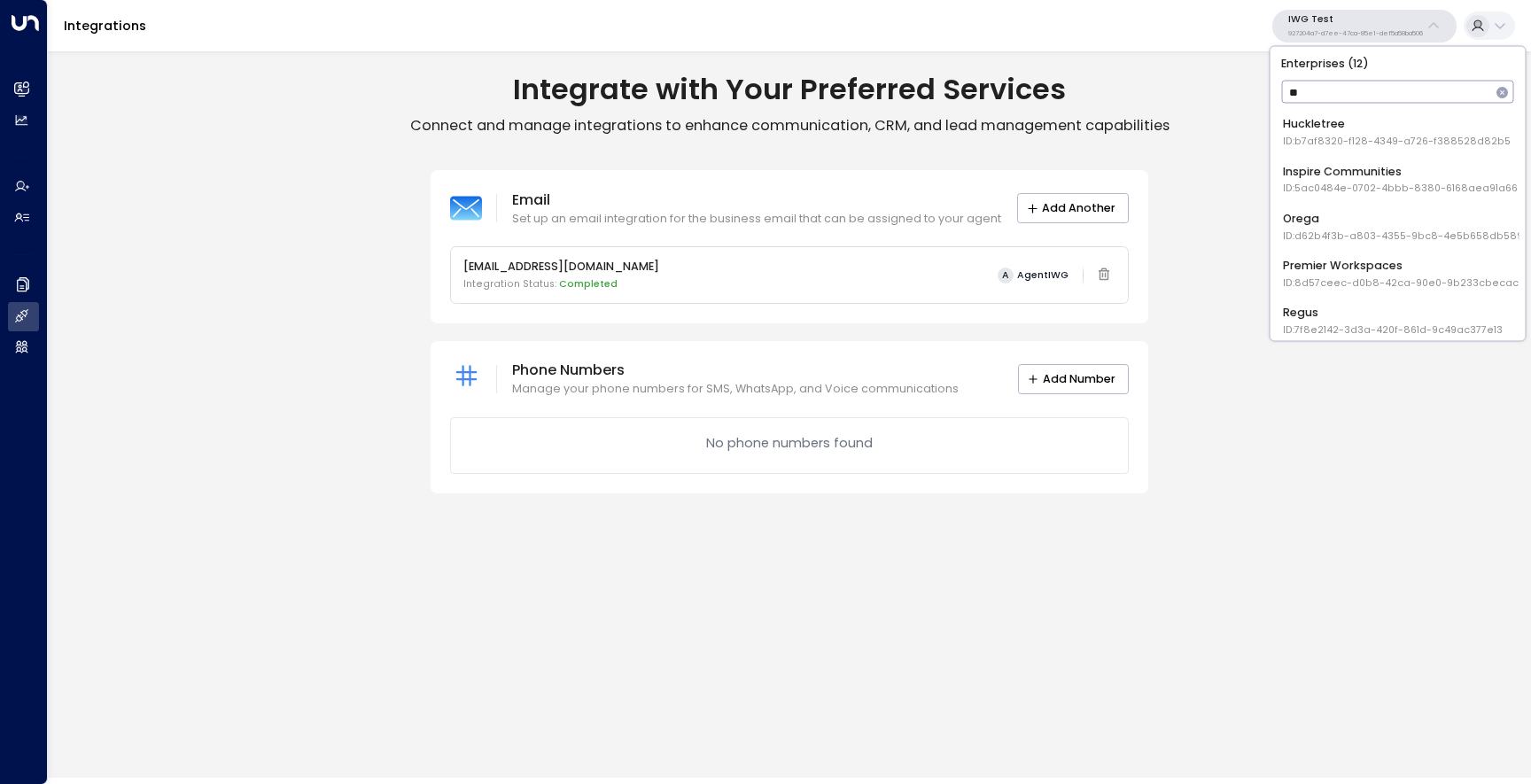
type input "*"
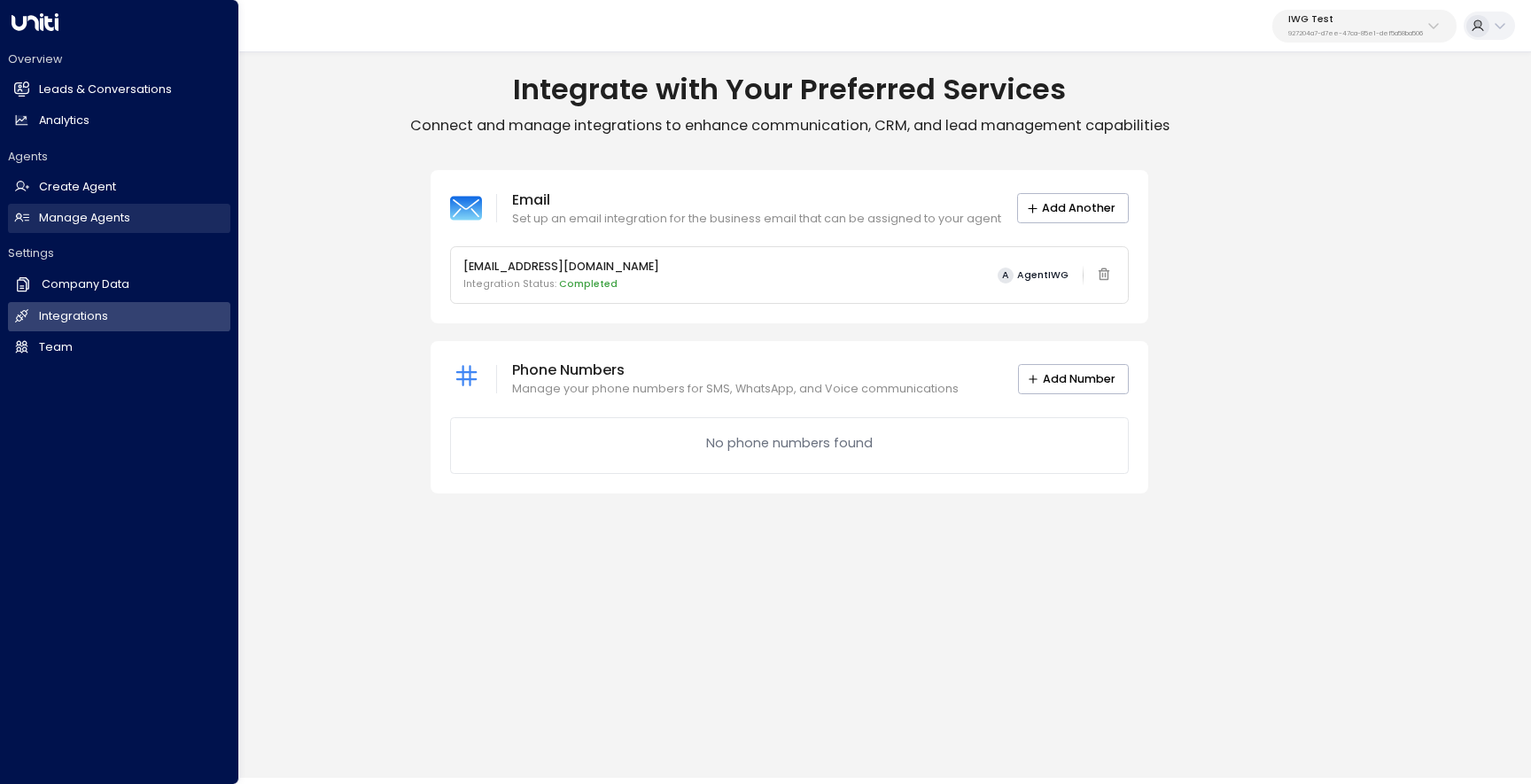
click at [59, 215] on h2 "Manage Agents" at bounding box center [84, 218] width 91 height 17
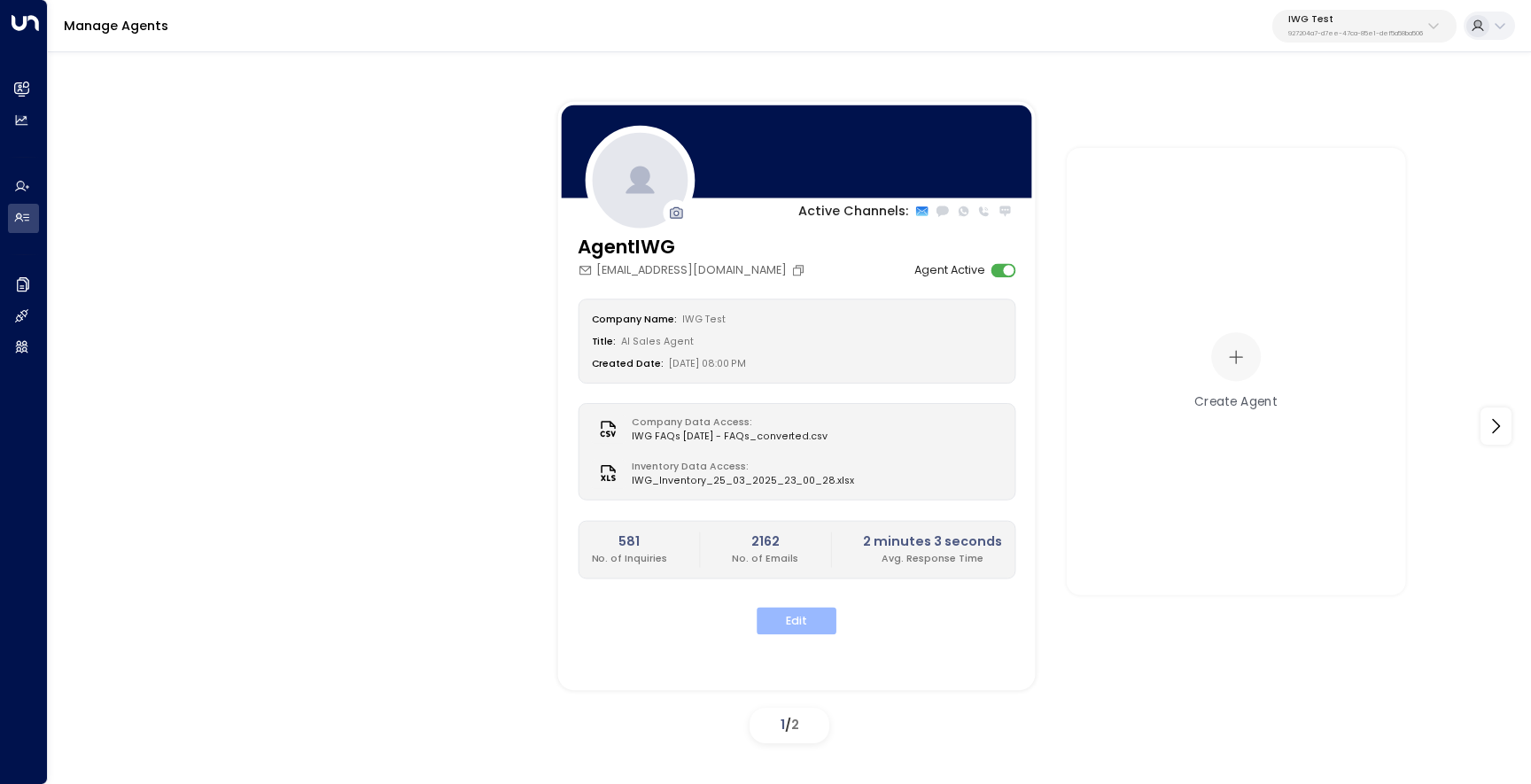
click at [802, 614] on button "Edit" at bounding box center [796, 622] width 79 height 27
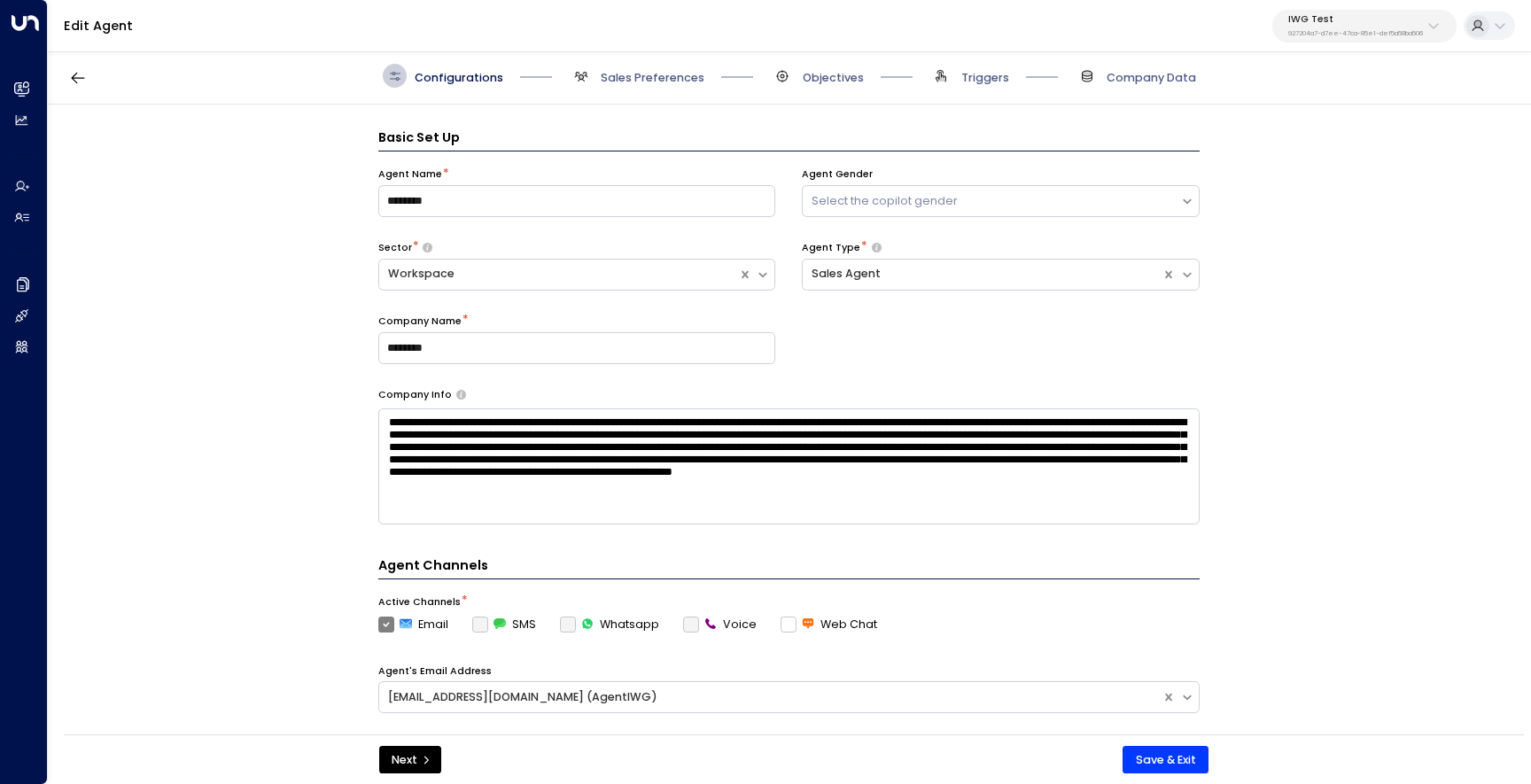
scroll to position [23, 0]
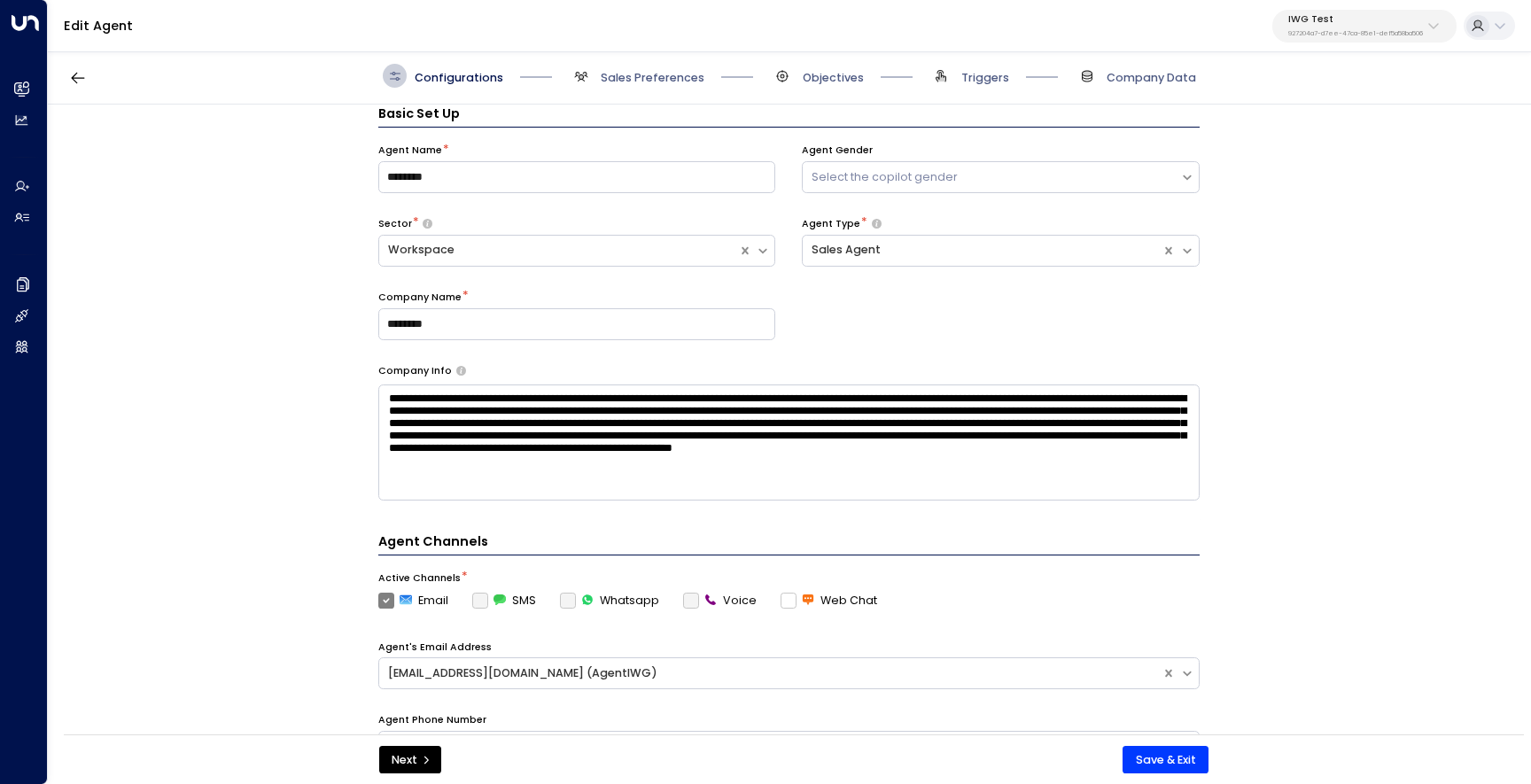
click at [778, 460] on textarea "**********" at bounding box center [789, 442] width 821 height 116
click at [833, 76] on span "Objectives" at bounding box center [833, 78] width 61 height 16
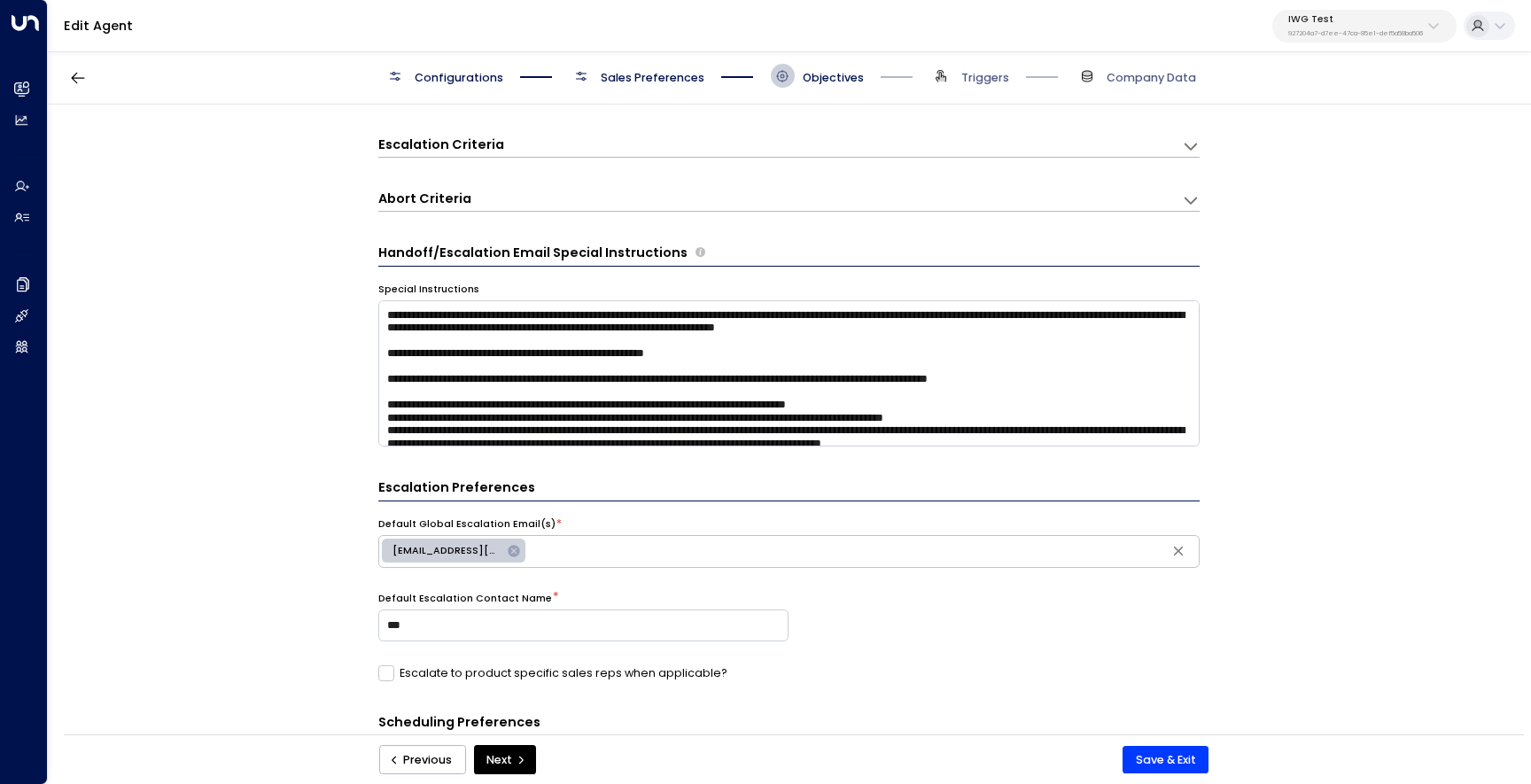
scroll to position [132, 0]
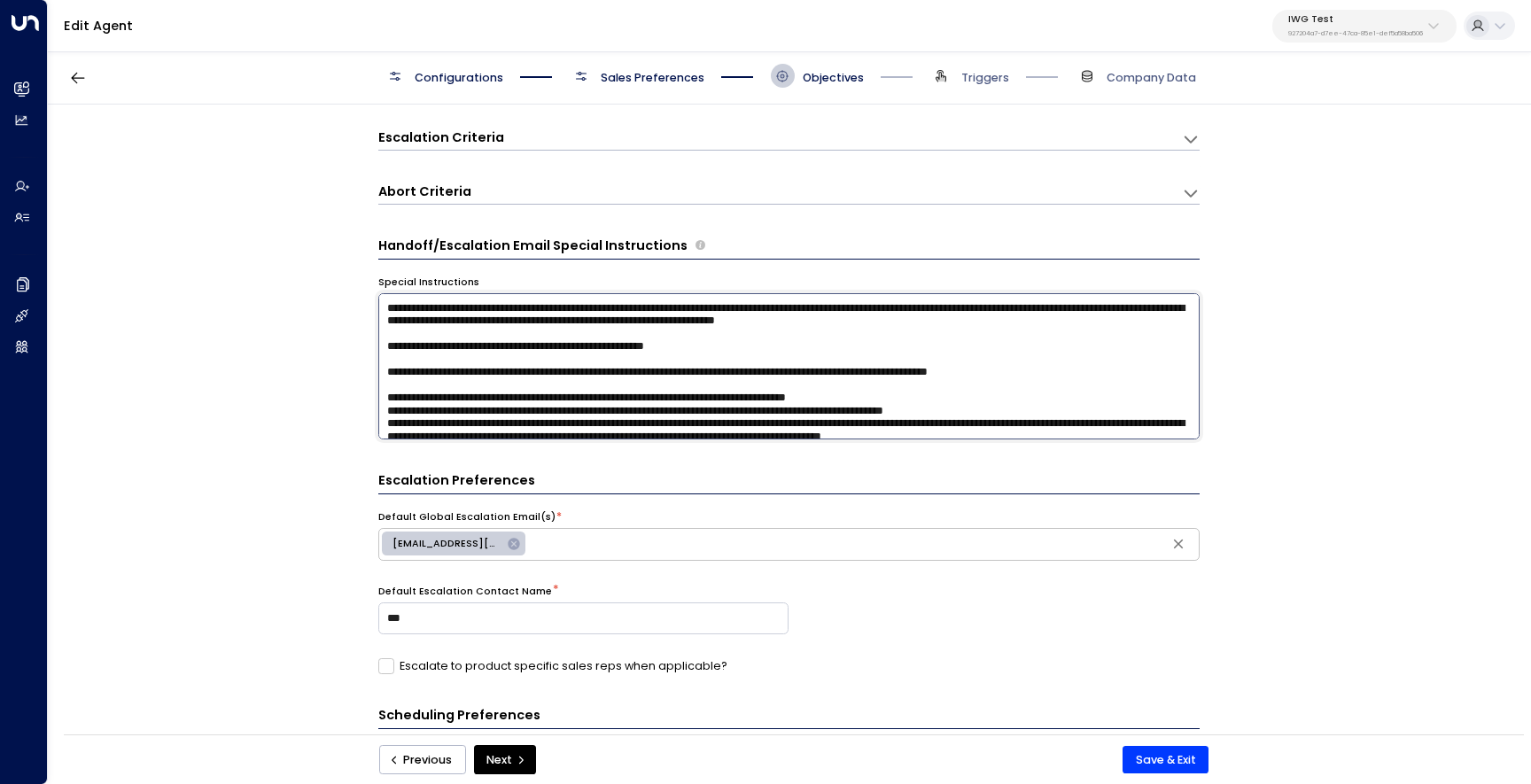
click at [735, 367] on textarea at bounding box center [789, 366] width 821 height 146
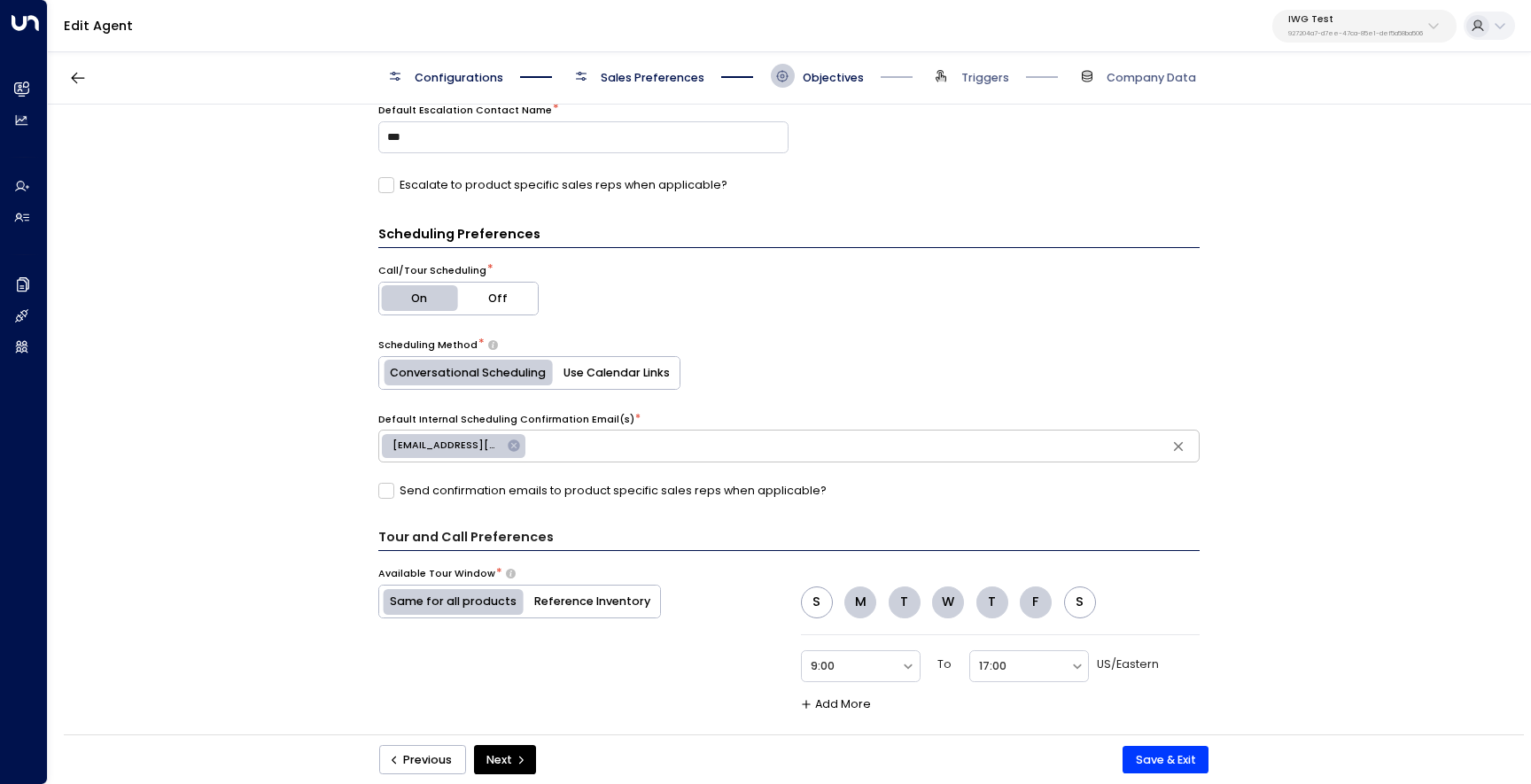
scroll to position [1063, 0]
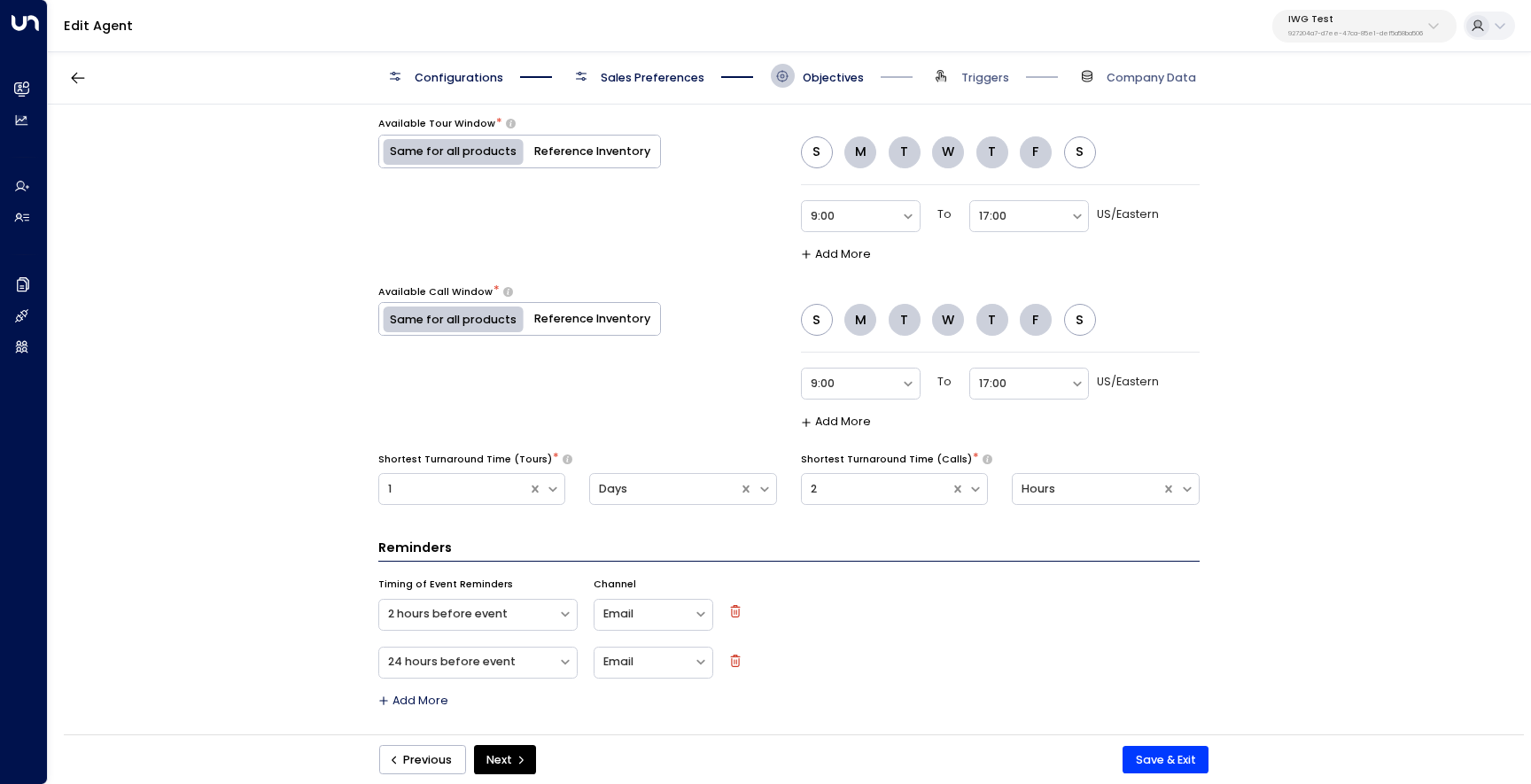
click at [737, 662] on icon "button" at bounding box center [735, 661] width 13 height 13
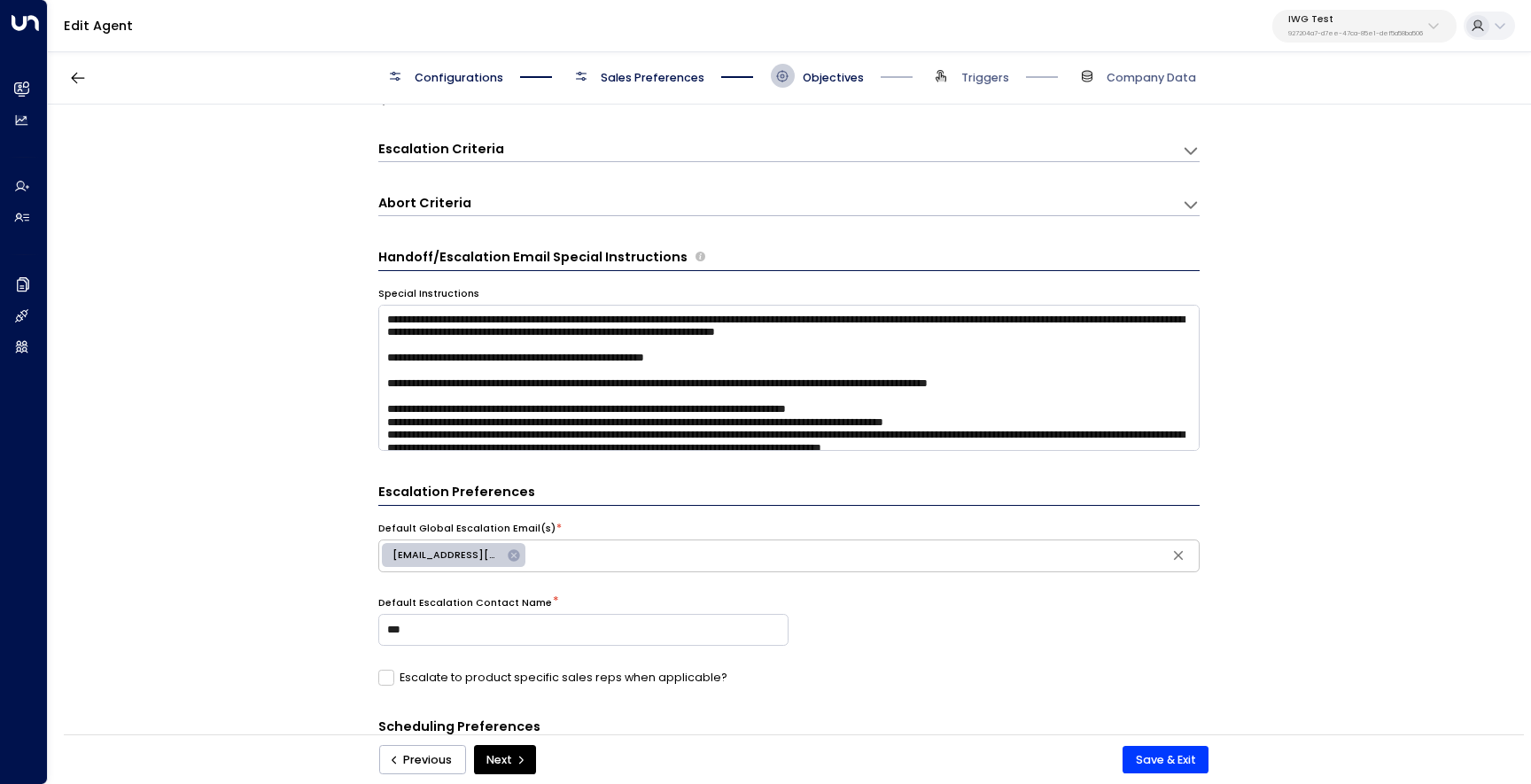
scroll to position [0, 0]
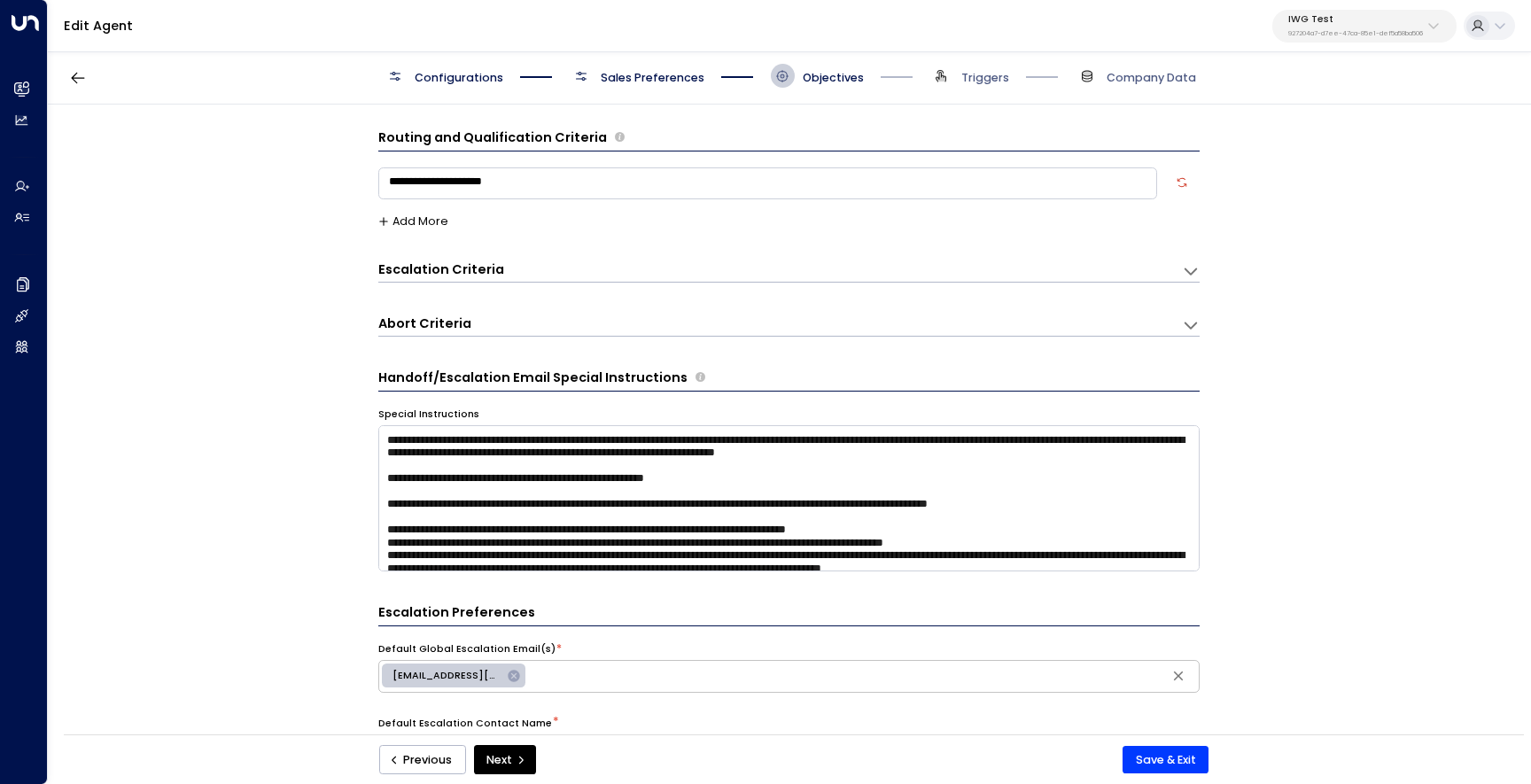
click at [601, 93] on div "Configurations Sales Preferences Objectives Triggers Company Data" at bounding box center [789, 76] width 1483 height 57
click at [620, 84] on span "Sales Preferences" at bounding box center [653, 78] width 104 height 16
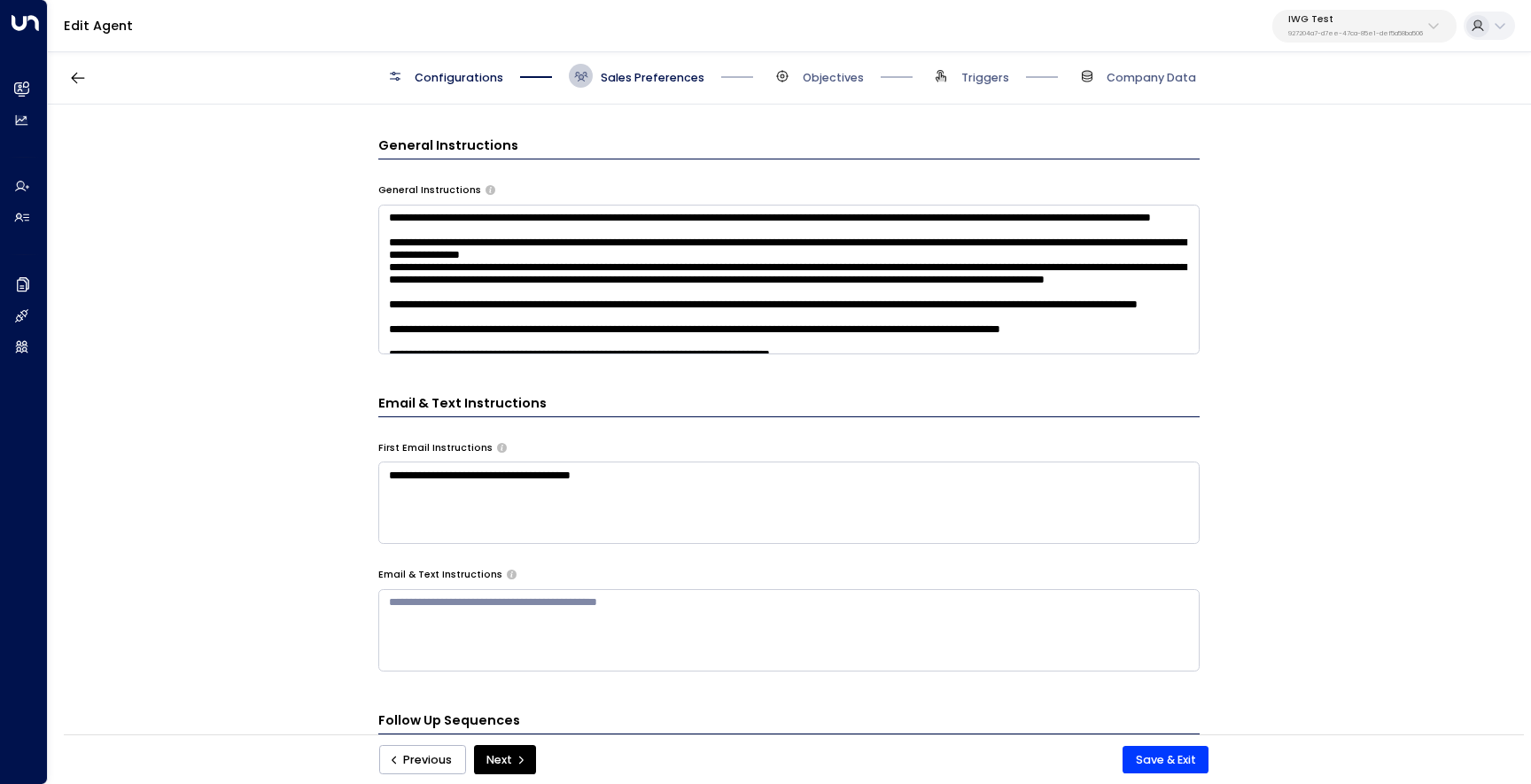
scroll to position [724, 0]
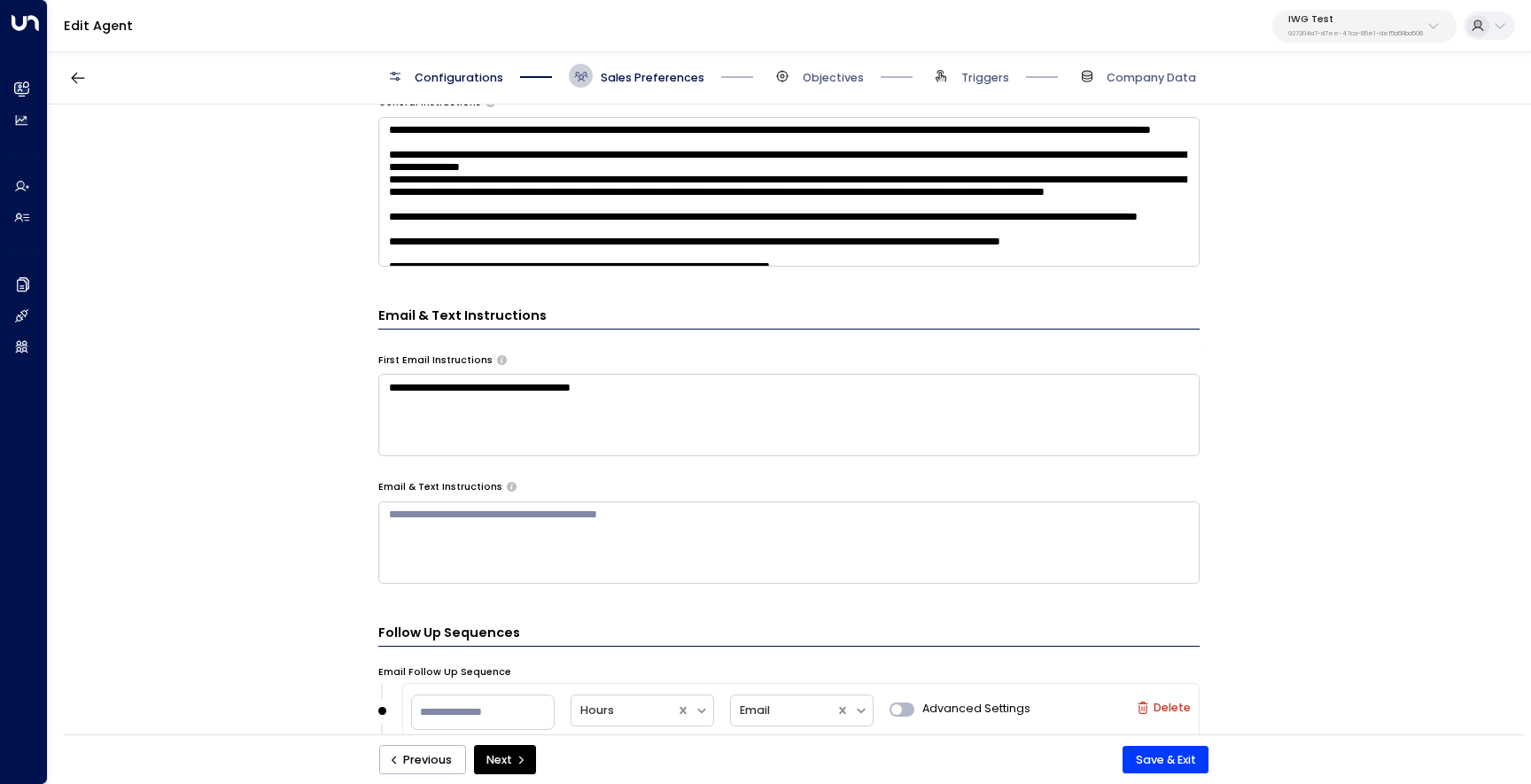
click at [711, 213] on textarea at bounding box center [789, 191] width 821 height 150
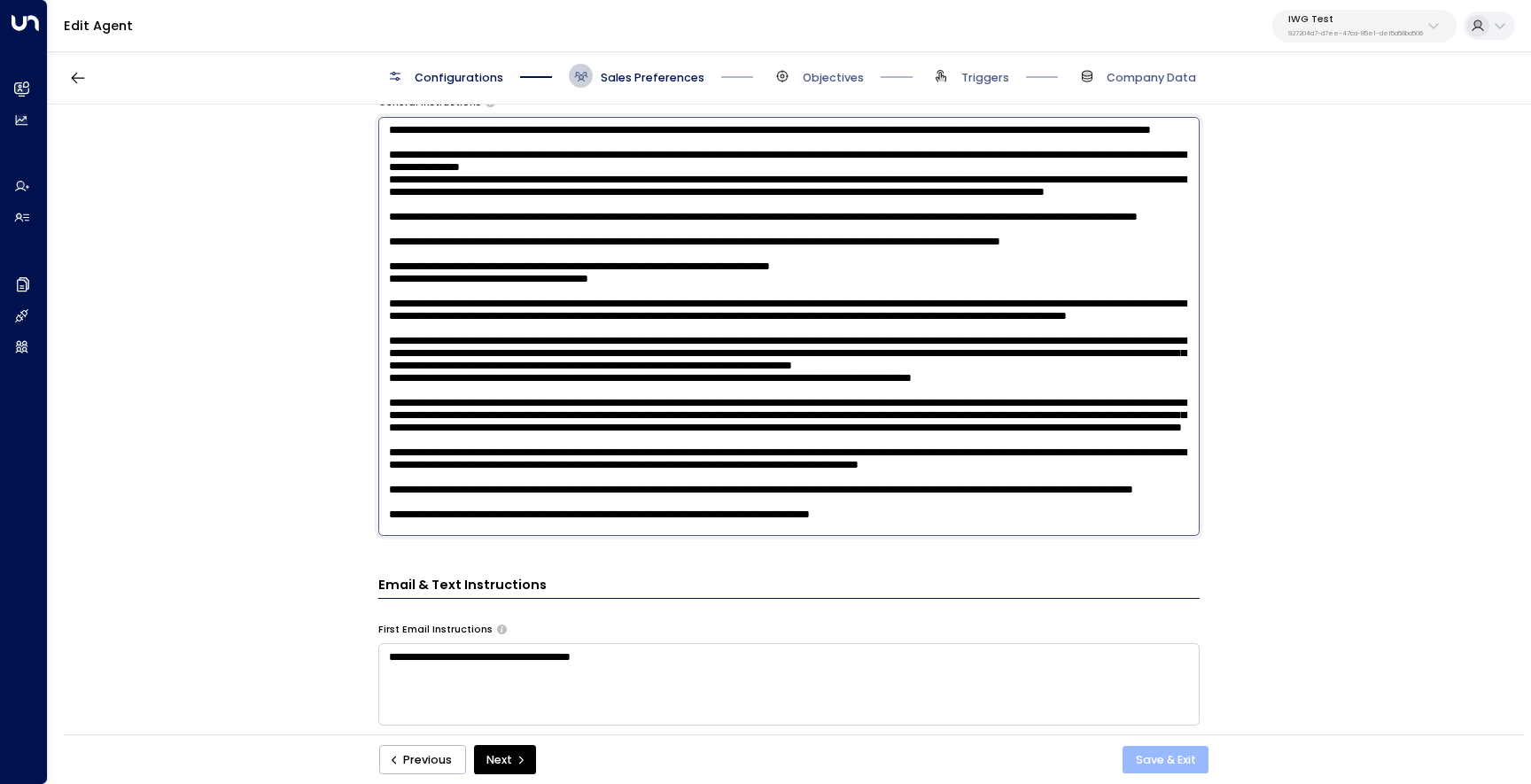
click at [1150, 755] on button "Save & Exit" at bounding box center [1166, 760] width 86 height 28
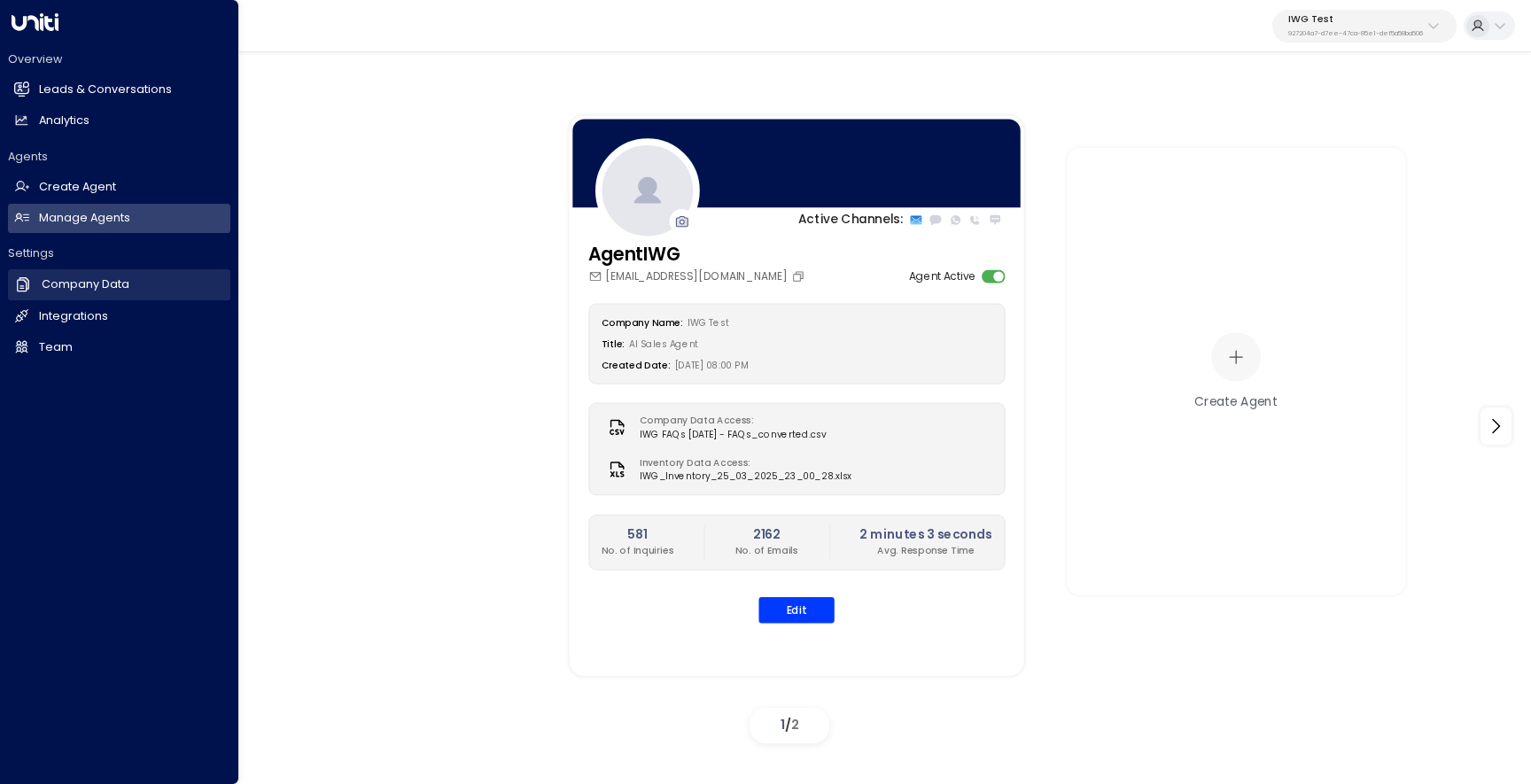
click at [100, 284] on h2 "Company Data" at bounding box center [86, 284] width 88 height 17
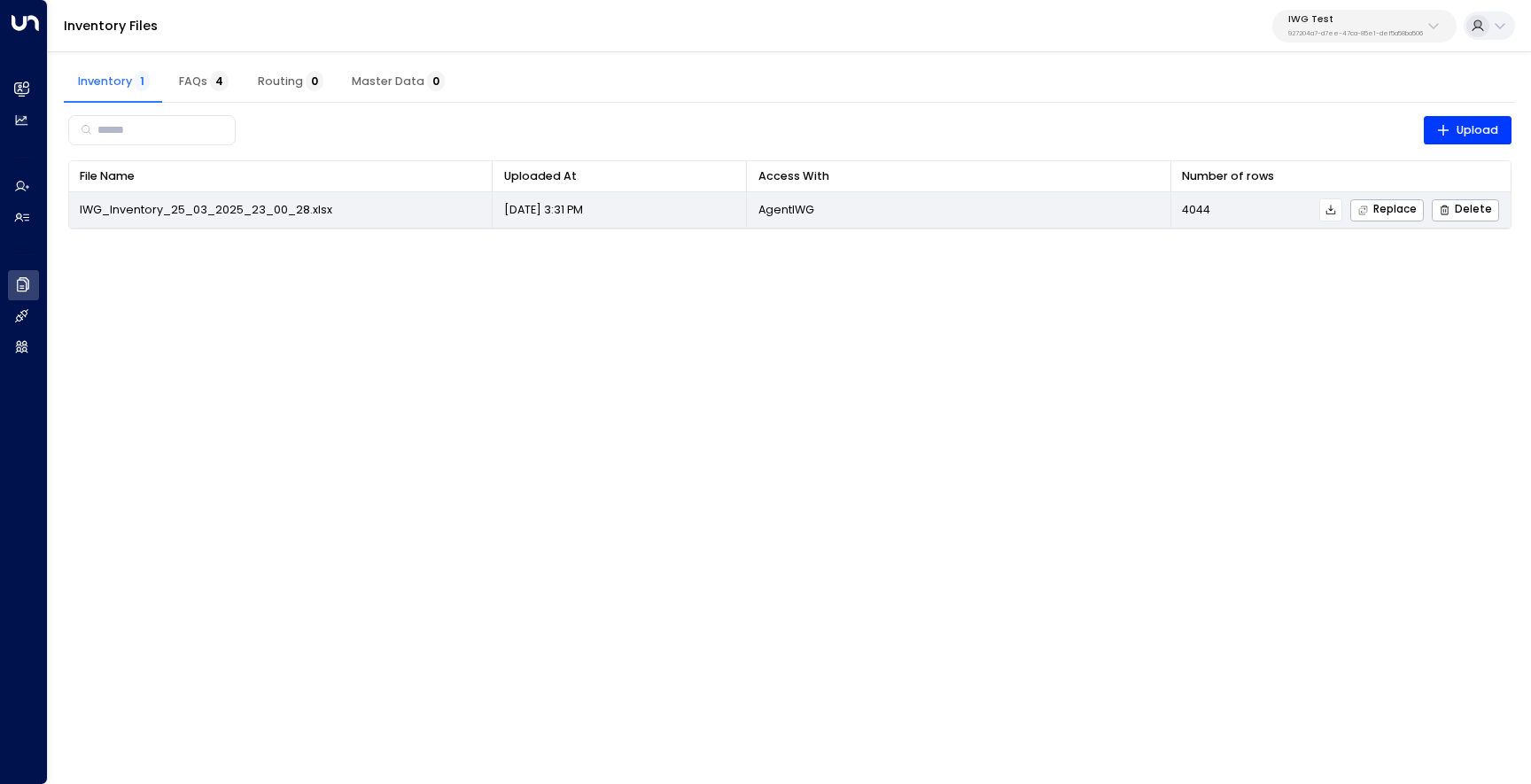
click at [1337, 206] on icon at bounding box center [1330, 209] width 13 height 13
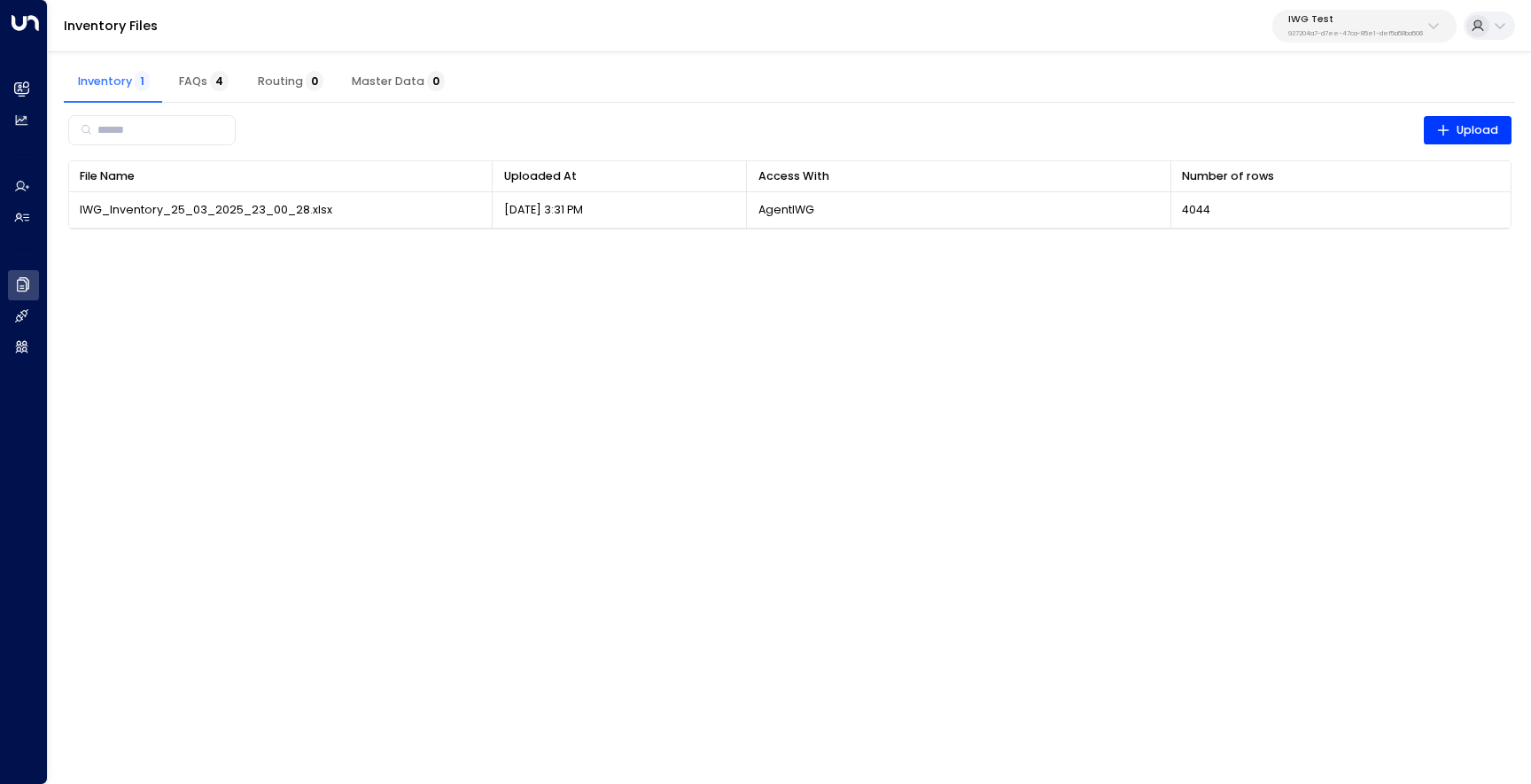
click at [201, 81] on span "FAQs 4" at bounding box center [204, 81] width 50 height 14
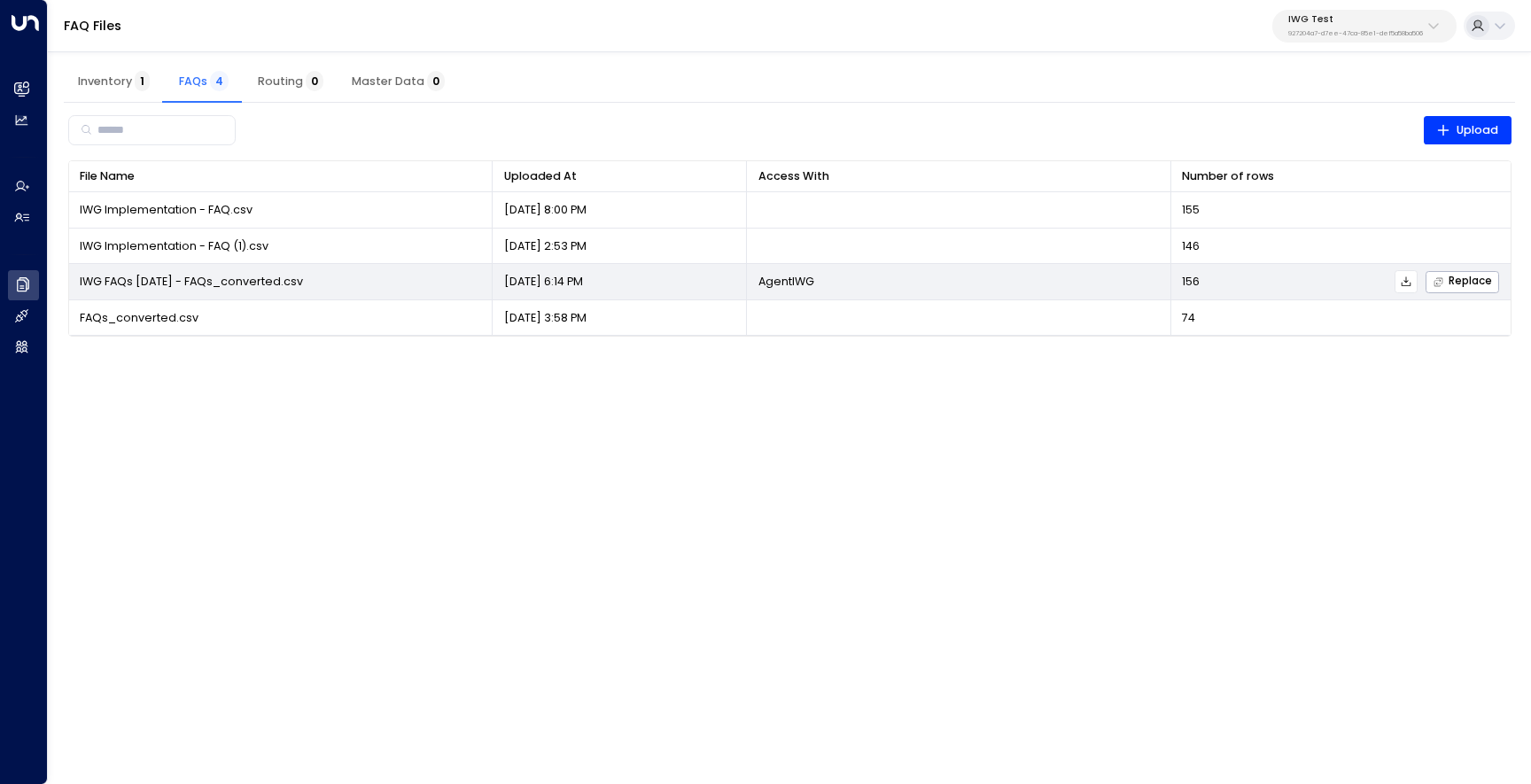
click at [1406, 287] on icon at bounding box center [1406, 282] width 13 height 13
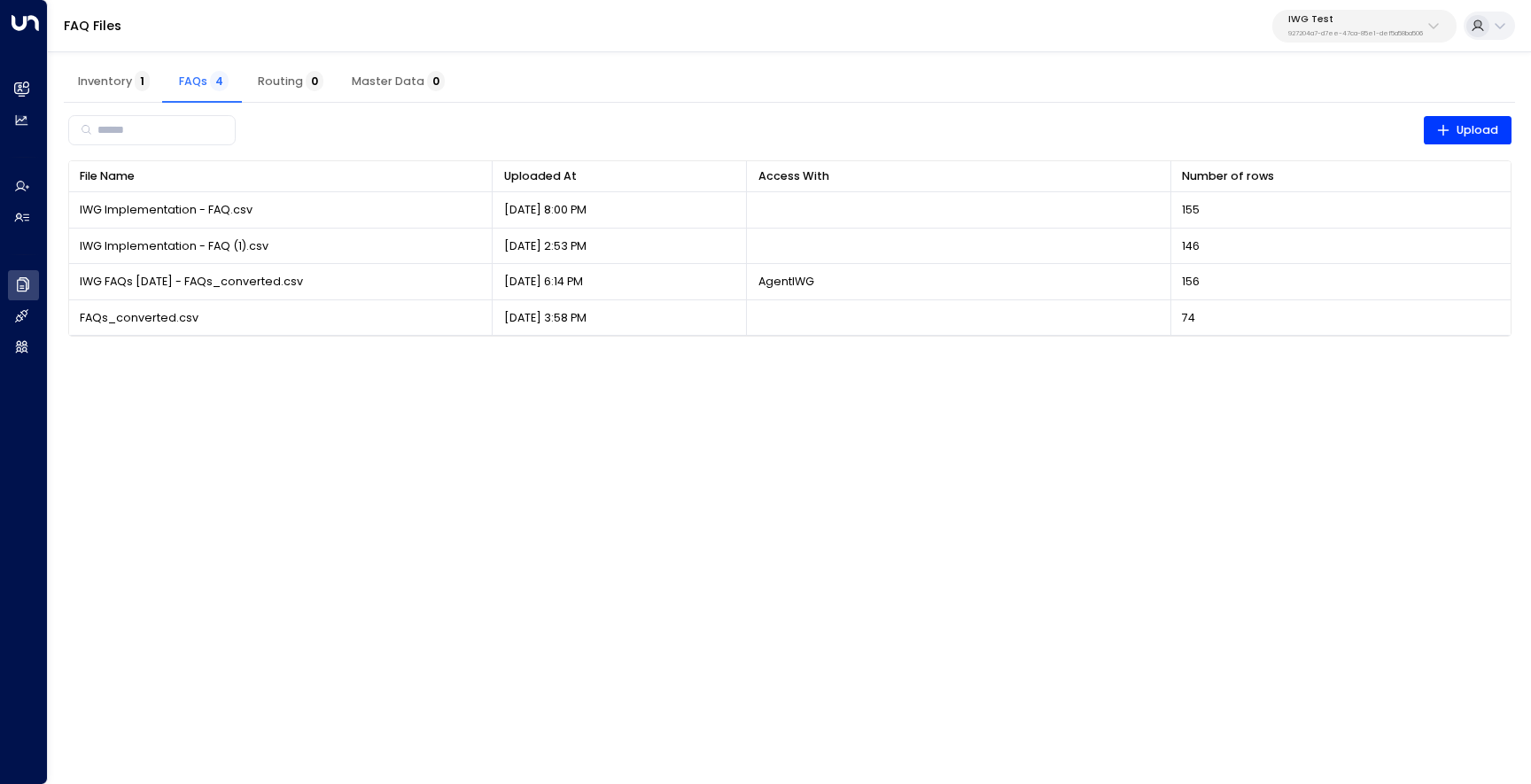
click at [1340, 27] on div "IWG Test 927204a7-d7ee-47ca-85e1-def5a58ba506" at bounding box center [1356, 25] width 135 height 23
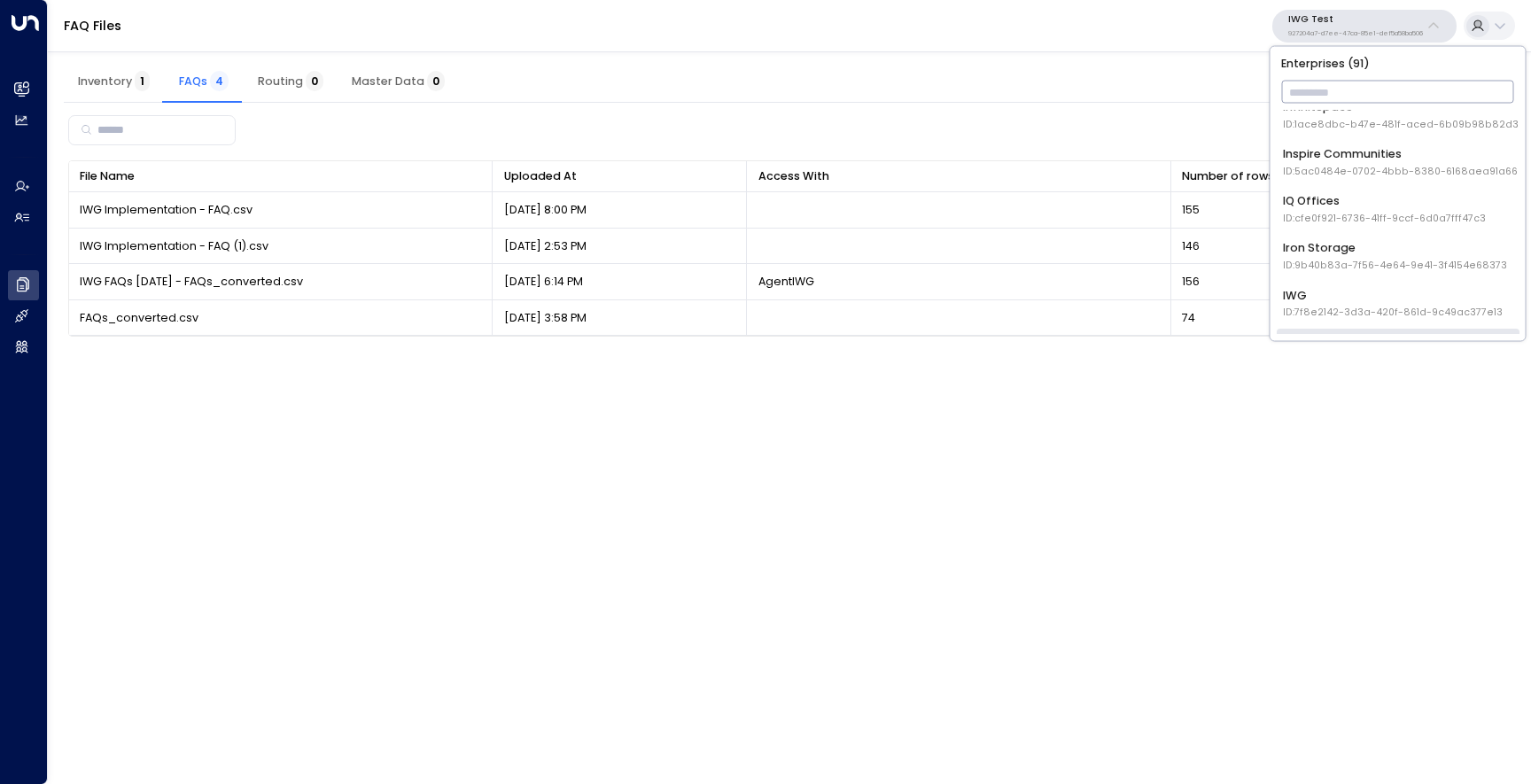
scroll to position [1052, 0]
click at [1373, 303] on div "IWG ID: 7f8e2142-3d3a-420f-861d-9c49ac377e13" at bounding box center [1393, 301] width 219 height 32
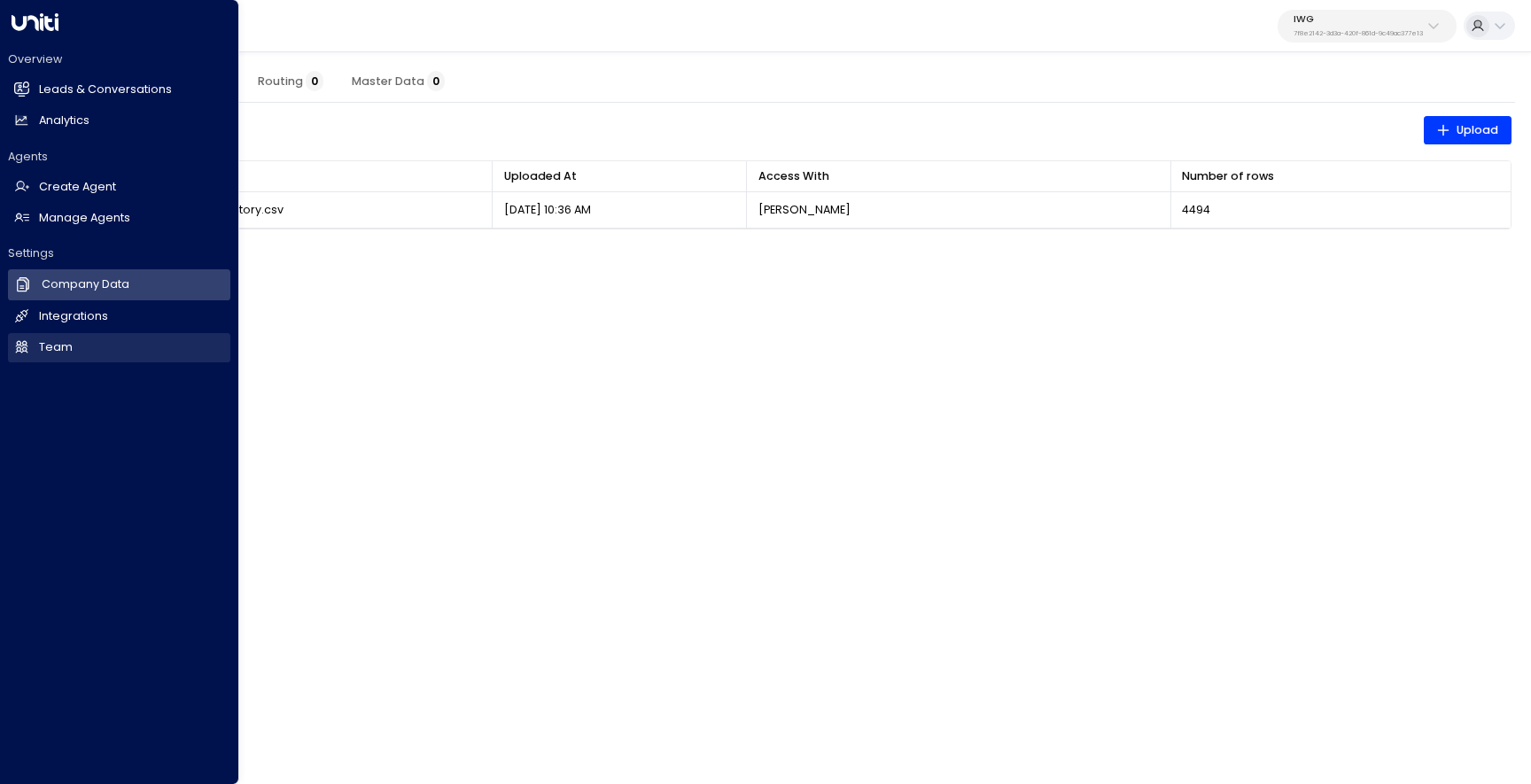
click at [44, 343] on h2 "Team" at bounding box center [56, 347] width 33 height 17
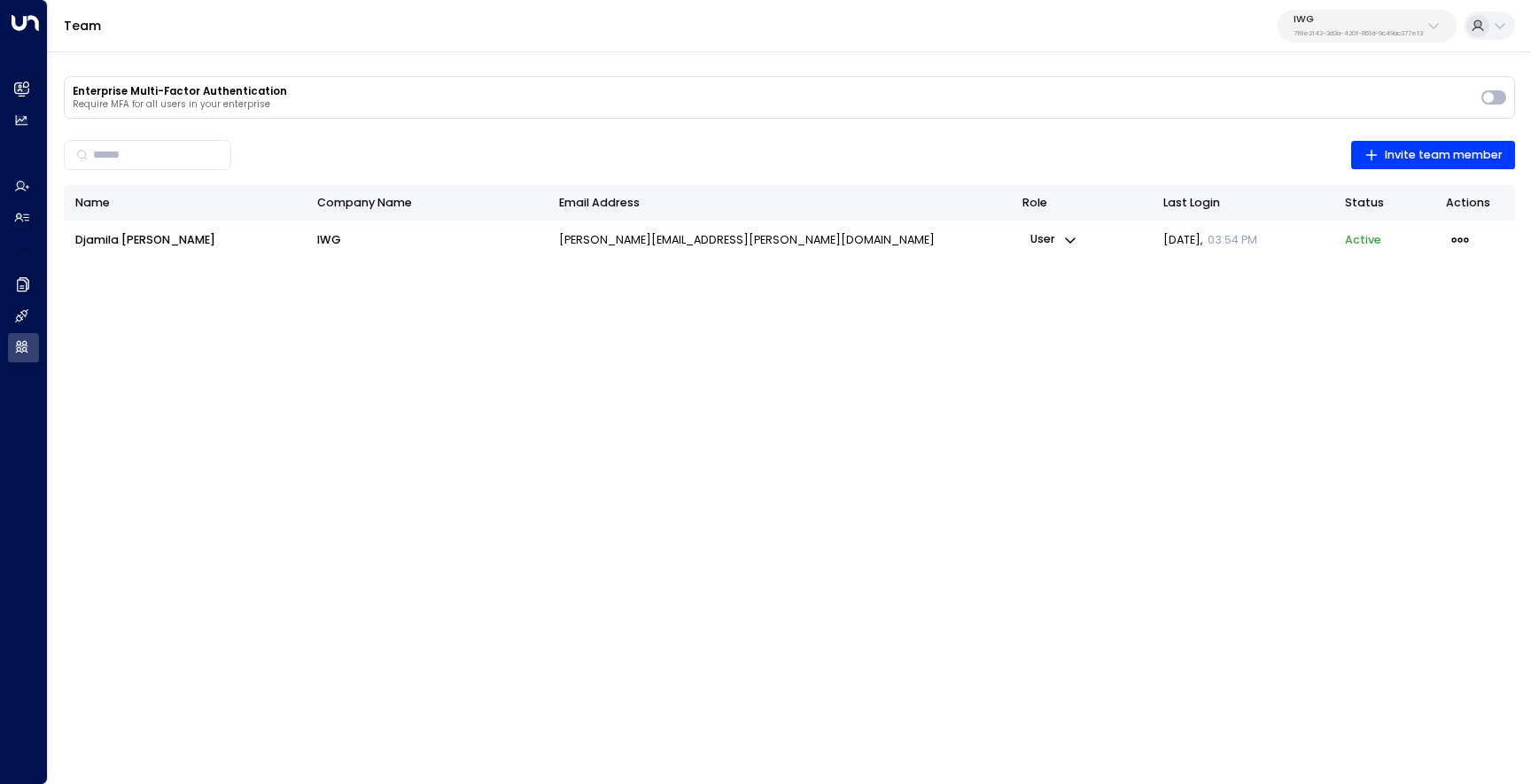
click at [1475, 239] on div at bounding box center [1475, 241] width 59 height 23
click at [1463, 239] on icon "button" at bounding box center [1461, 240] width 20 height 20
click at [1417, 300] on span "Remove member" at bounding box center [1374, 304] width 99 height 17
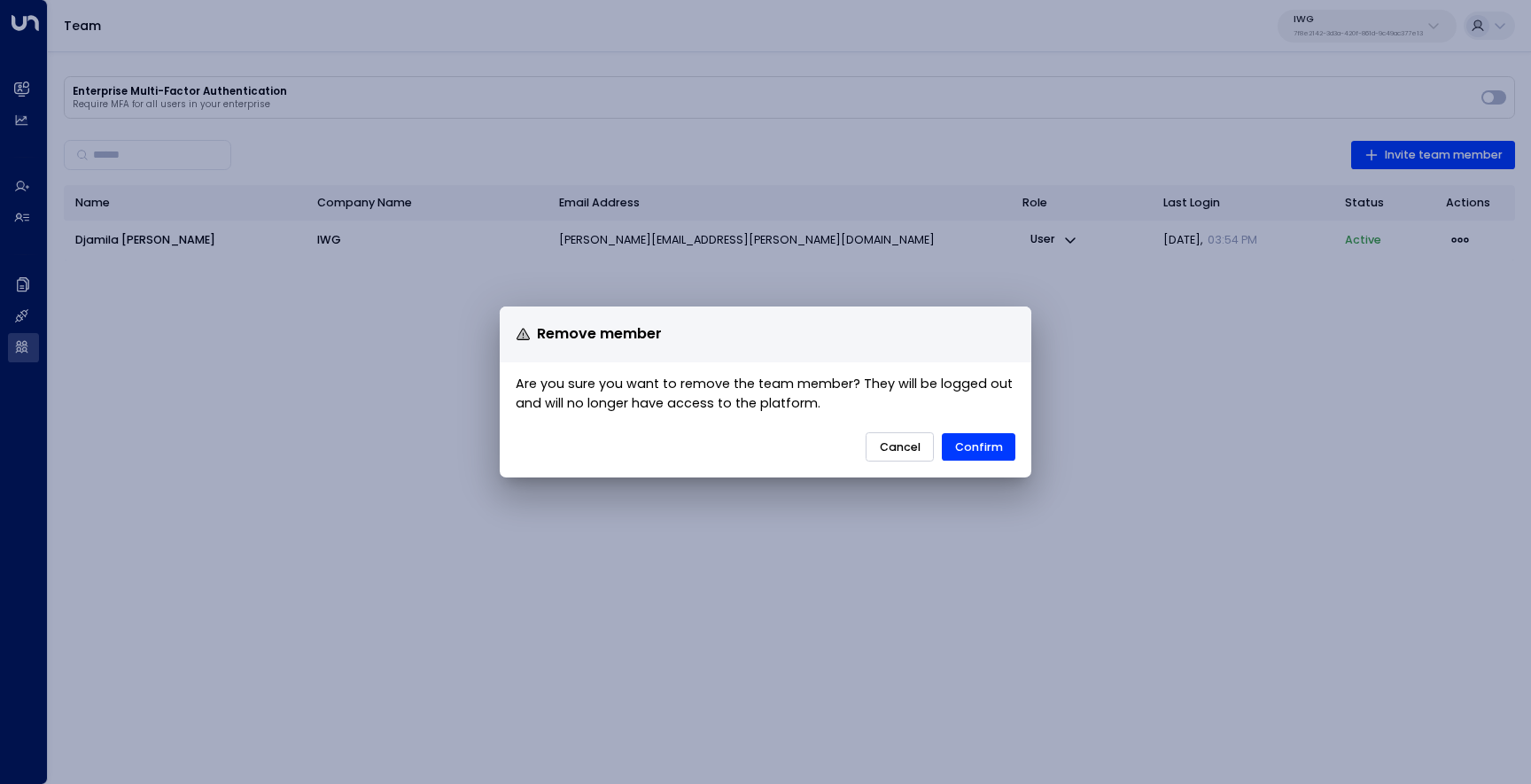
click at [911, 438] on button "Cancel" at bounding box center [900, 447] width 69 height 30
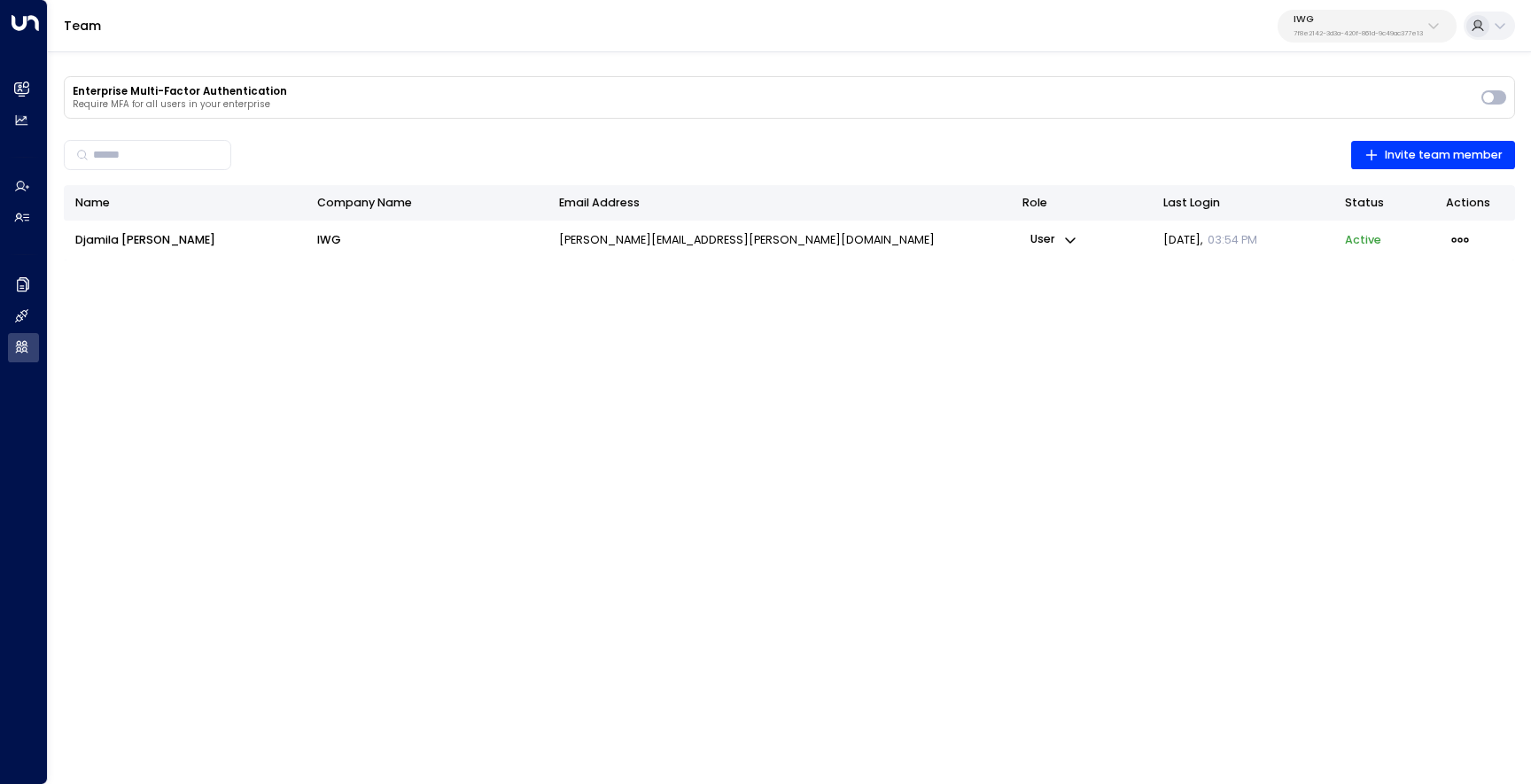
click at [1161, 456] on div "Name Company Name Email Address Role Last Login Status Actions Djamila Wilschke…" at bounding box center [789, 513] width 1452 height 657
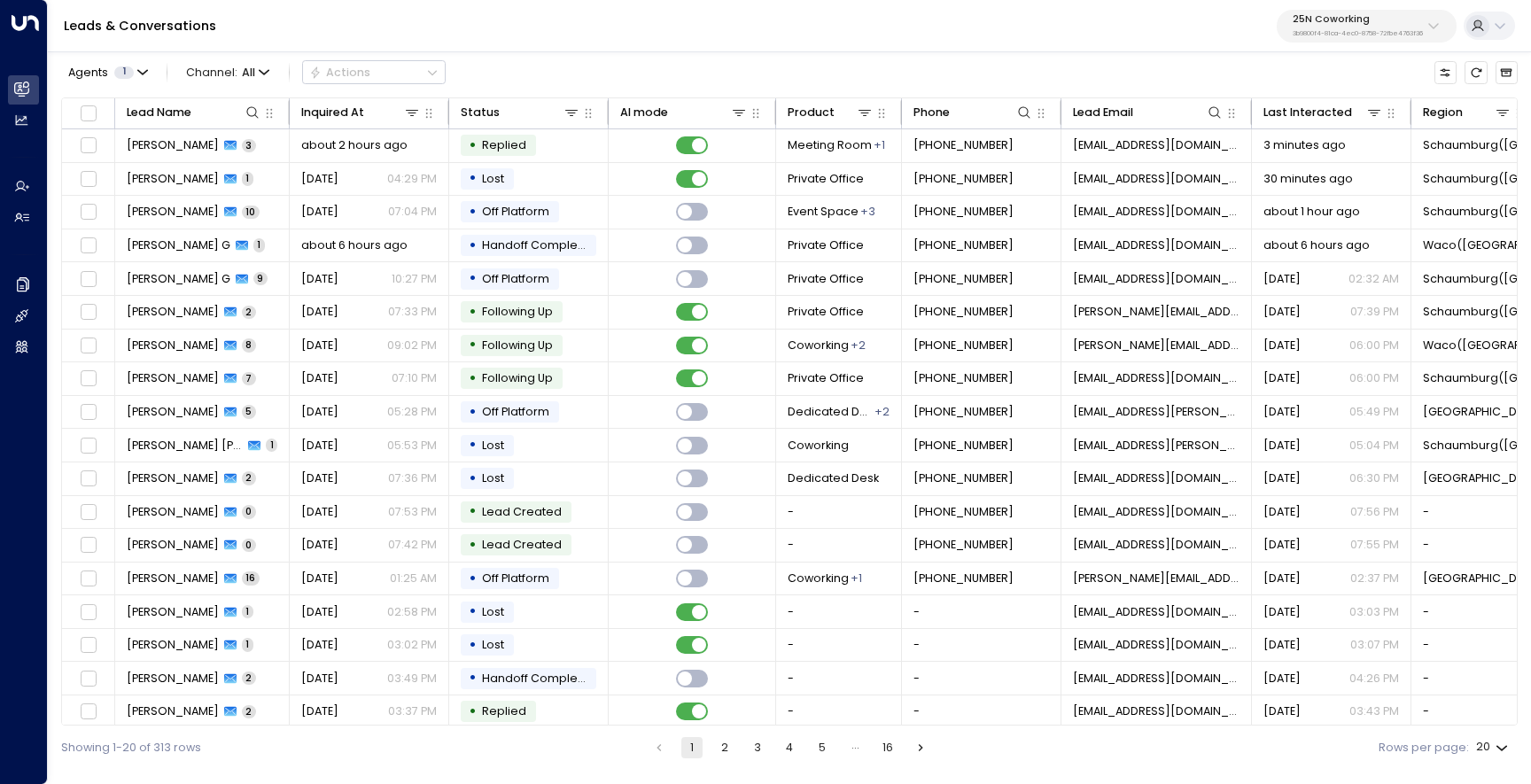
click at [1346, 30] on p "3b9800f4-81ca-4ec0-8758-72fbe4763f36" at bounding box center [1358, 33] width 130 height 7
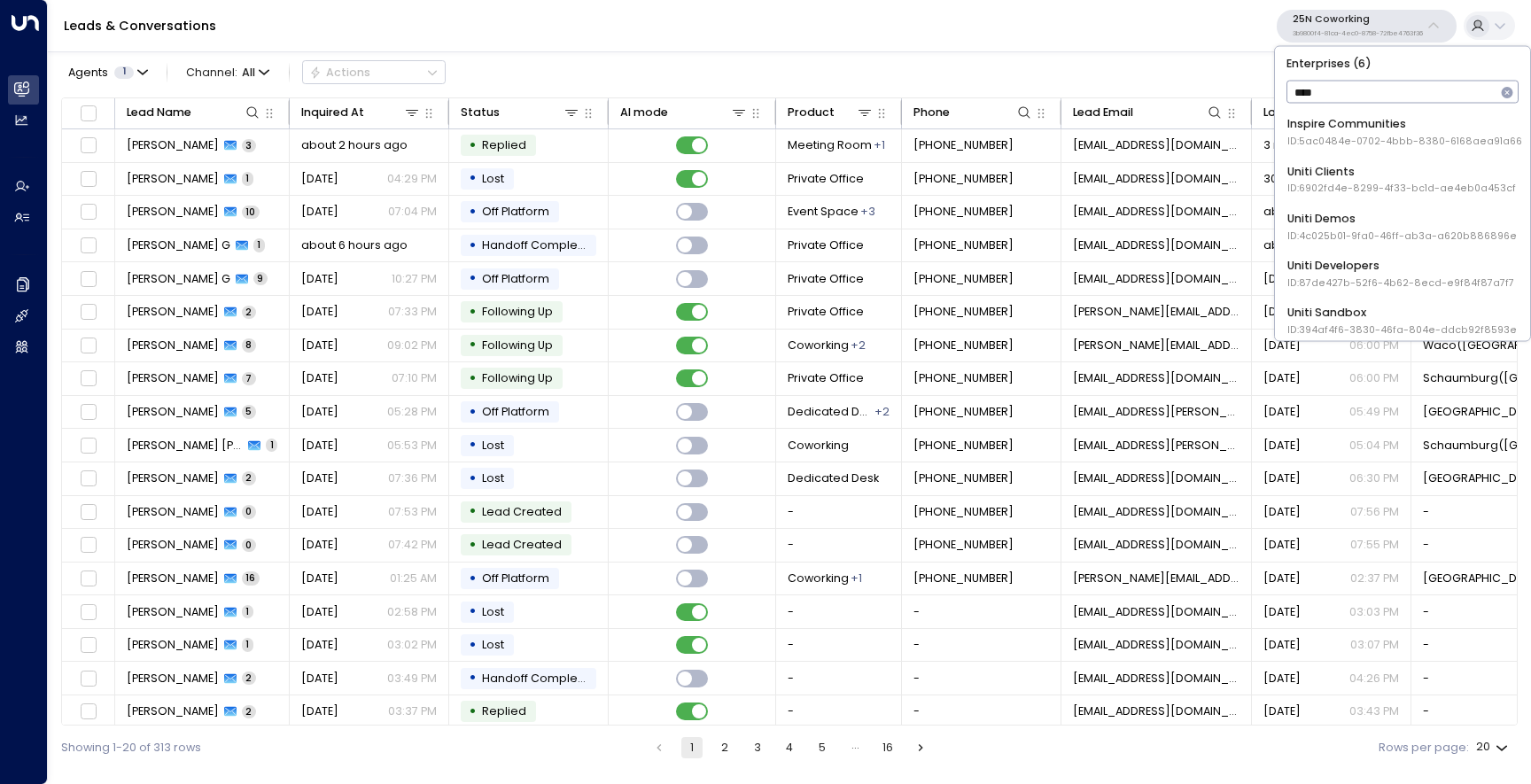
type input "*****"
click at [1379, 229] on span "ID: 4c025b01-9fa0-46ff-ab3a-a620b886896e" at bounding box center [1402, 236] width 229 height 14
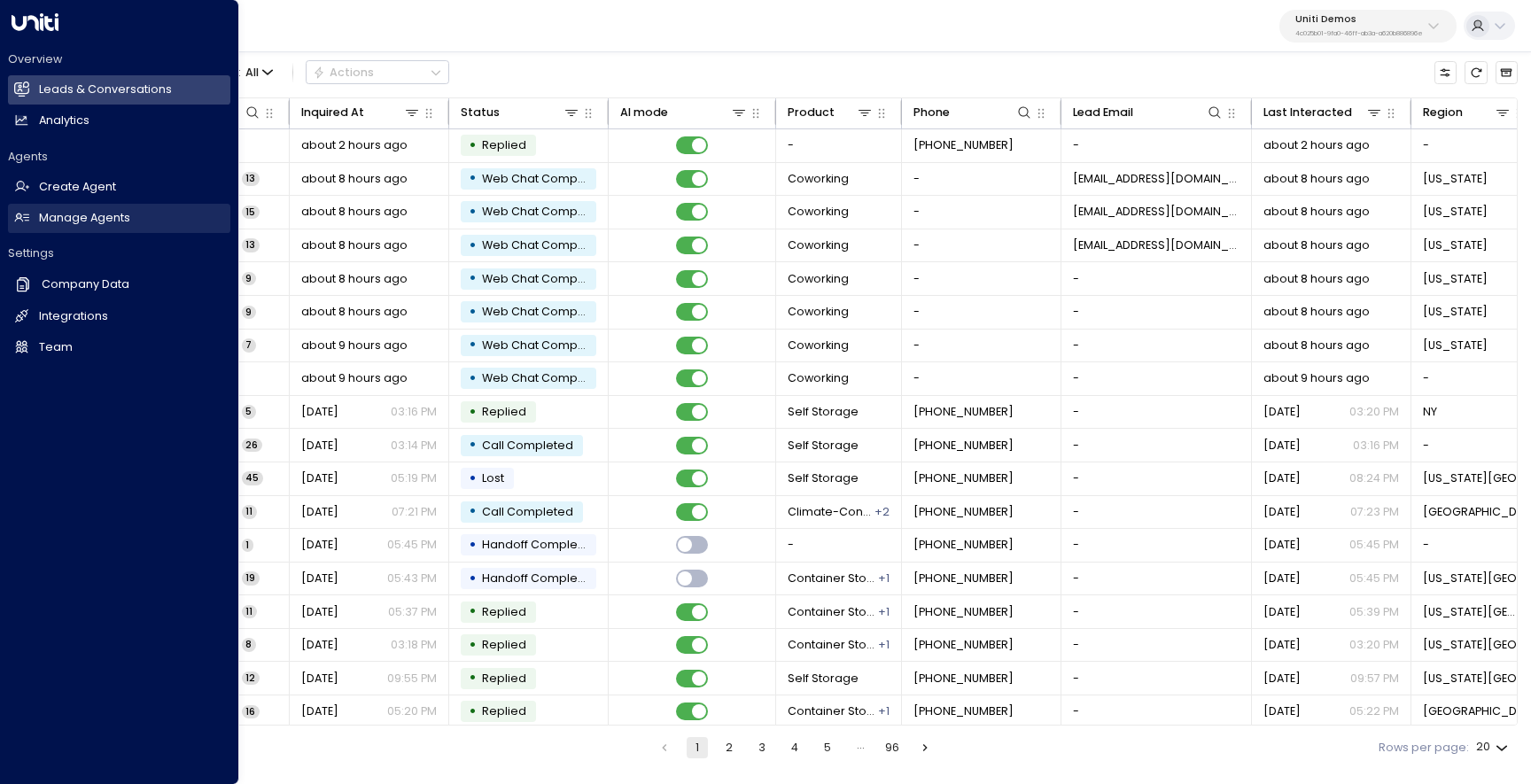
click at [56, 211] on h2 "Manage Agents" at bounding box center [84, 218] width 91 height 17
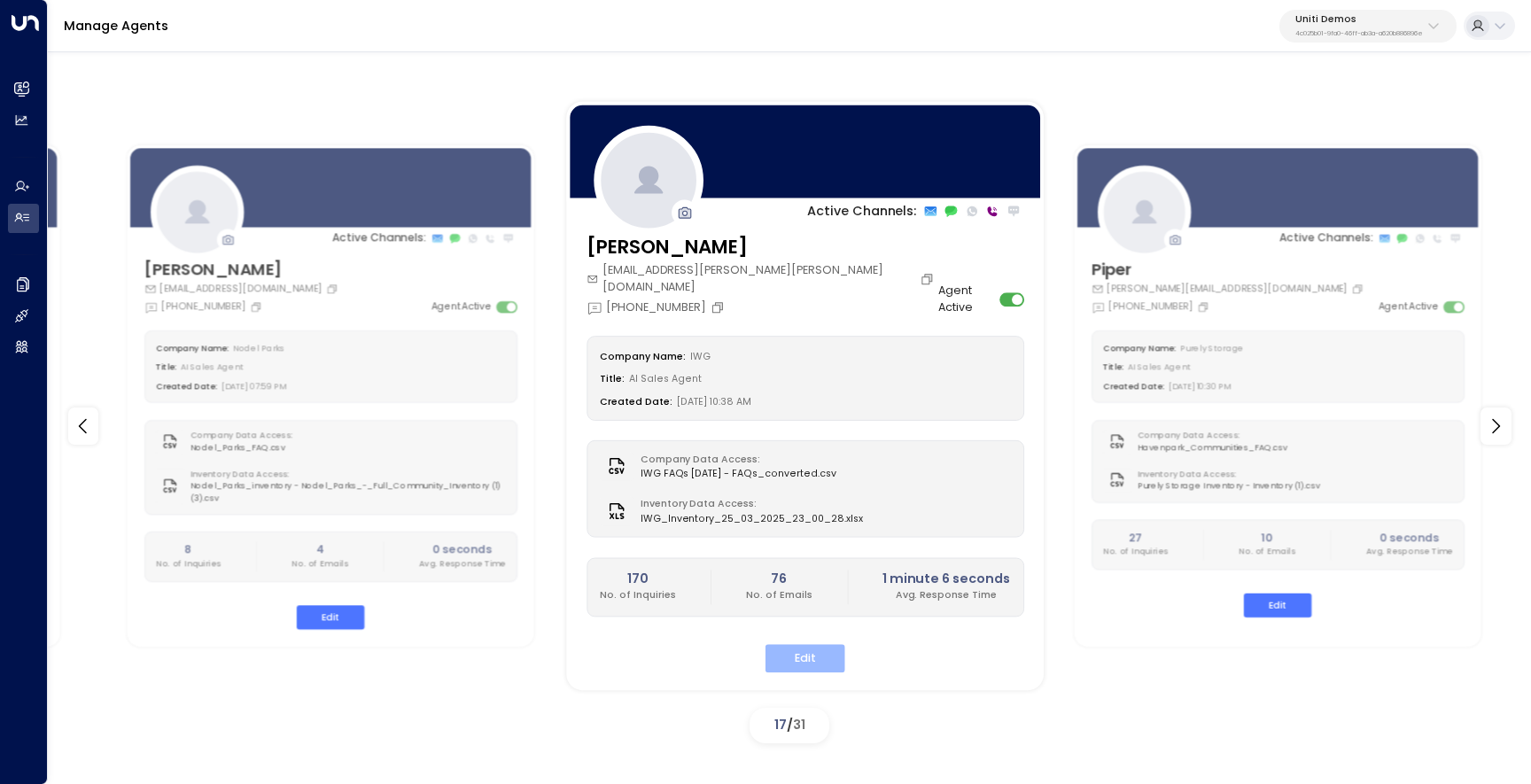
click at [798, 645] on button "Edit" at bounding box center [804, 659] width 79 height 27
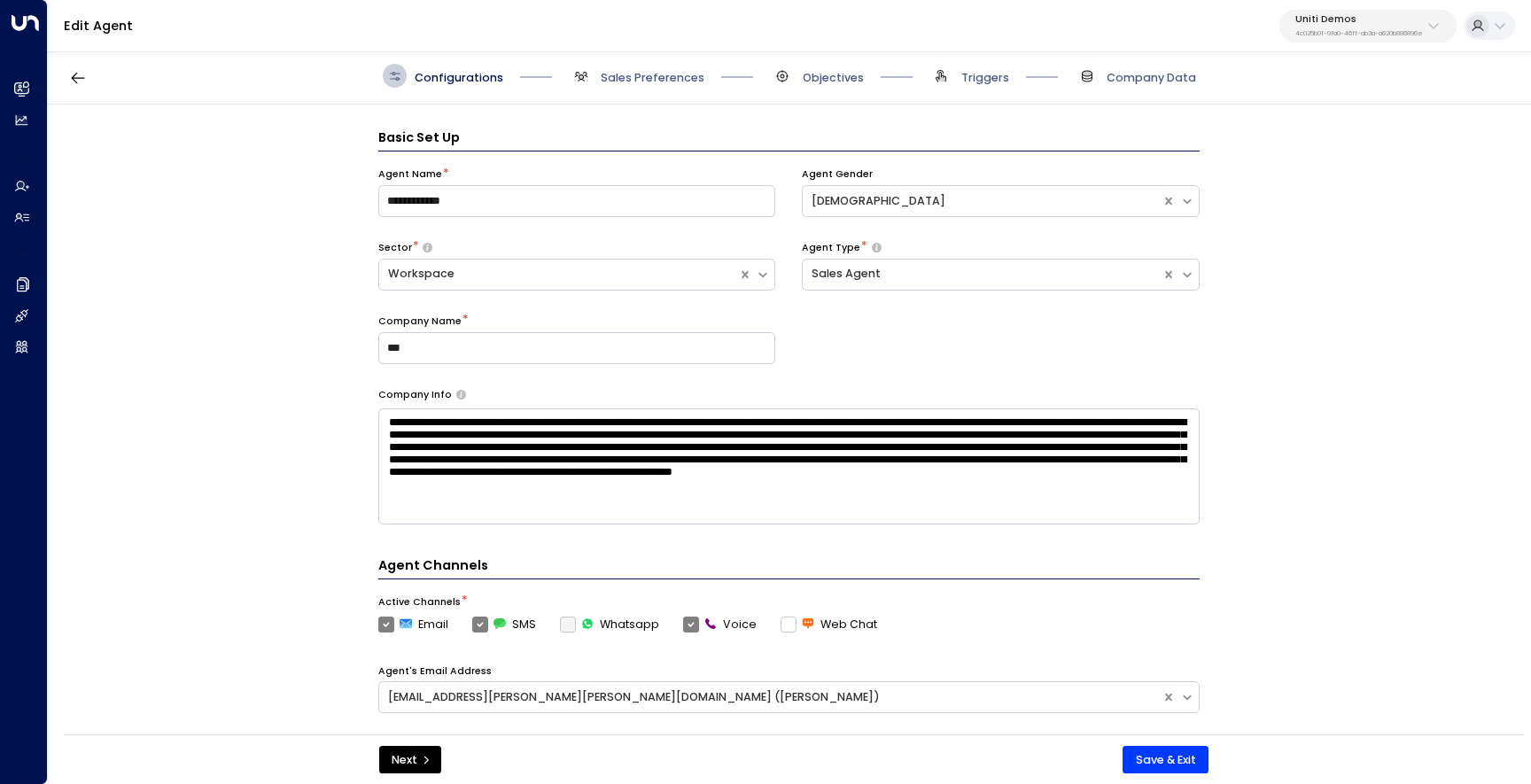
scroll to position [23, 0]
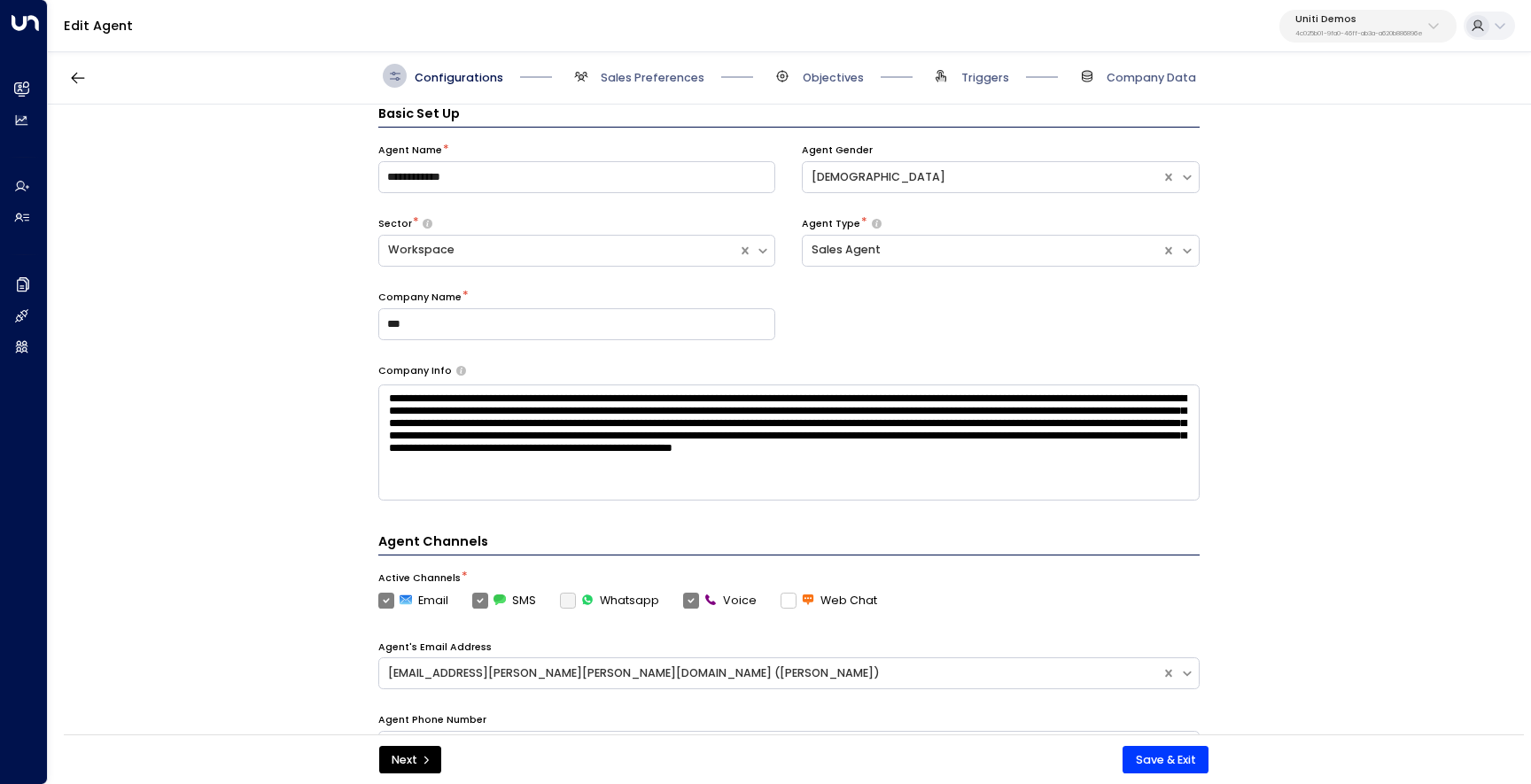
click at [802, 62] on div "Configurations Sales Preferences Objectives Triggers Company Data" at bounding box center [789, 76] width 1483 height 57
click at [804, 73] on span "Objectives" at bounding box center [833, 78] width 61 height 16
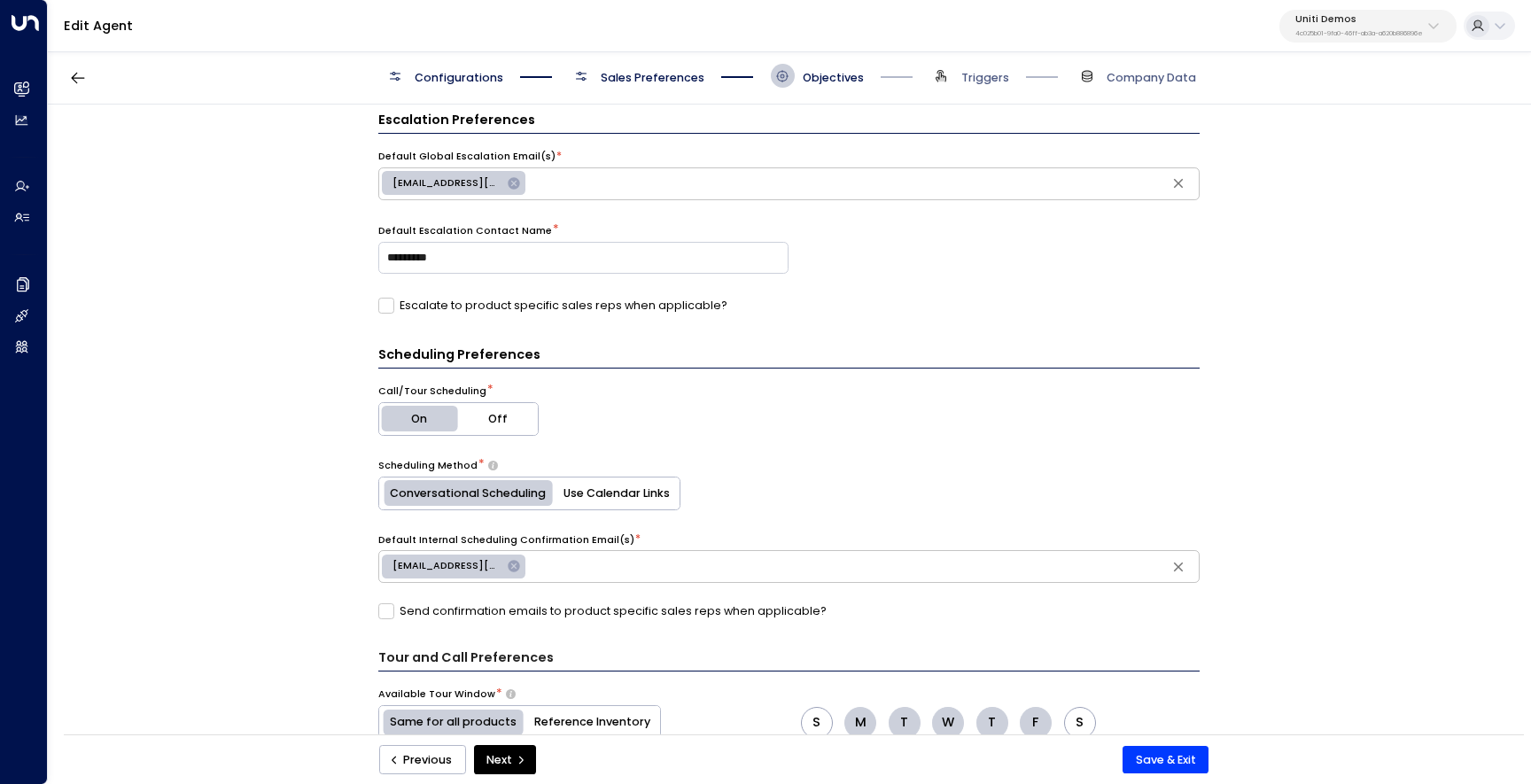
scroll to position [0, 0]
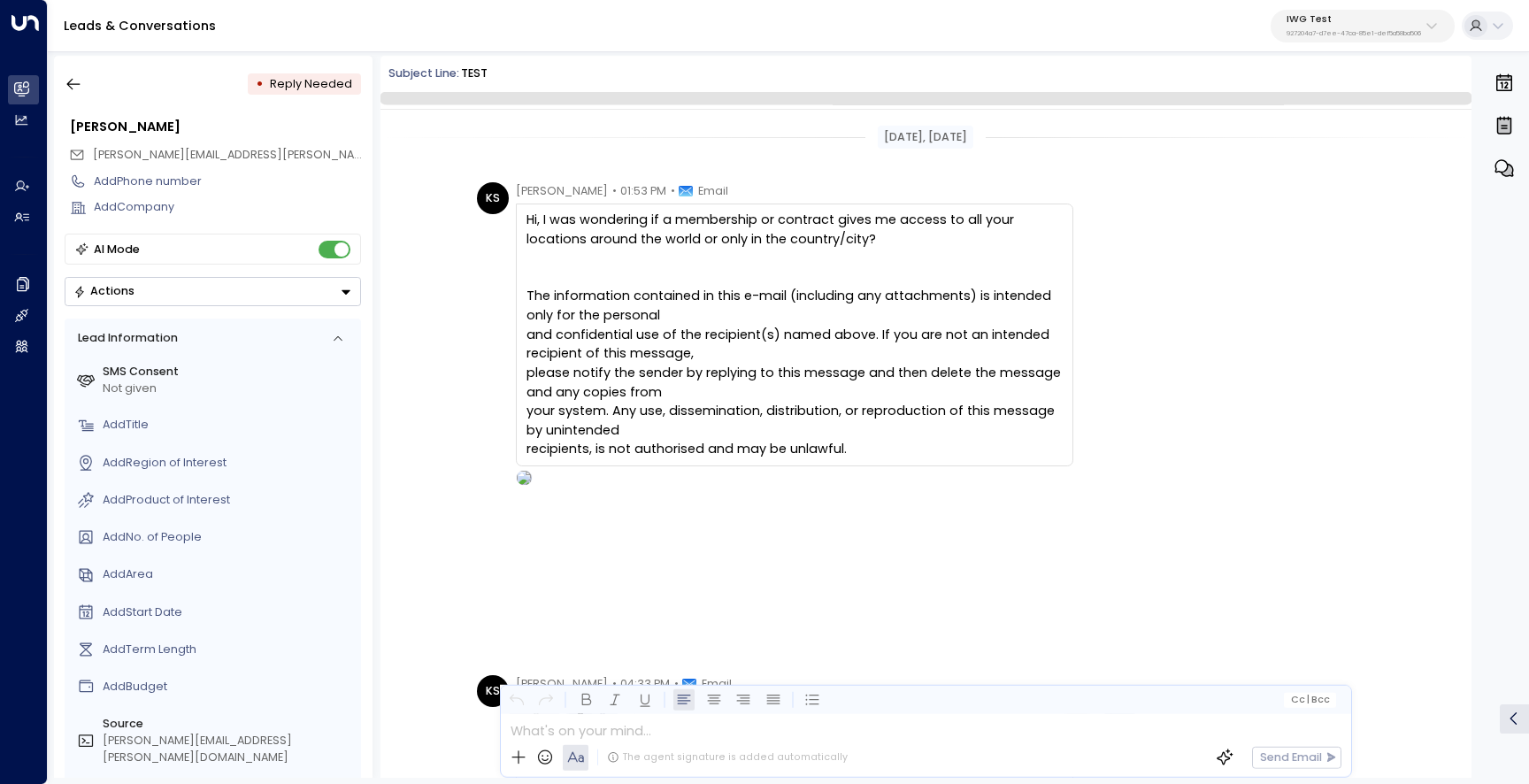
scroll to position [574, 0]
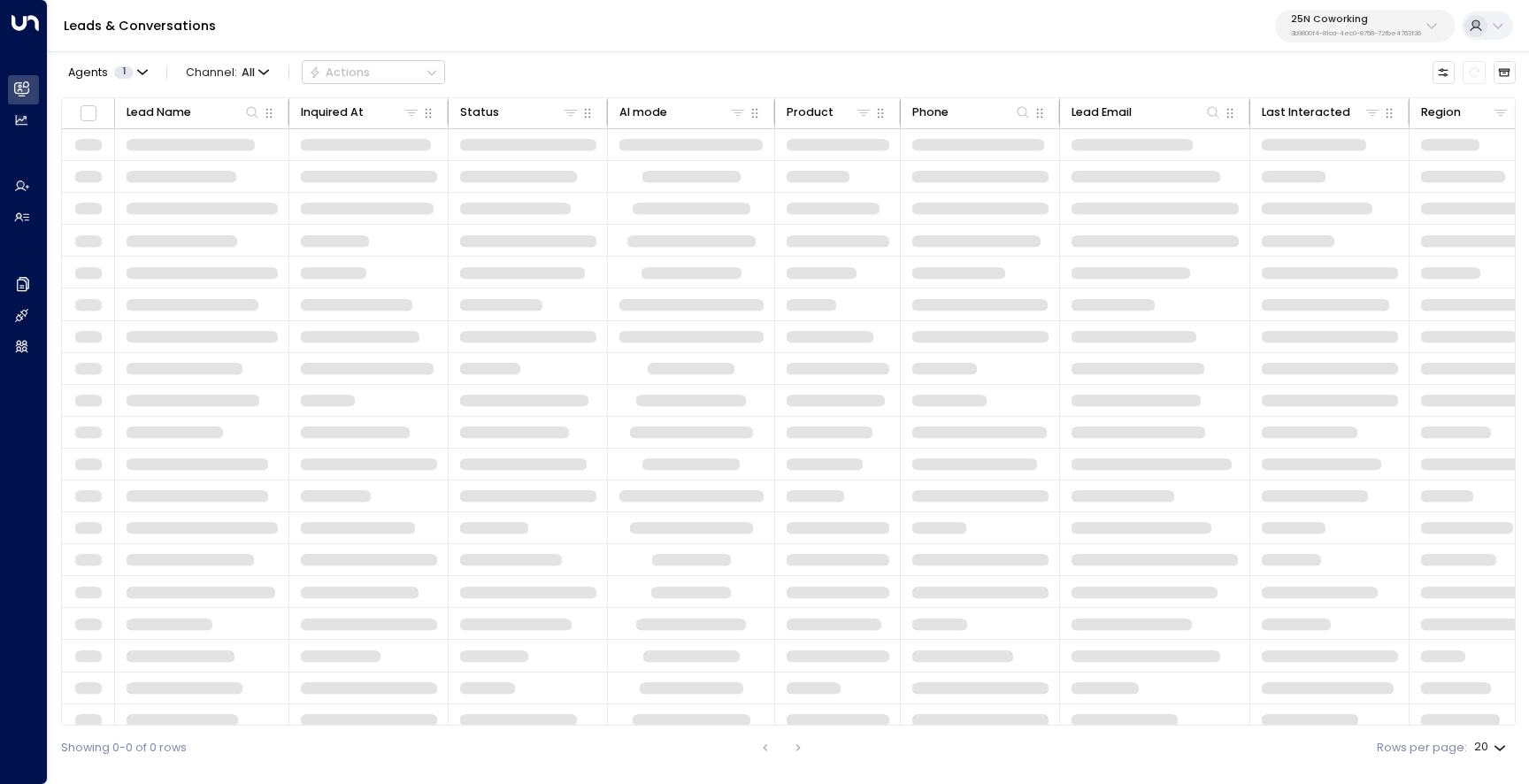
click at [1319, 23] on p "25N Coworking" at bounding box center [1356, 19] width 130 height 11
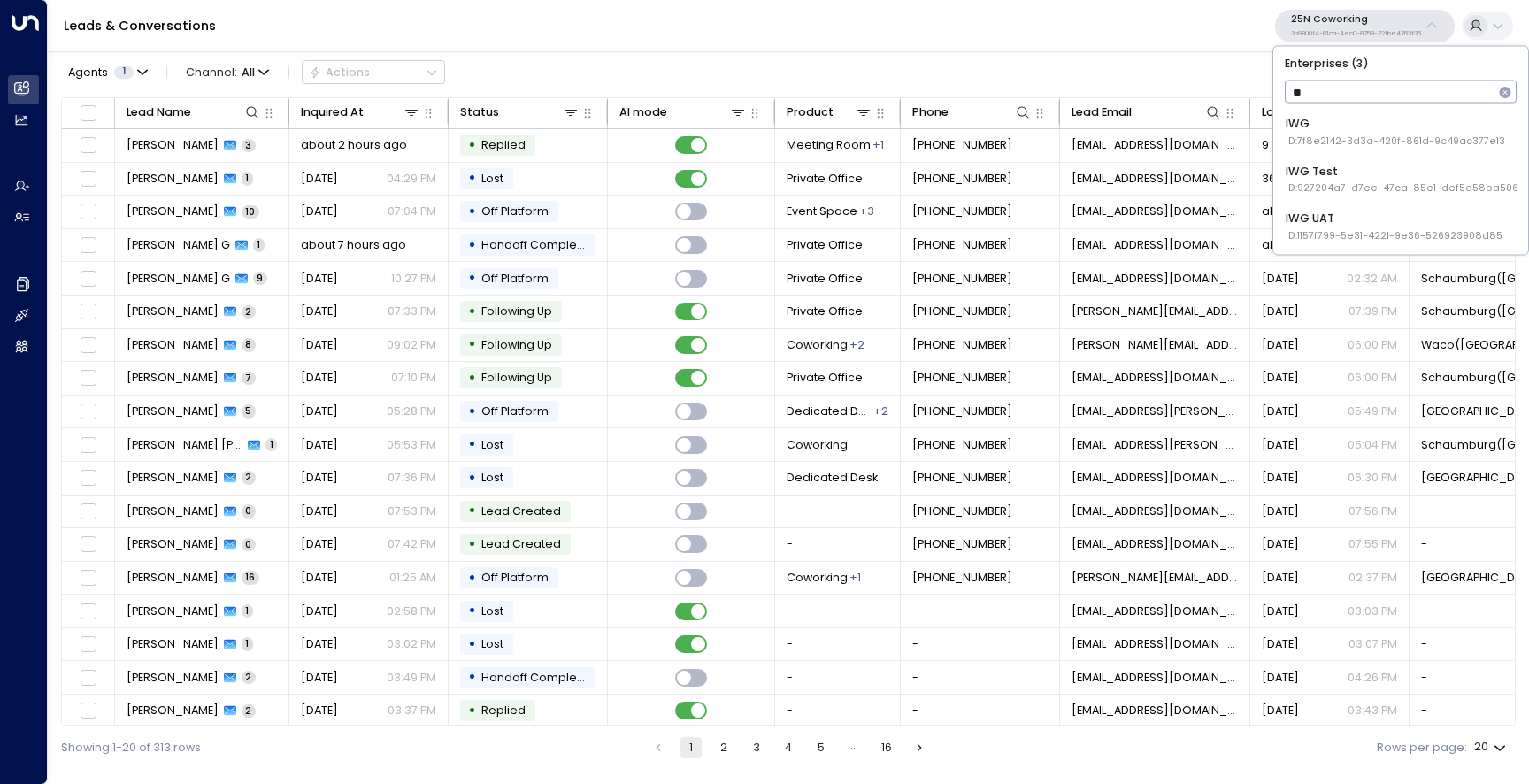
type input "***"
click at [1339, 187] on span "ID: 927204a7-d7ee-47ca-85e1-def5a58ba506" at bounding box center [1402, 189] width 233 height 14
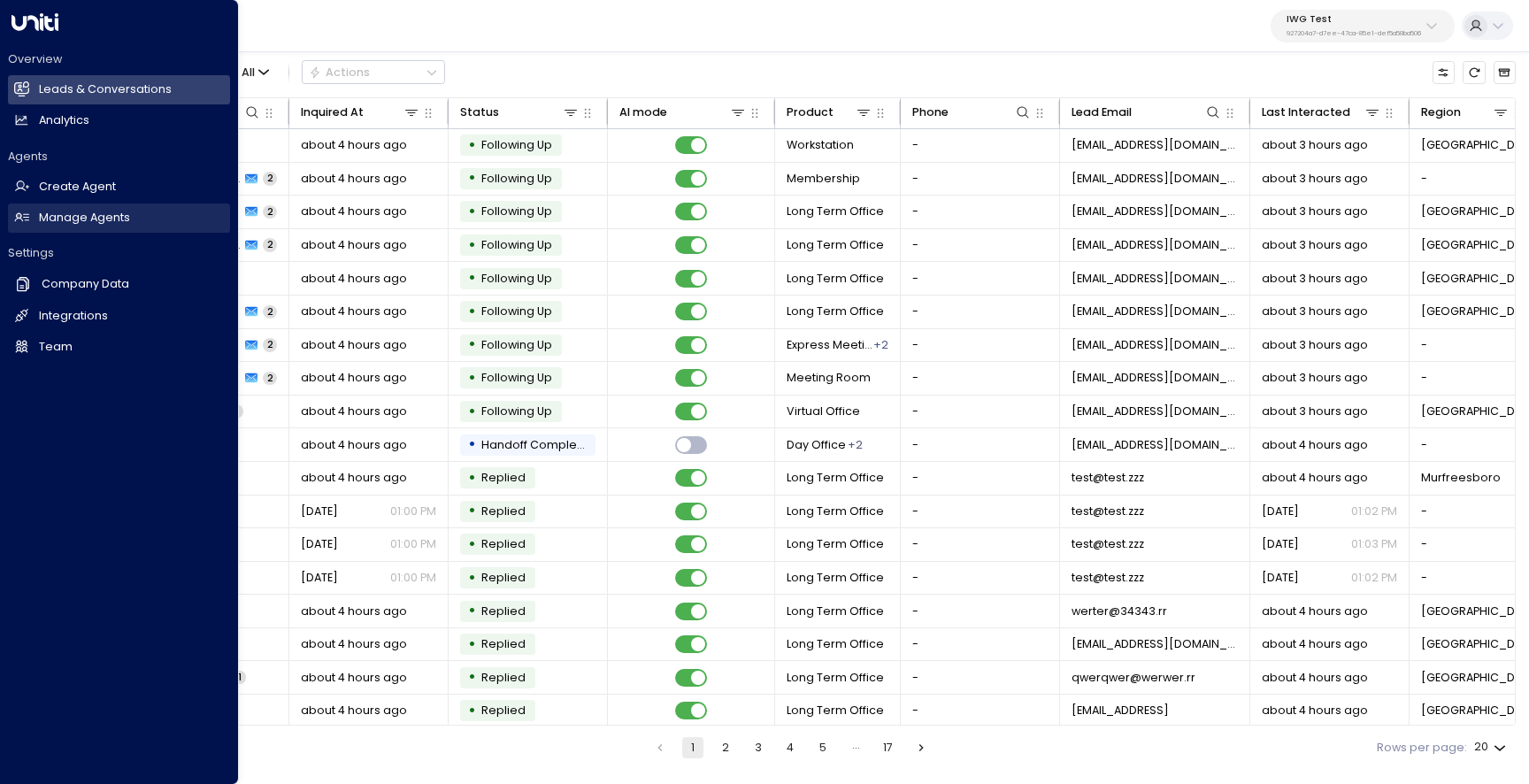
click at [80, 221] on h2 "Manage Agents" at bounding box center [84, 218] width 91 height 17
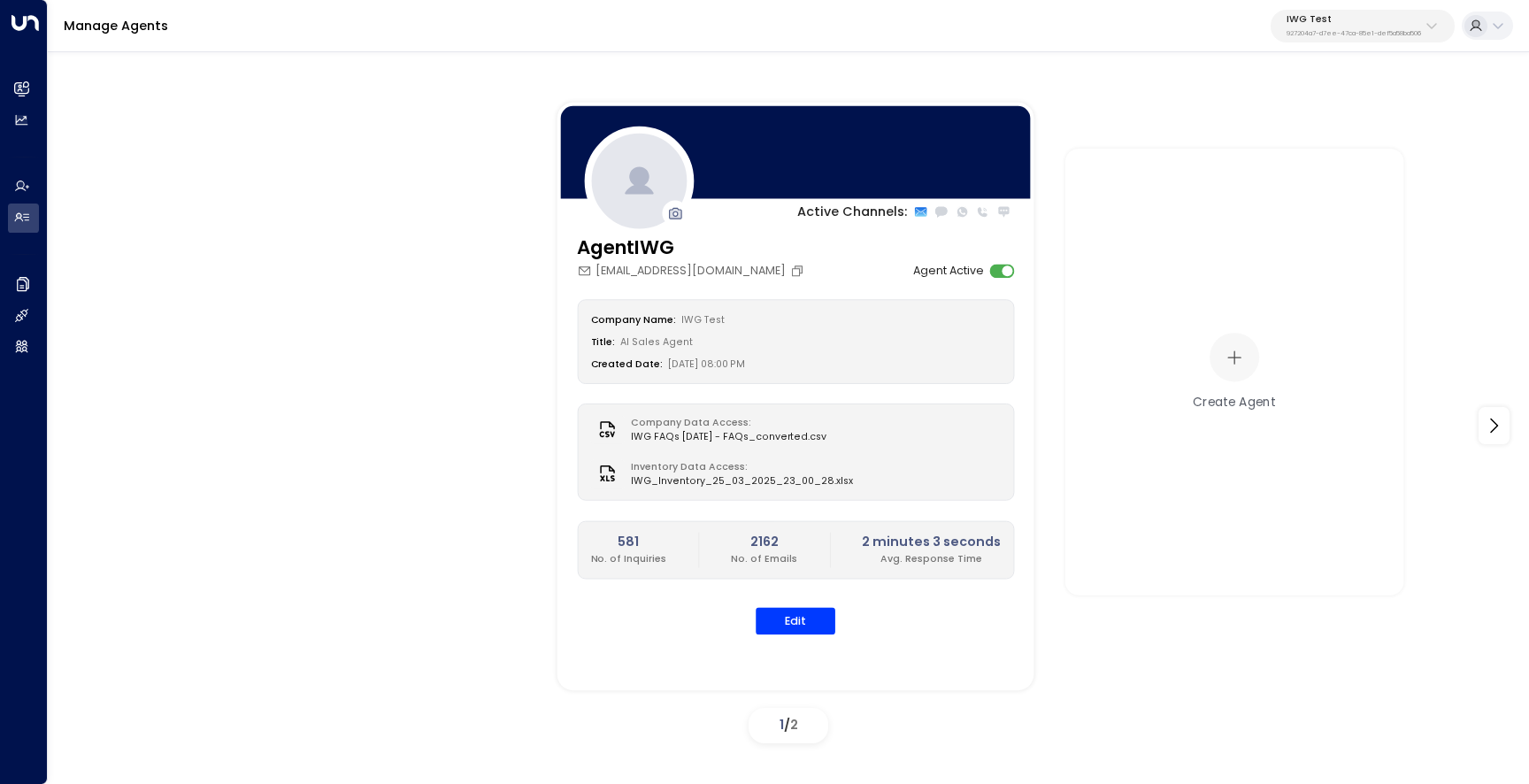
click at [776, 644] on div "AgentIWG [EMAIL_ADDRESS][DOMAIN_NAME] Agent Active Company Name: IWG Test Title…" at bounding box center [796, 445] width 477 height 420
click at [786, 629] on button "Edit" at bounding box center [795, 621] width 79 height 27
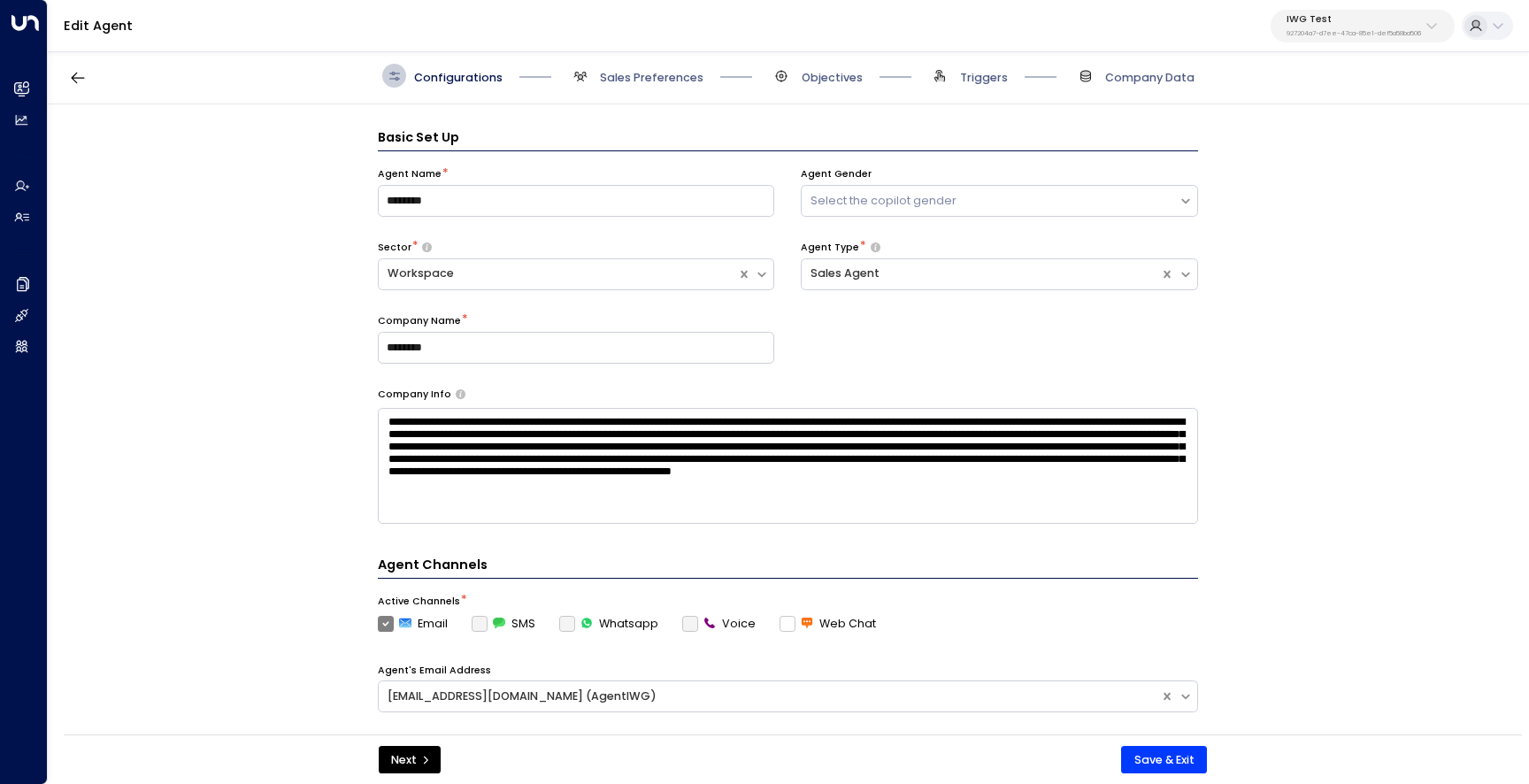
scroll to position [23, 0]
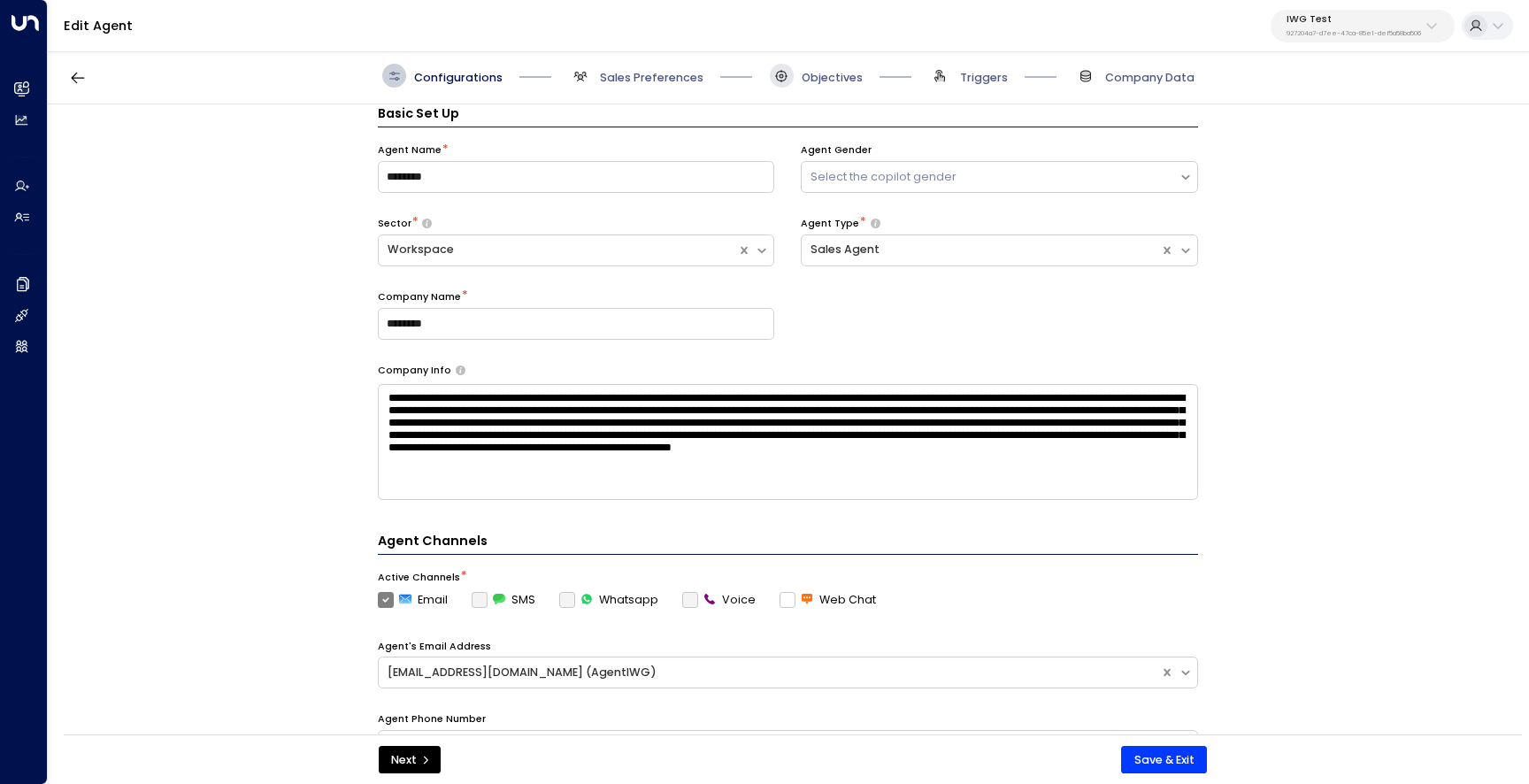
click at [789, 79] on span at bounding box center [782, 75] width 23 height 23
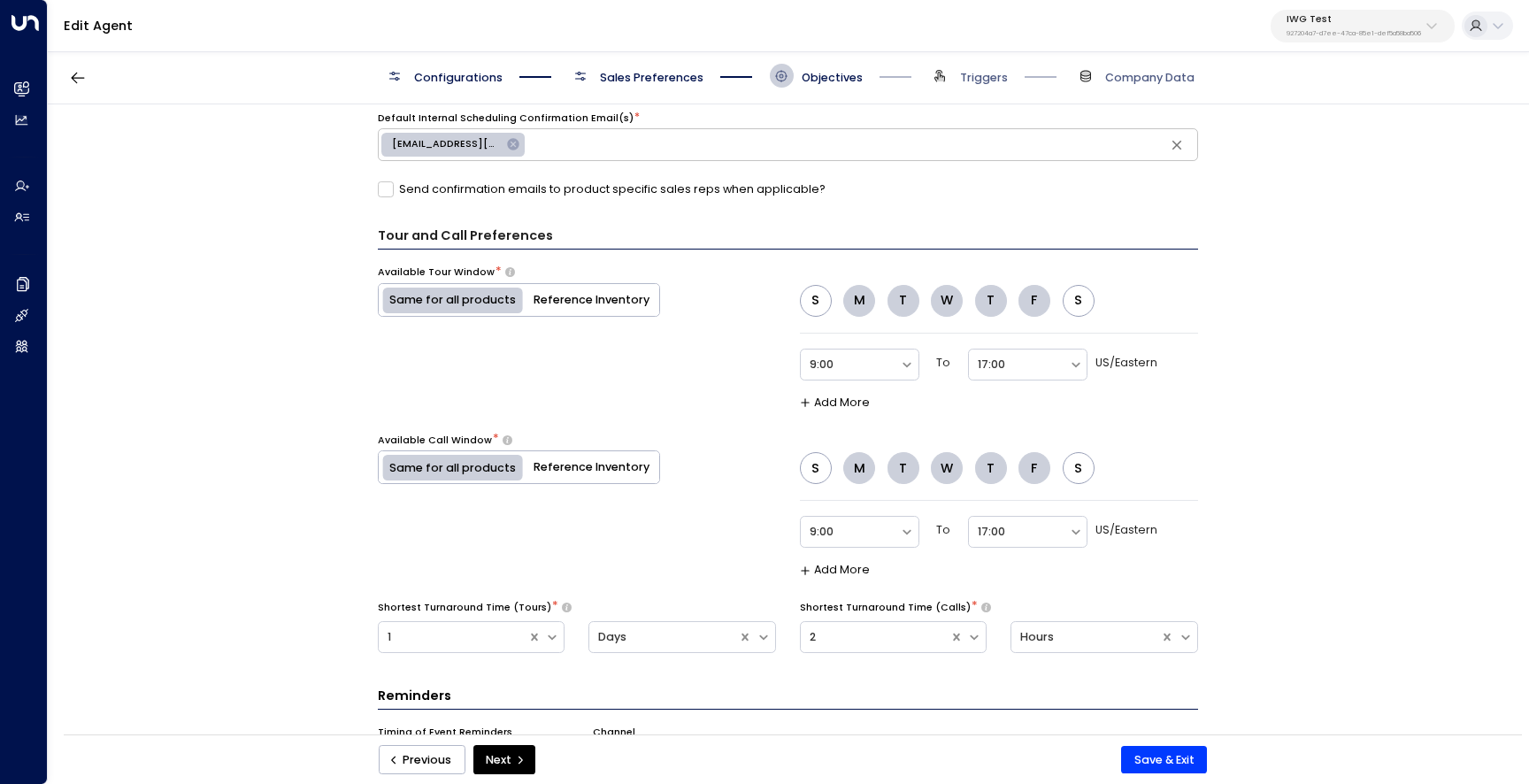
scroll to position [914, 0]
click at [1380, 30] on p "927204a7-d7ee-47ca-85e1-def5a58ba506" at bounding box center [1354, 33] width 135 height 7
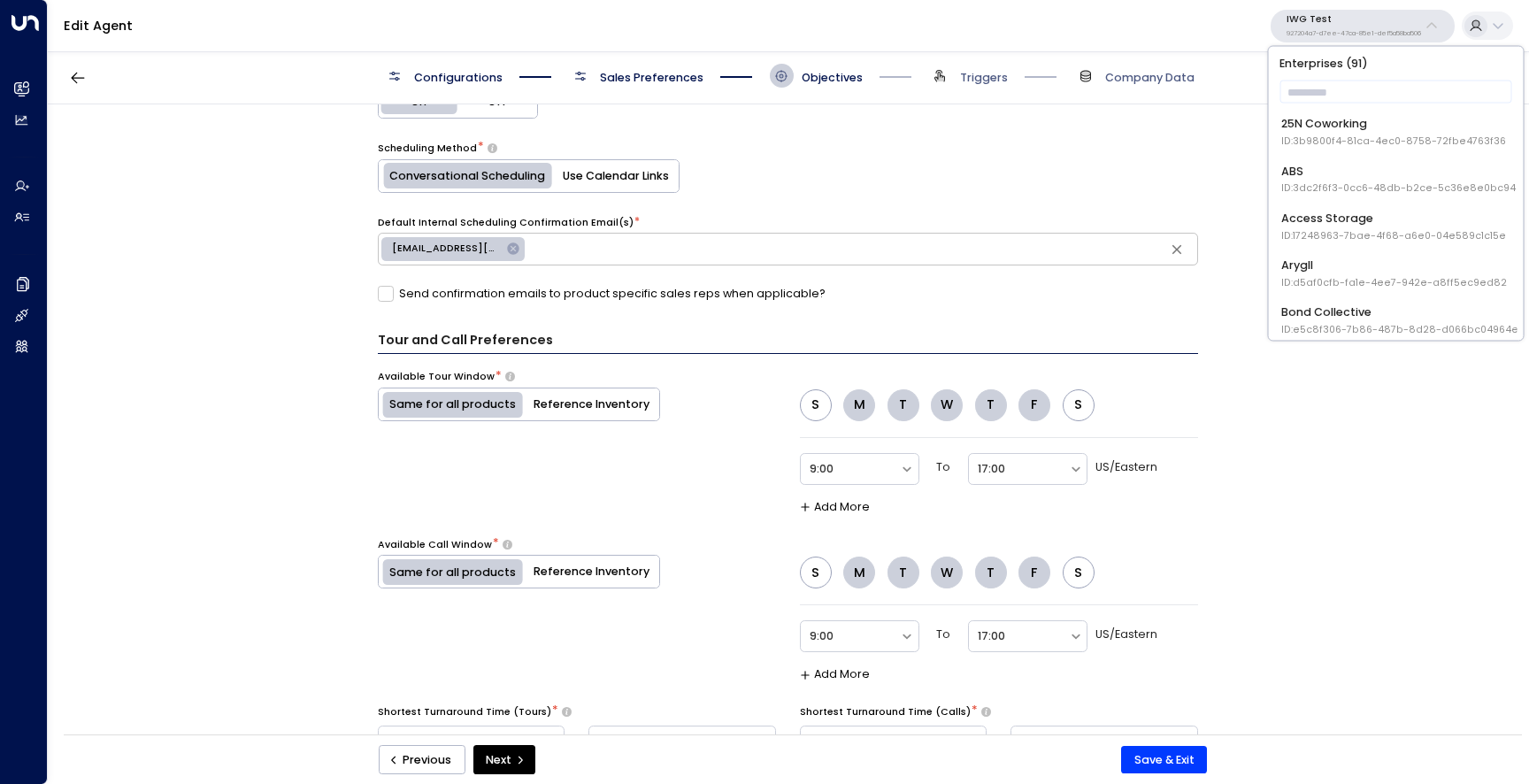
scroll to position [676, 0]
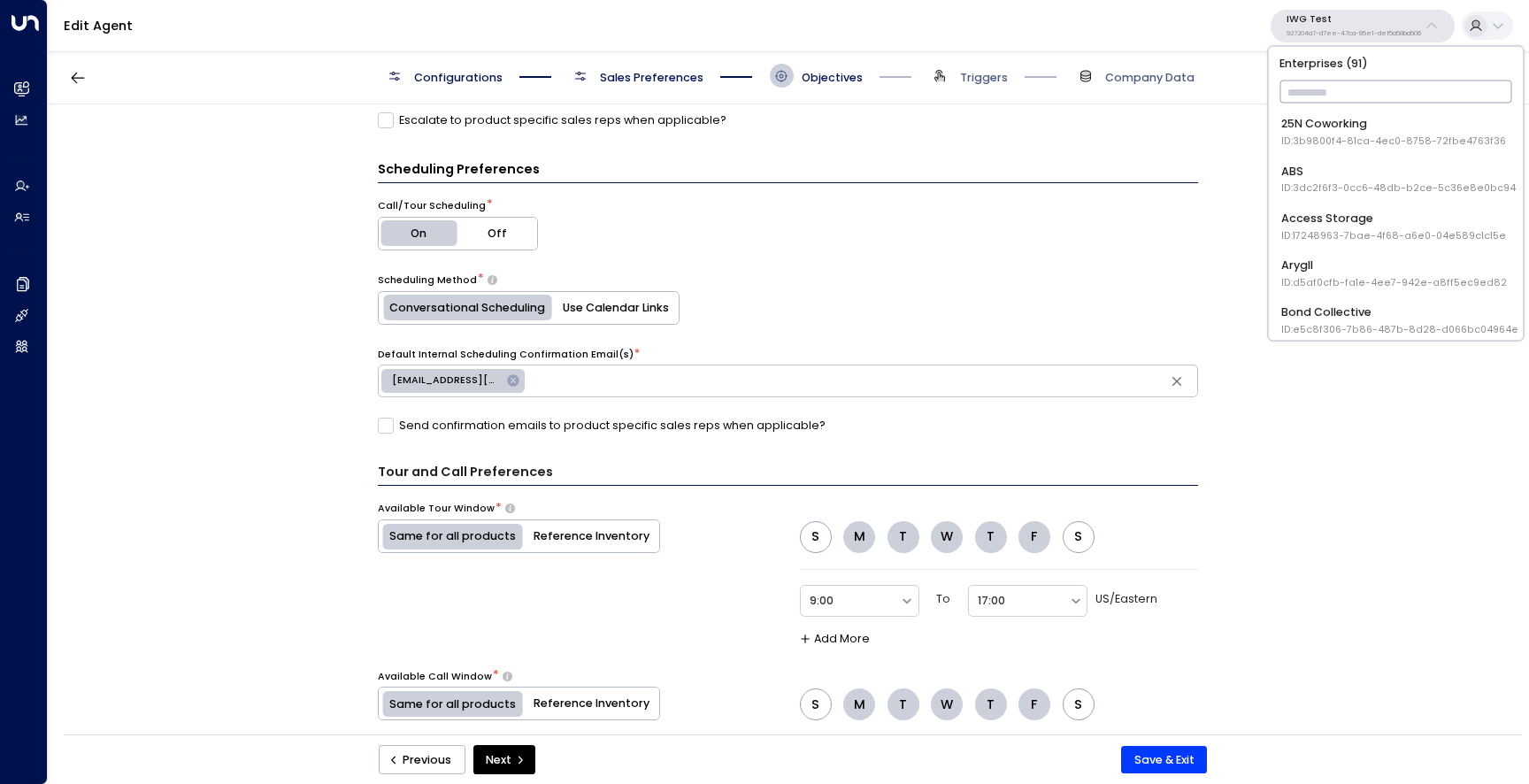
click at [1321, 98] on input "text" at bounding box center [1396, 93] width 233 height 31
click at [1333, 88] on input "text" at bounding box center [1396, 93] width 233 height 31
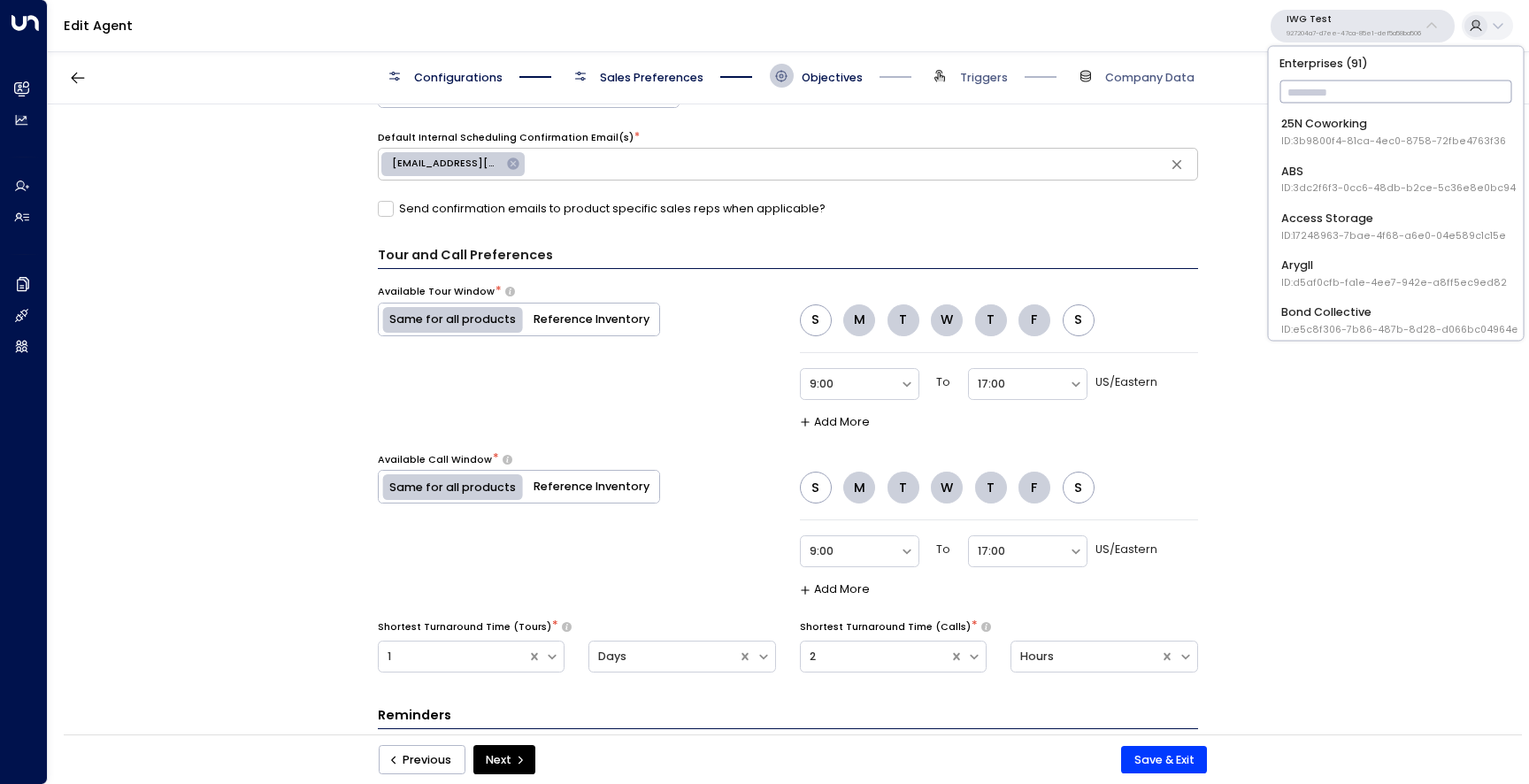
scroll to position [1013, 0]
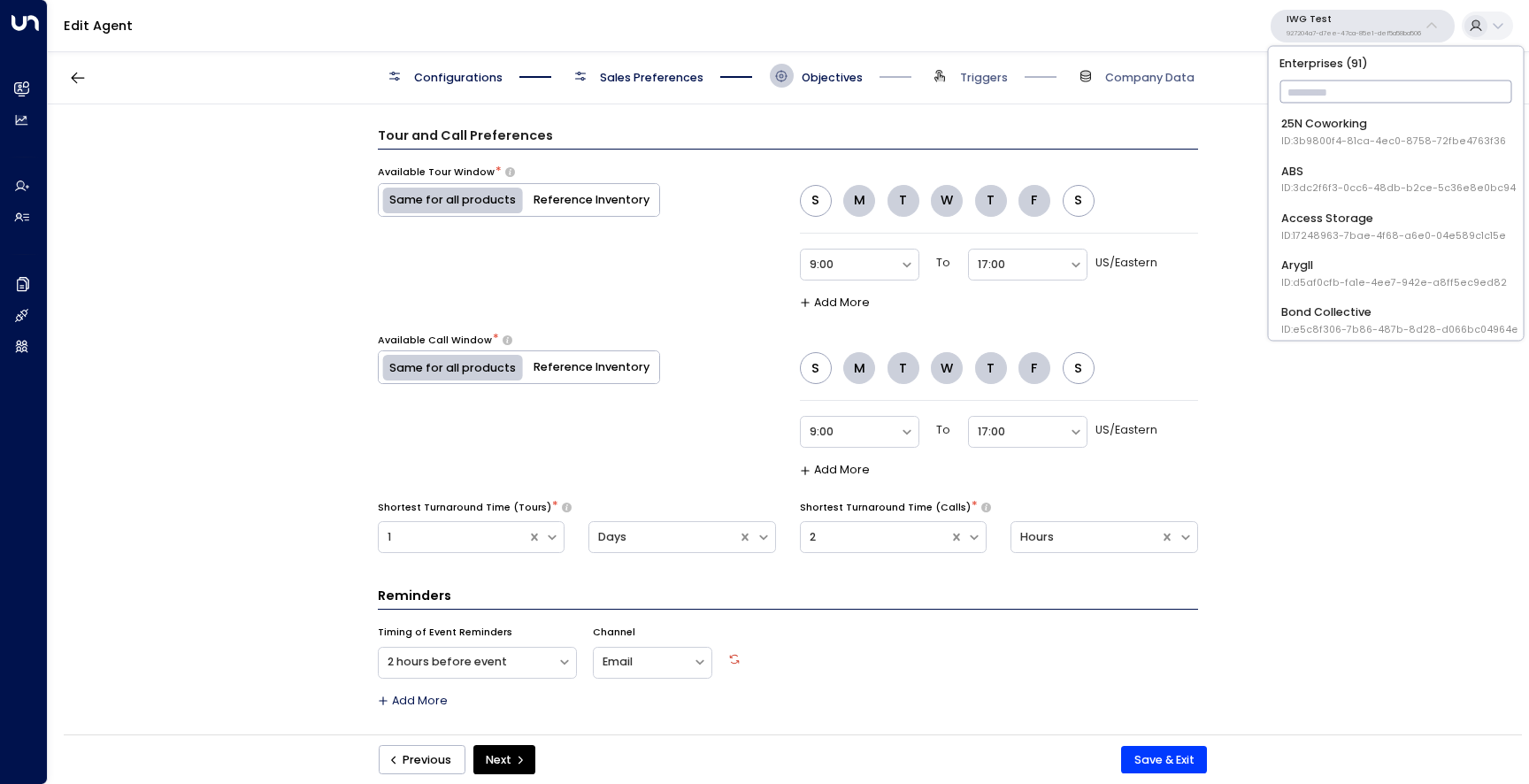
click at [662, 68] on span "Sales Preferences" at bounding box center [635, 75] width 135 height 23
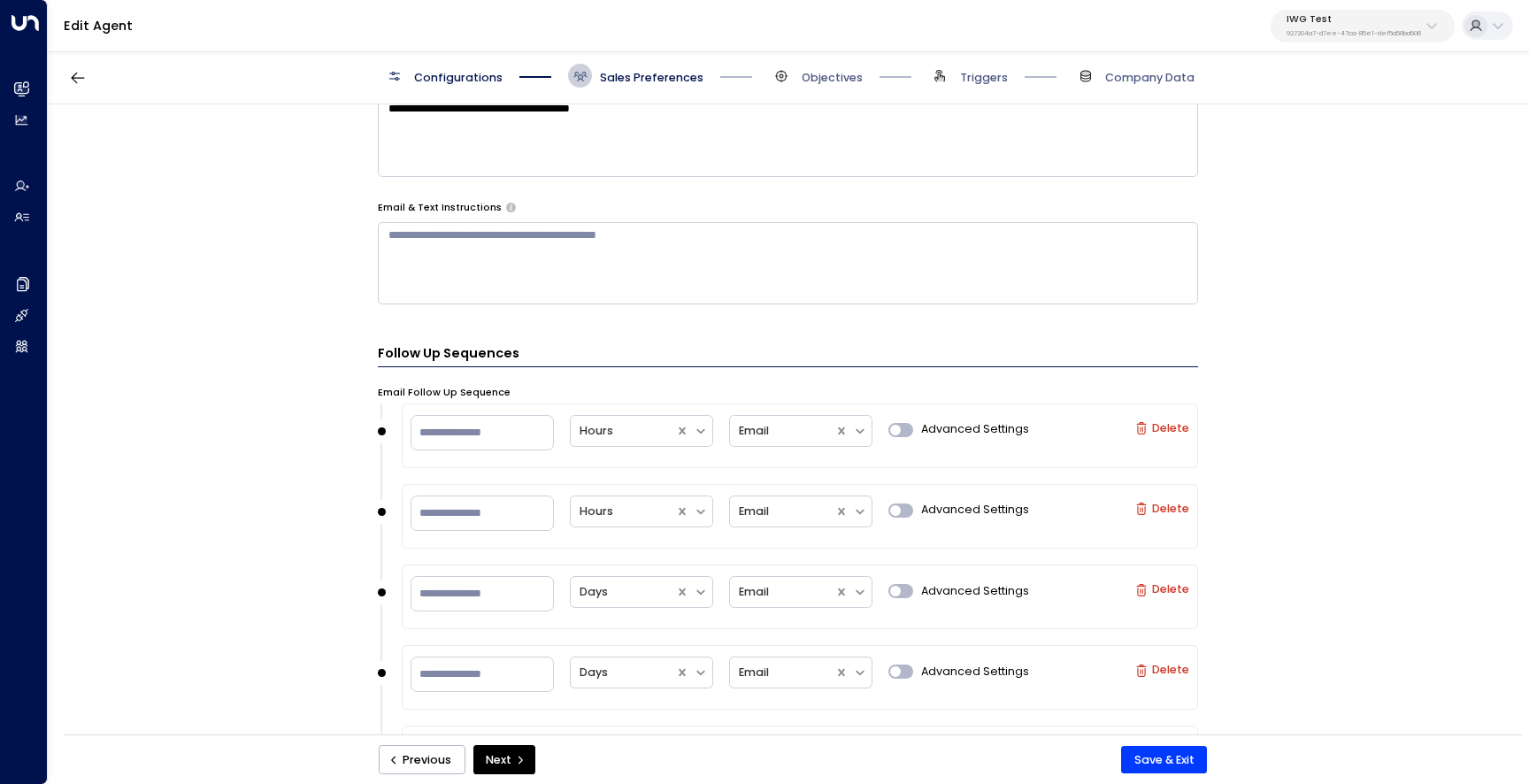
scroll to position [1107, 0]
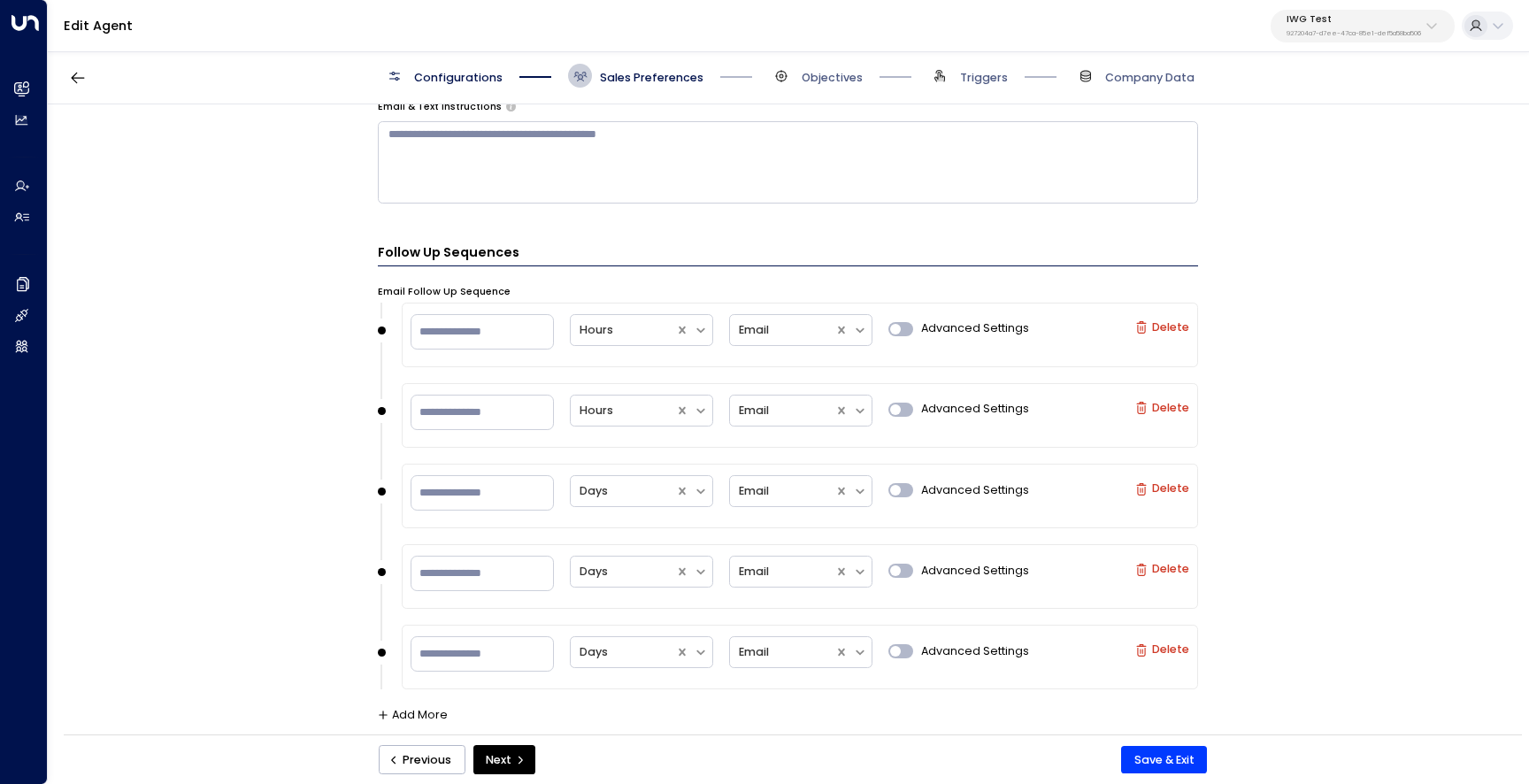
click at [1358, 23] on p "IWG Test" at bounding box center [1354, 19] width 135 height 11
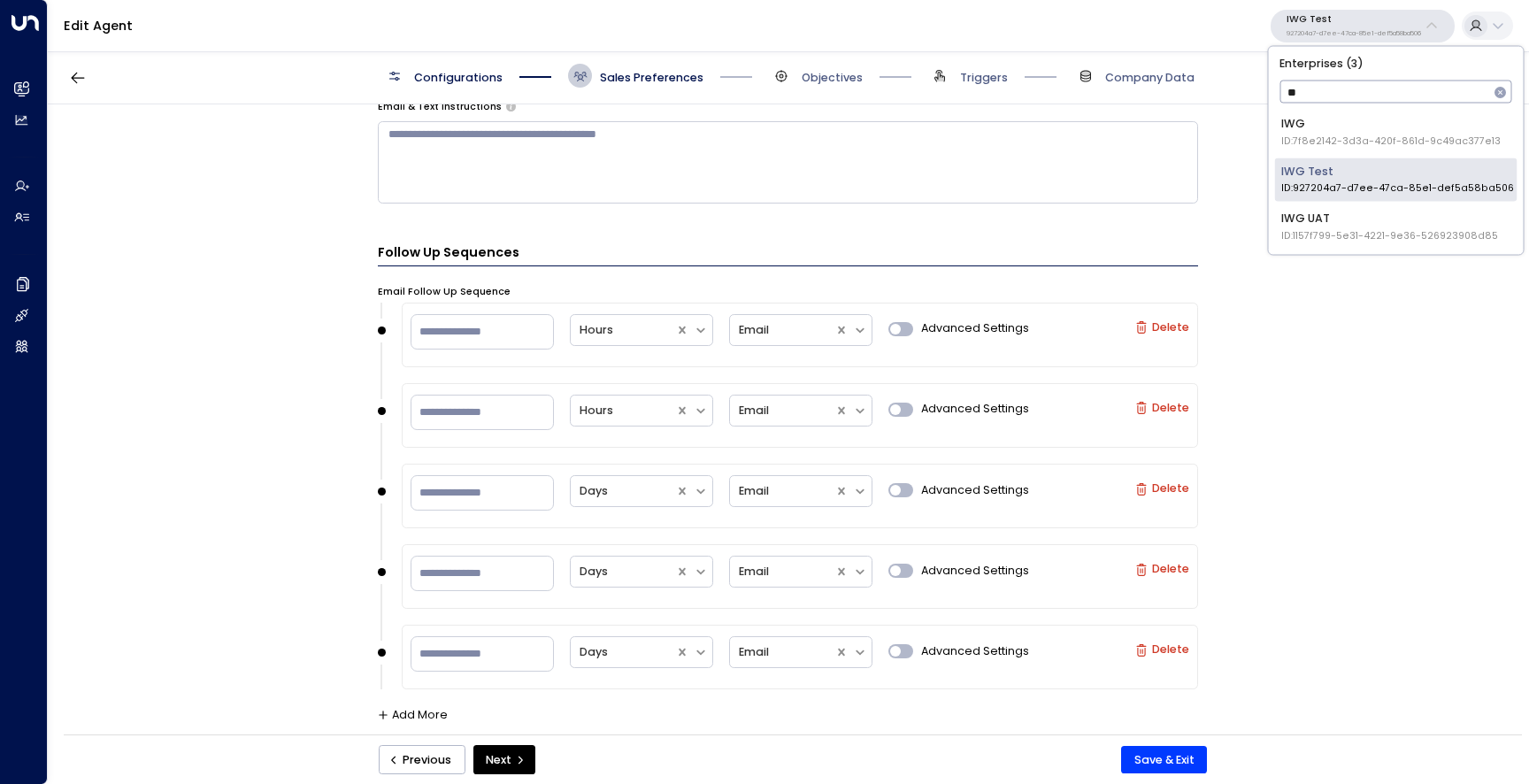
type input "***"
click at [1370, 219] on div "IWG UAT ID: 1157f799-5e31-4221-9e36-526923908d85" at bounding box center [1390, 226] width 217 height 32
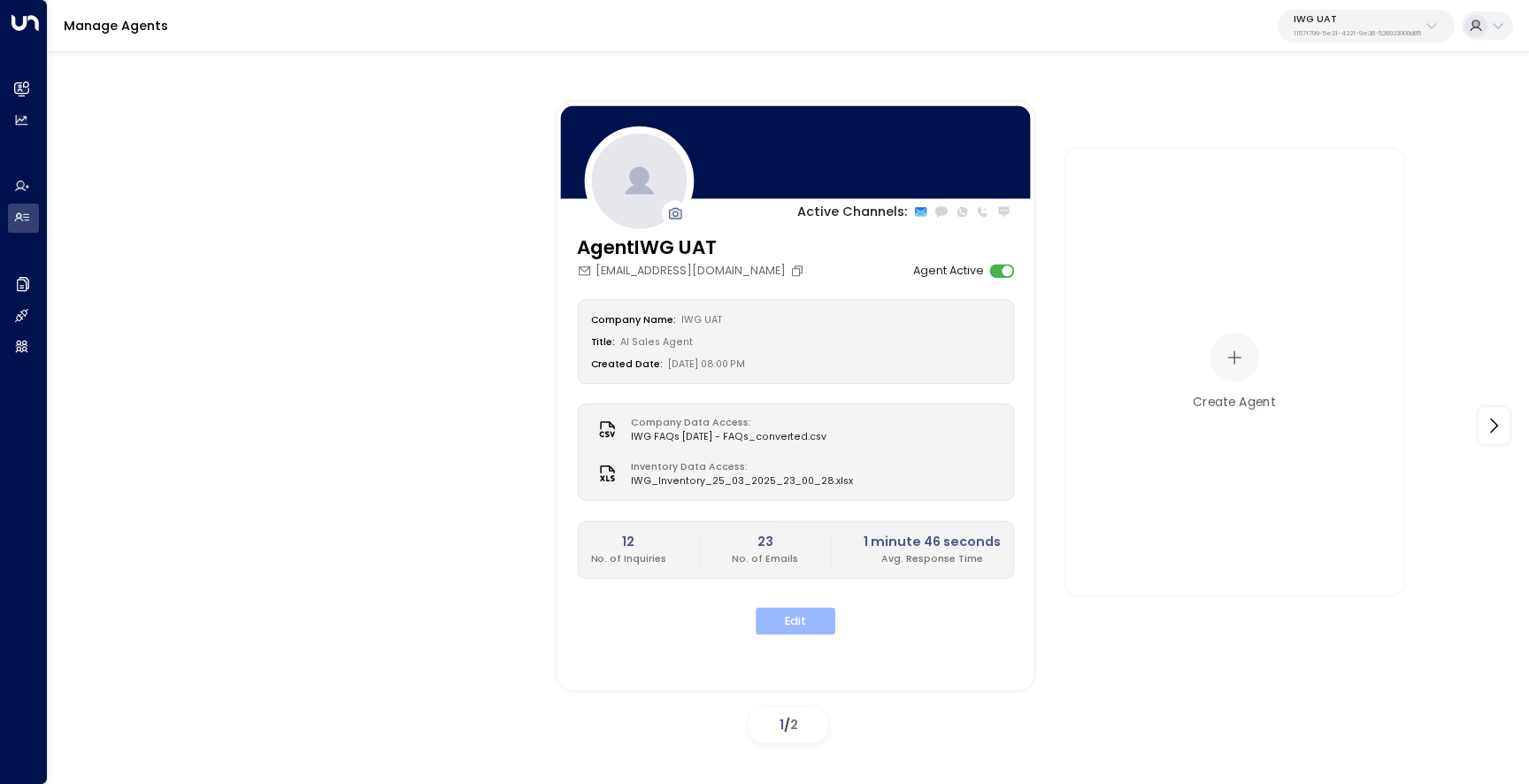
click at [789, 615] on button "Edit" at bounding box center [795, 621] width 79 height 27
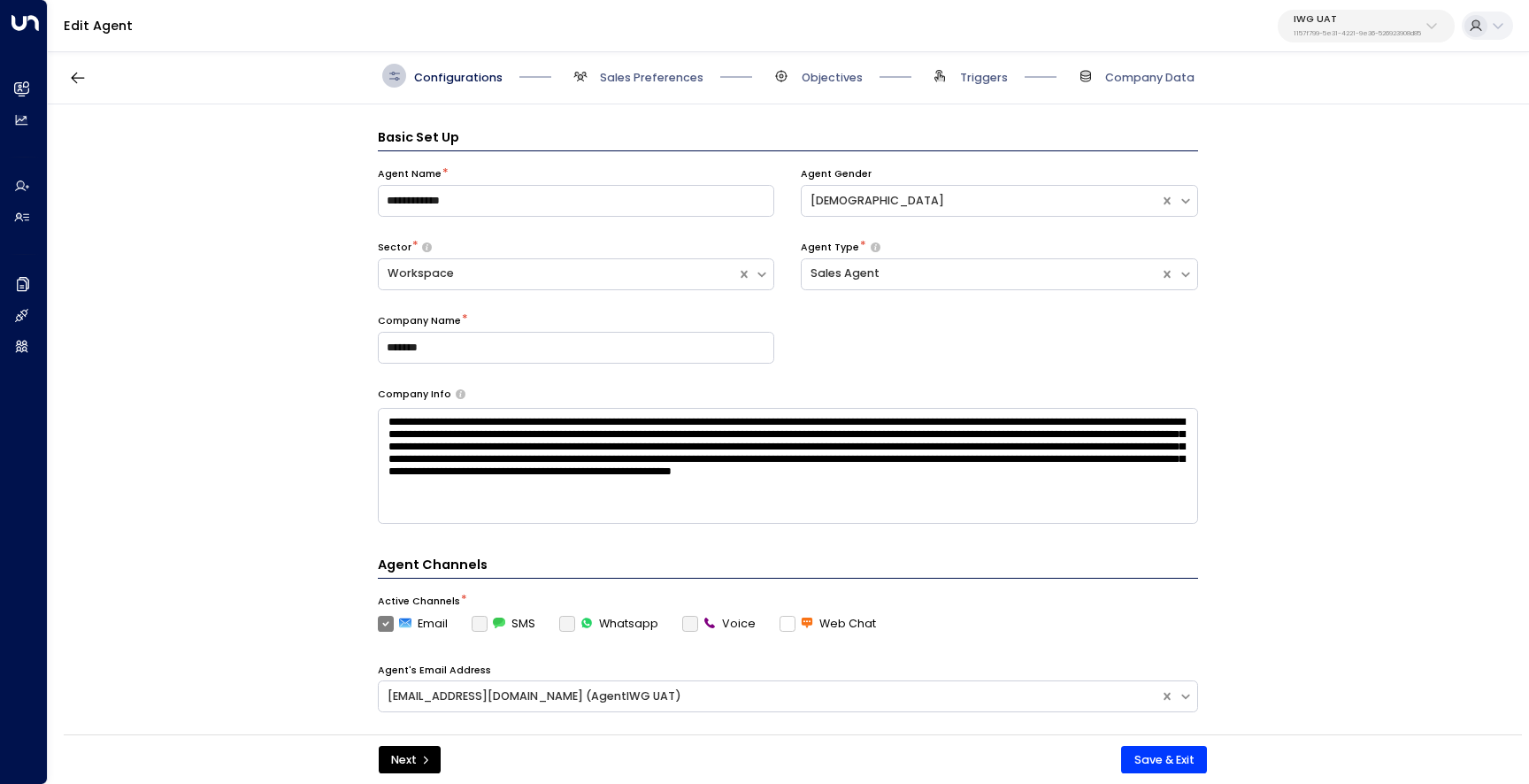
scroll to position [23, 0]
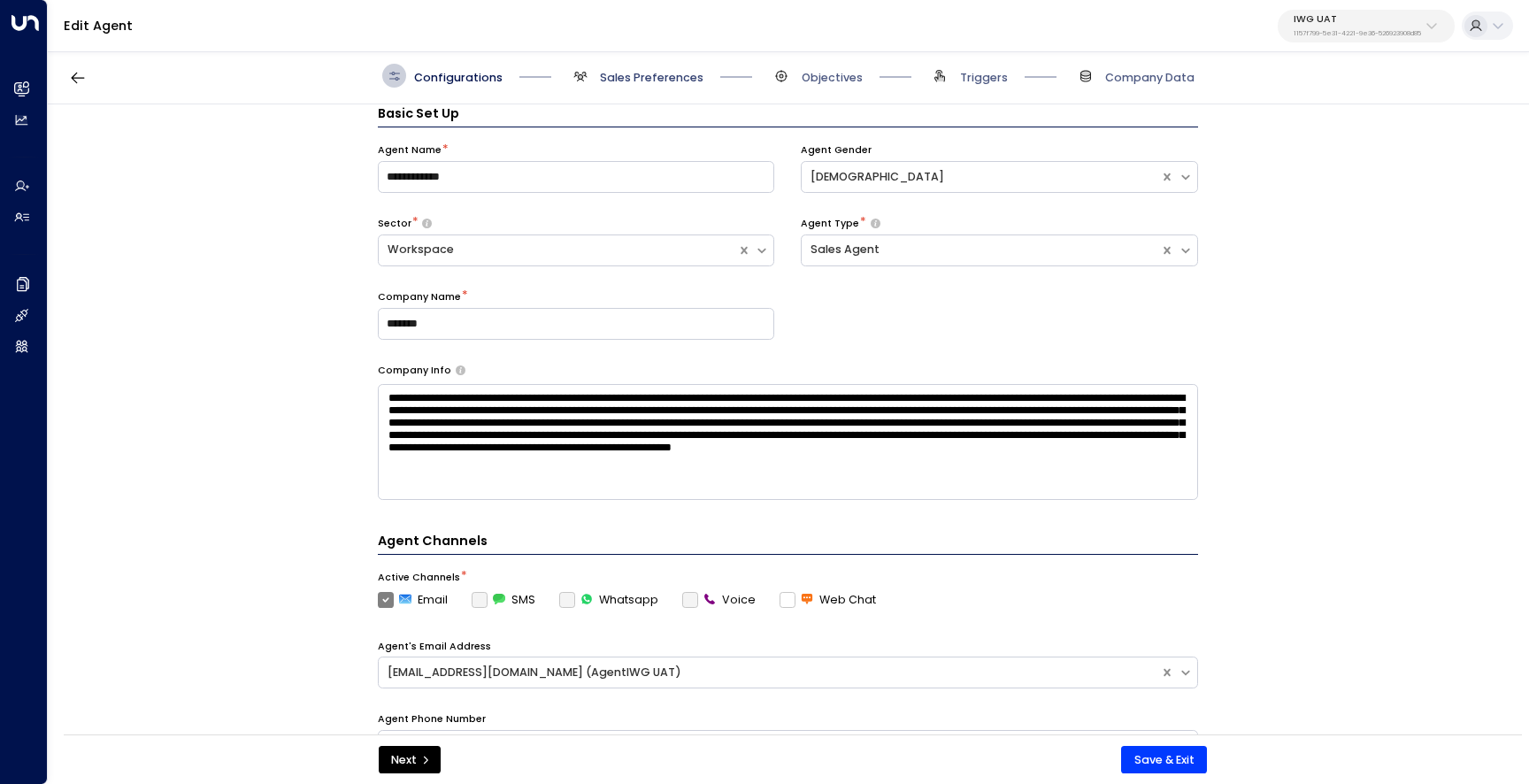
click at [637, 76] on span "Sales Preferences" at bounding box center [652, 78] width 104 height 16
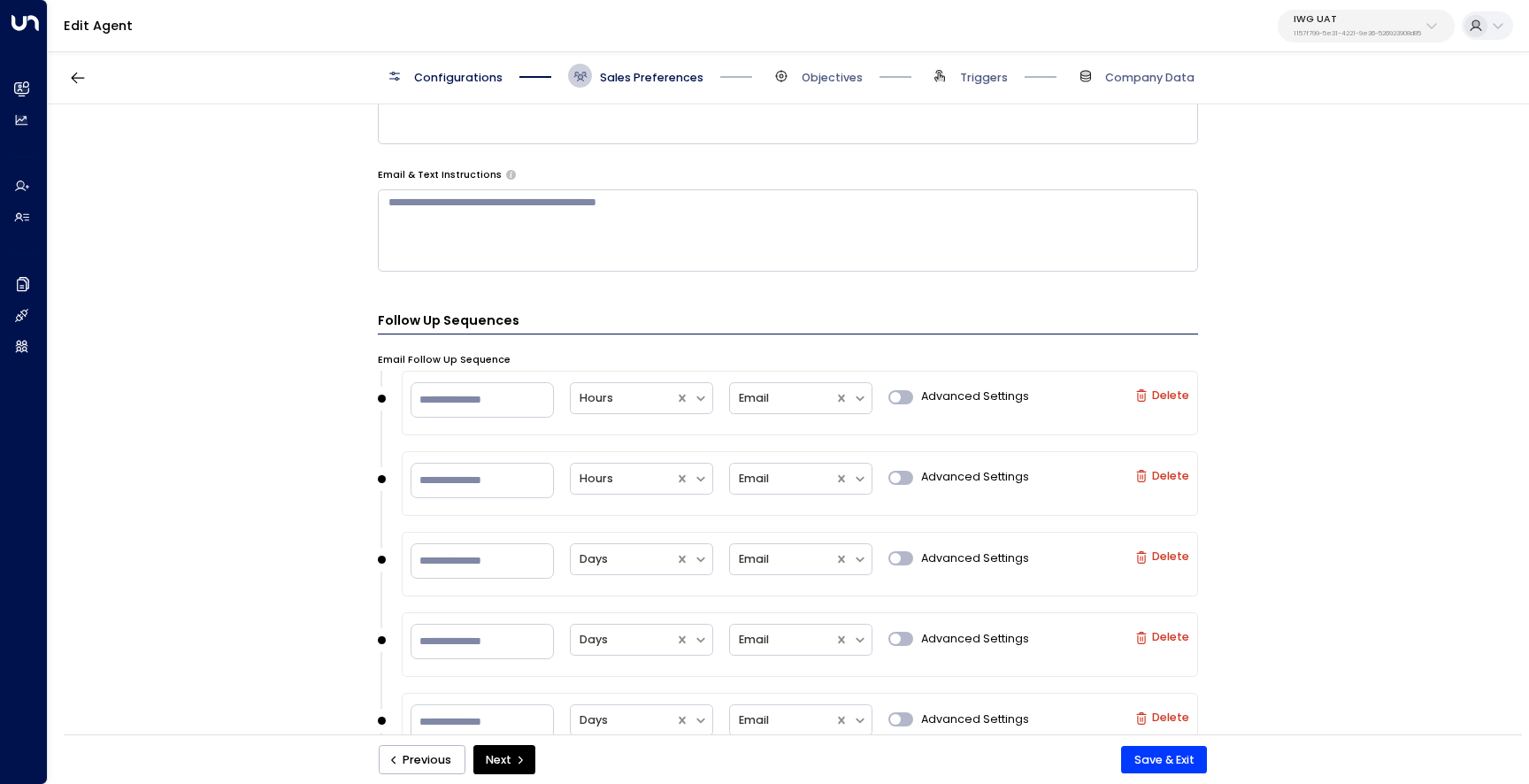
scroll to position [1107, 0]
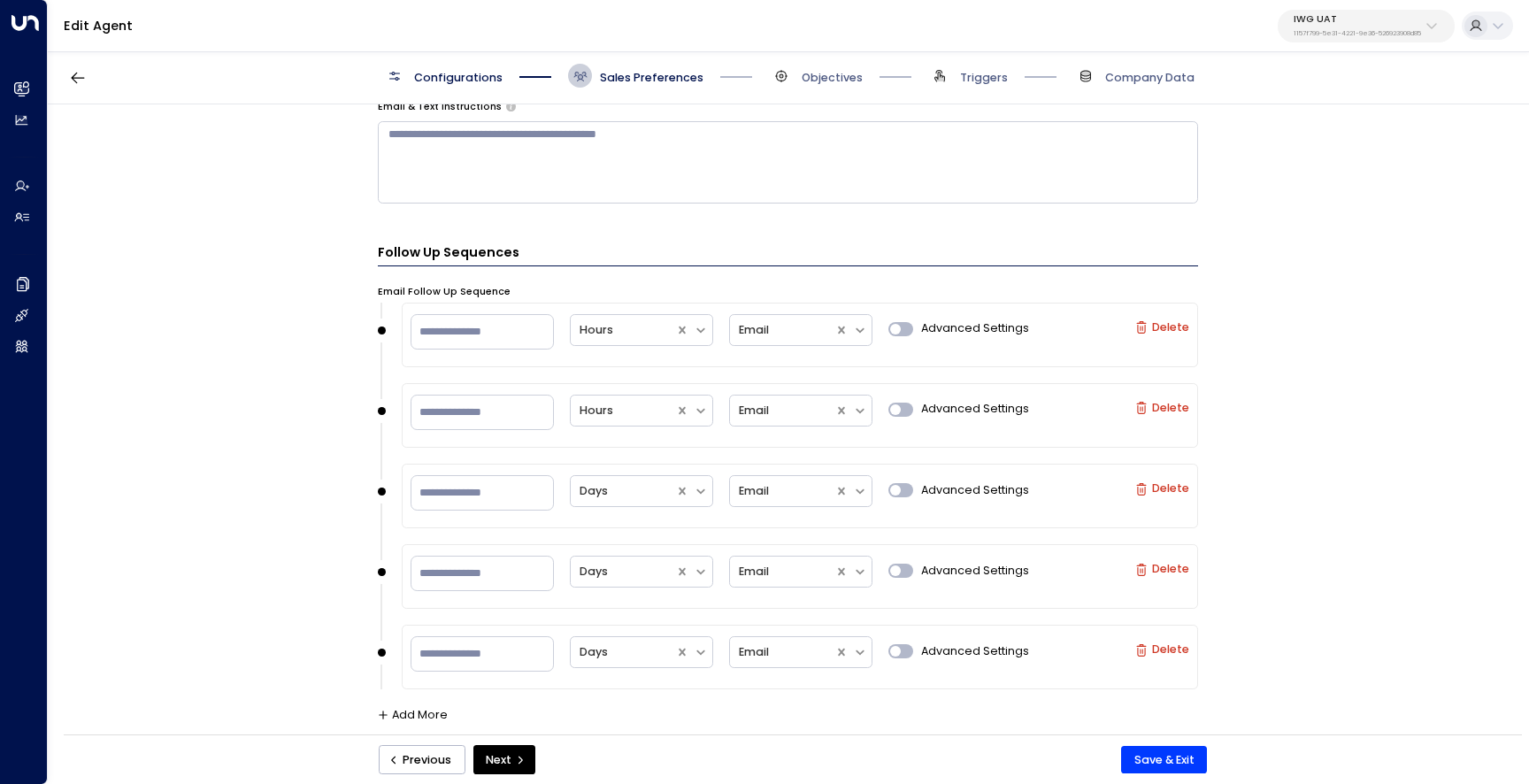
click at [1342, 14] on p "IWG UAT" at bounding box center [1357, 19] width 127 height 11
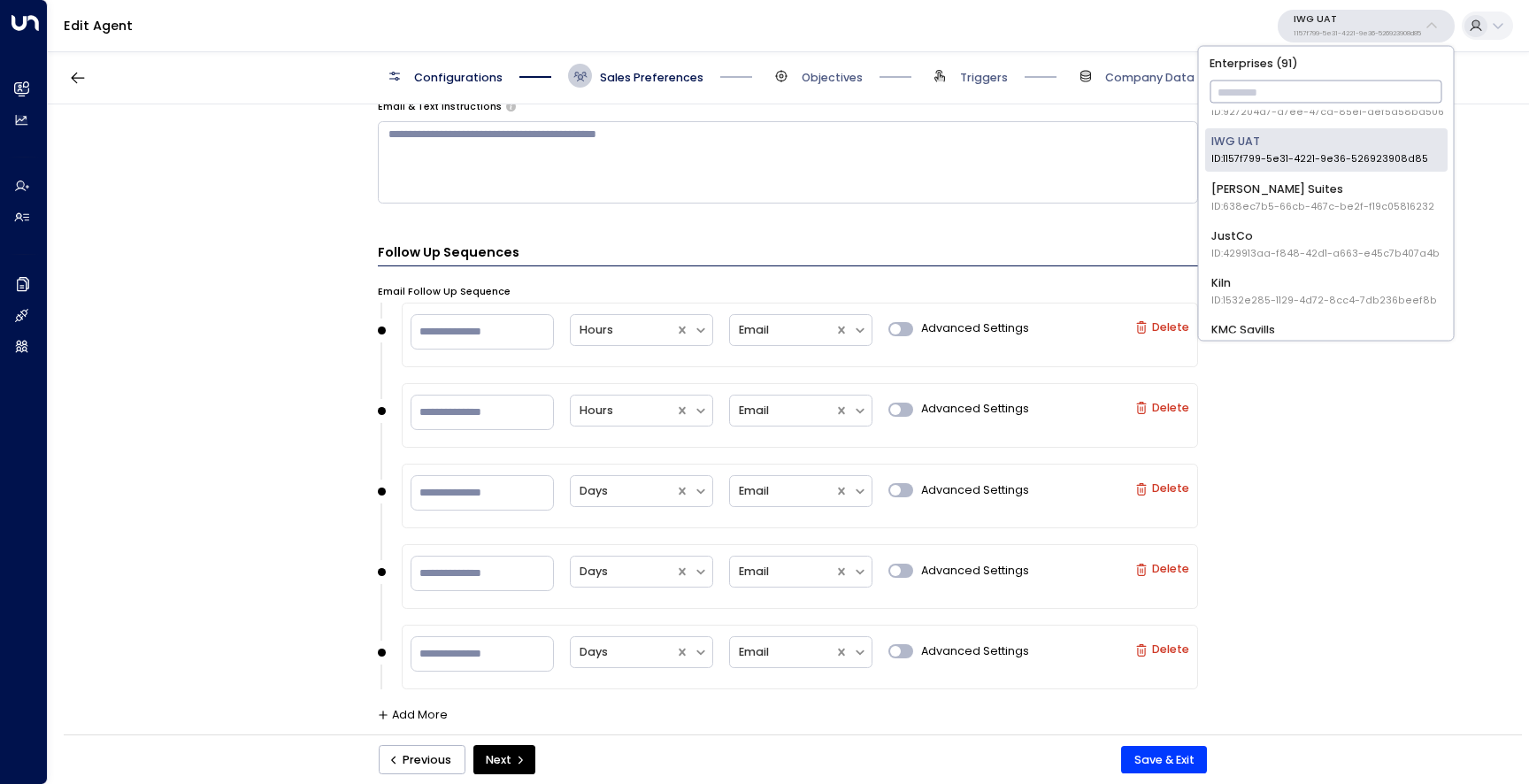
scroll to position [1236, 0]
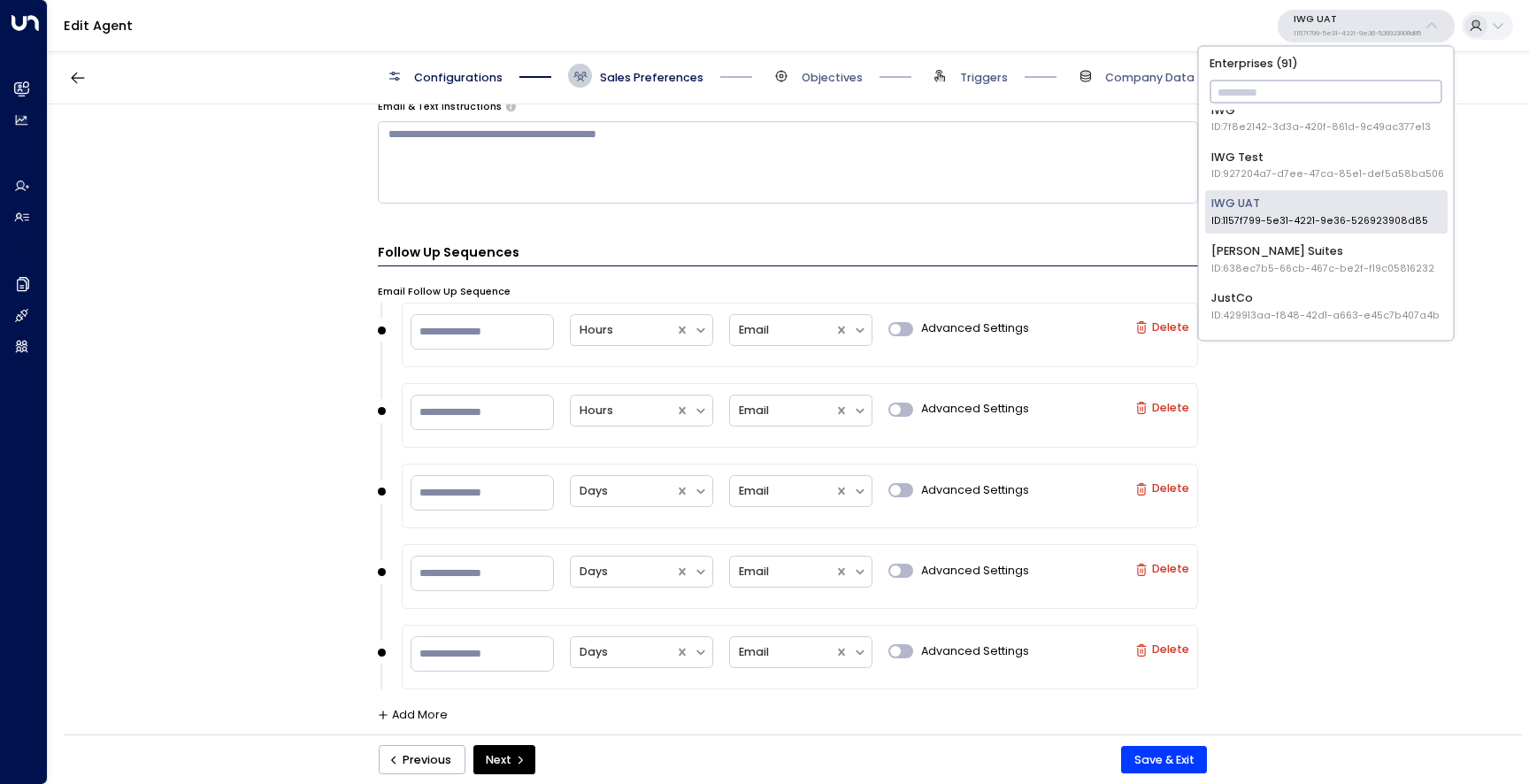
click at [1294, 172] on span "ID: 927204a7-d7ee-47ca-85e1-def5a58ba506" at bounding box center [1328, 174] width 233 height 14
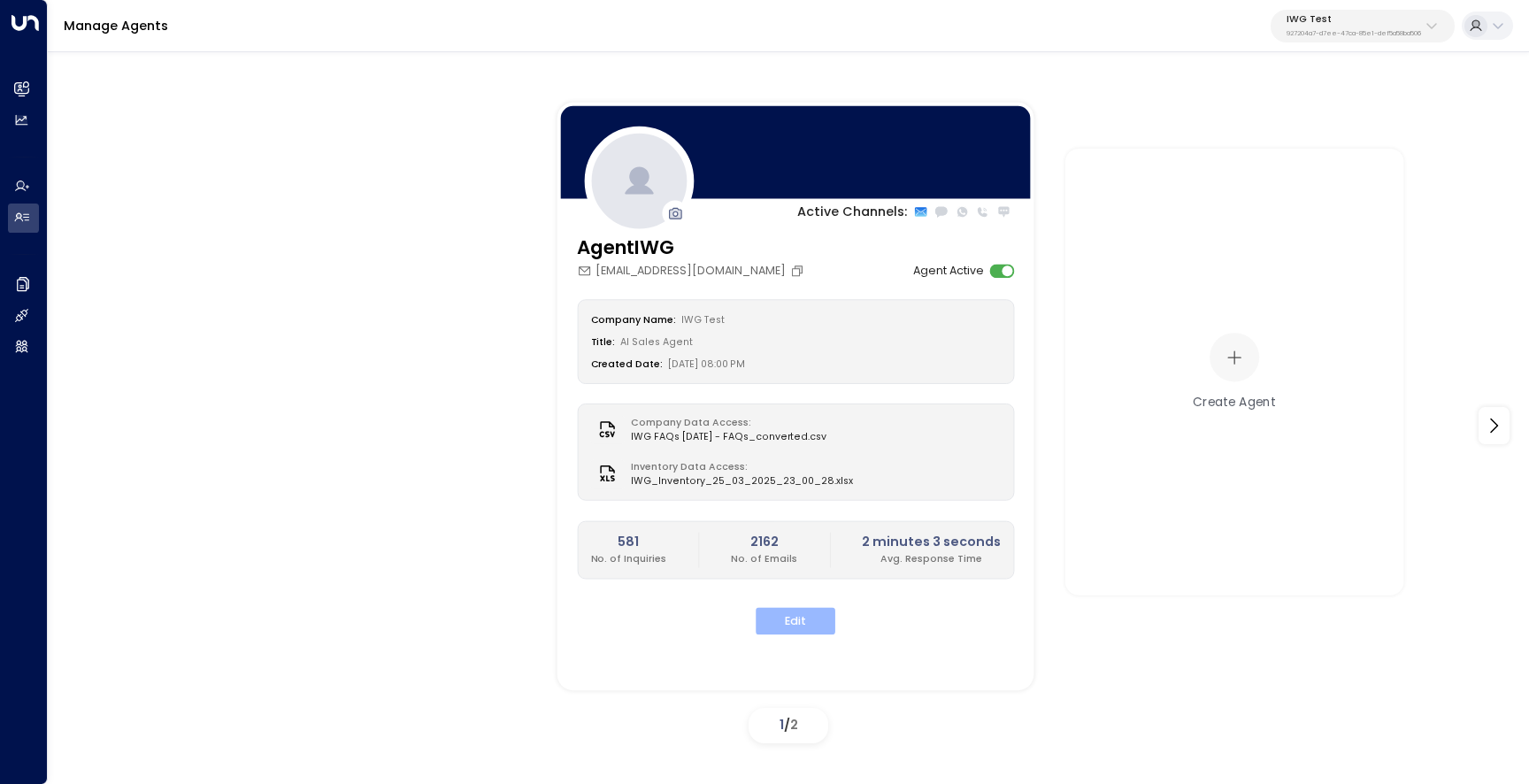
click at [786, 625] on button "Edit" at bounding box center [795, 621] width 79 height 27
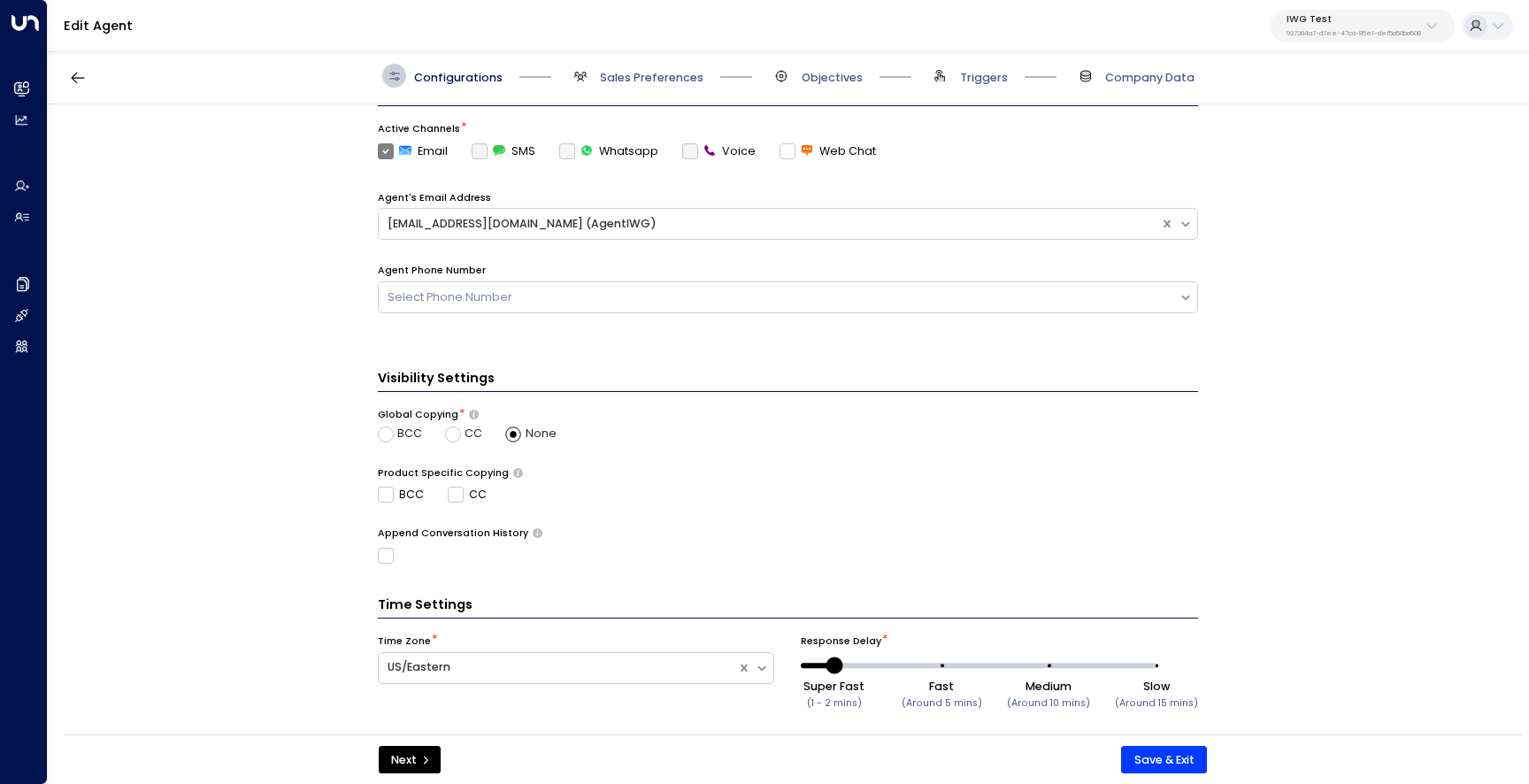
scroll to position [491, 0]
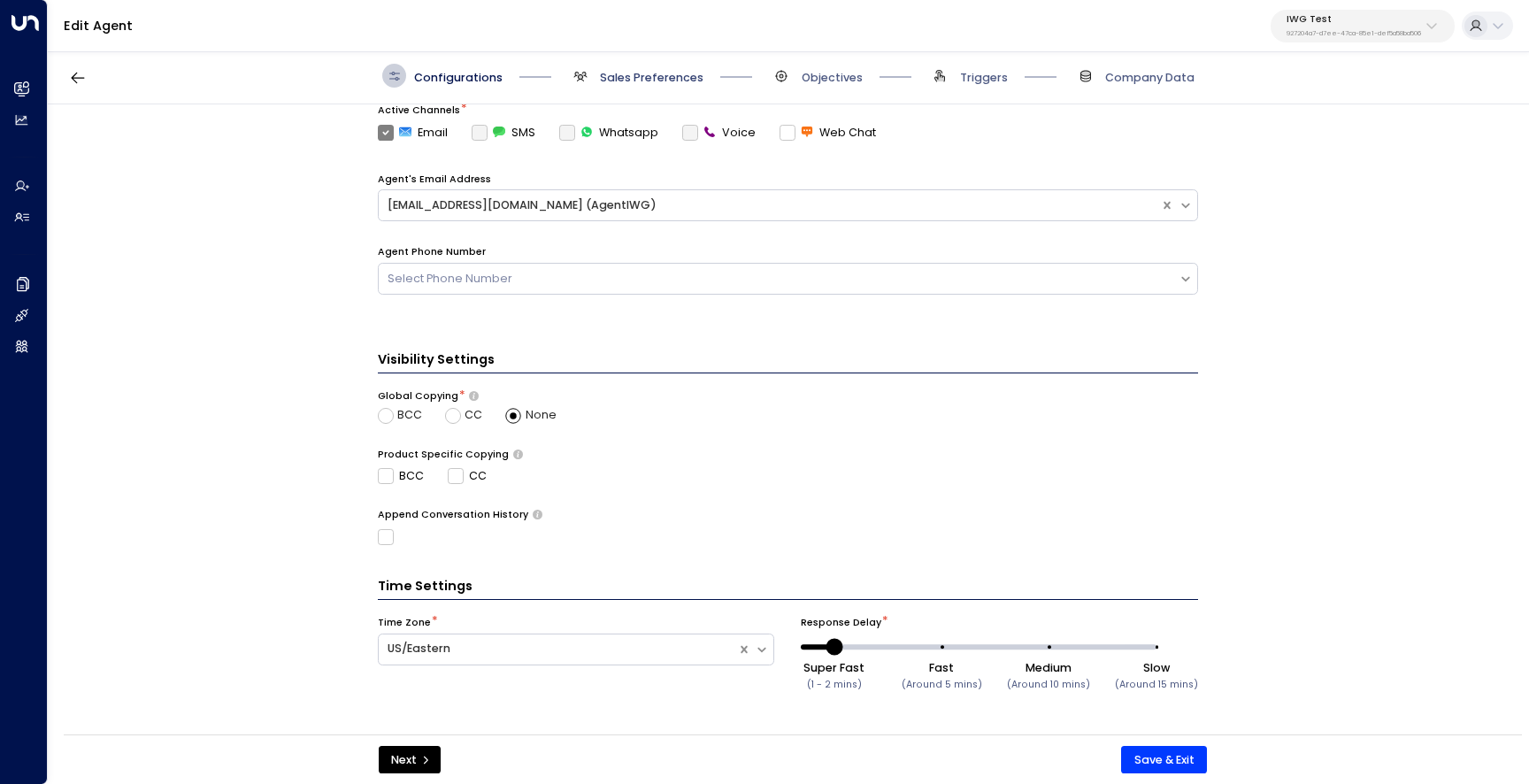
click at [658, 82] on span "Sales Preferences" at bounding box center [652, 78] width 104 height 16
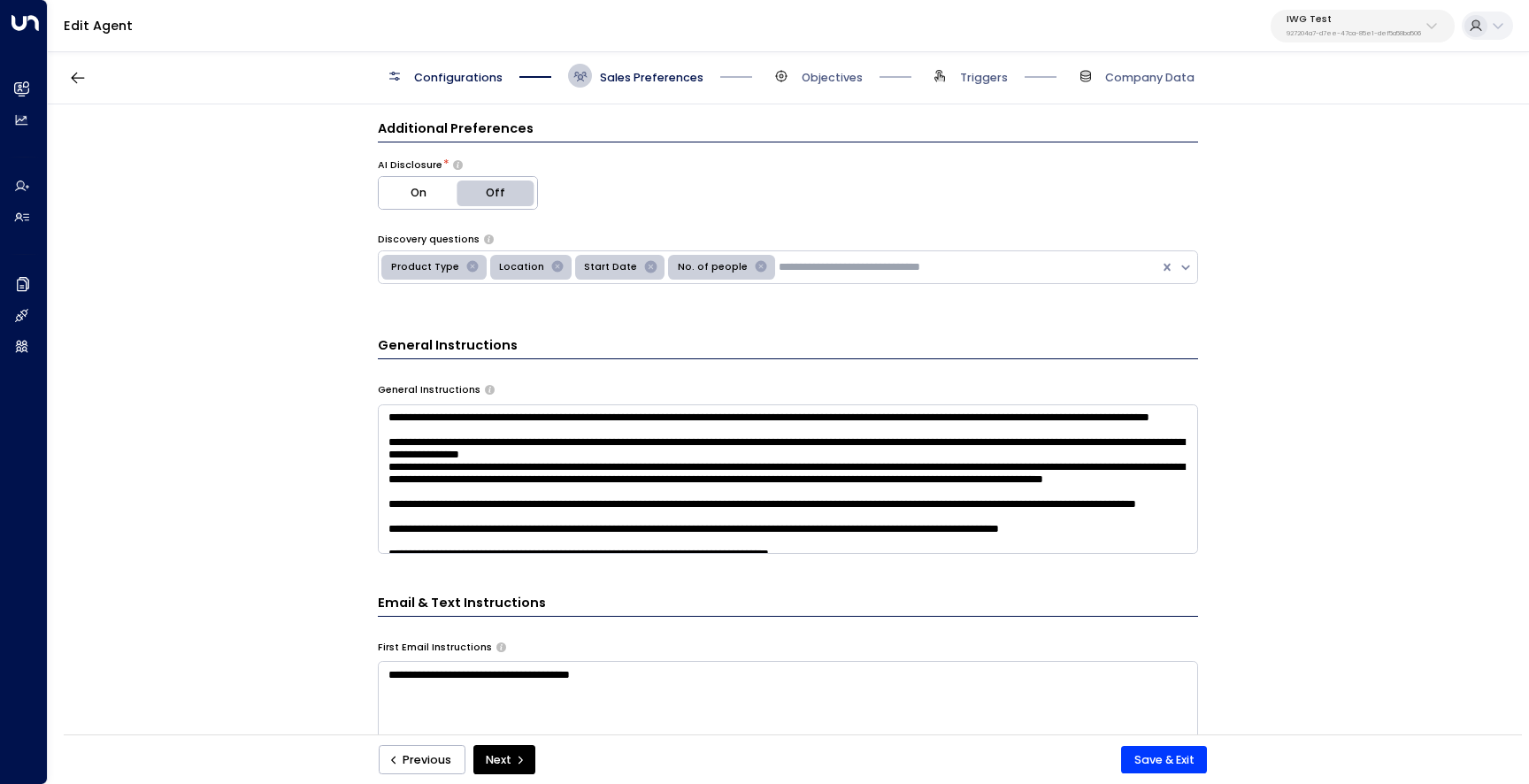
scroll to position [433, 0]
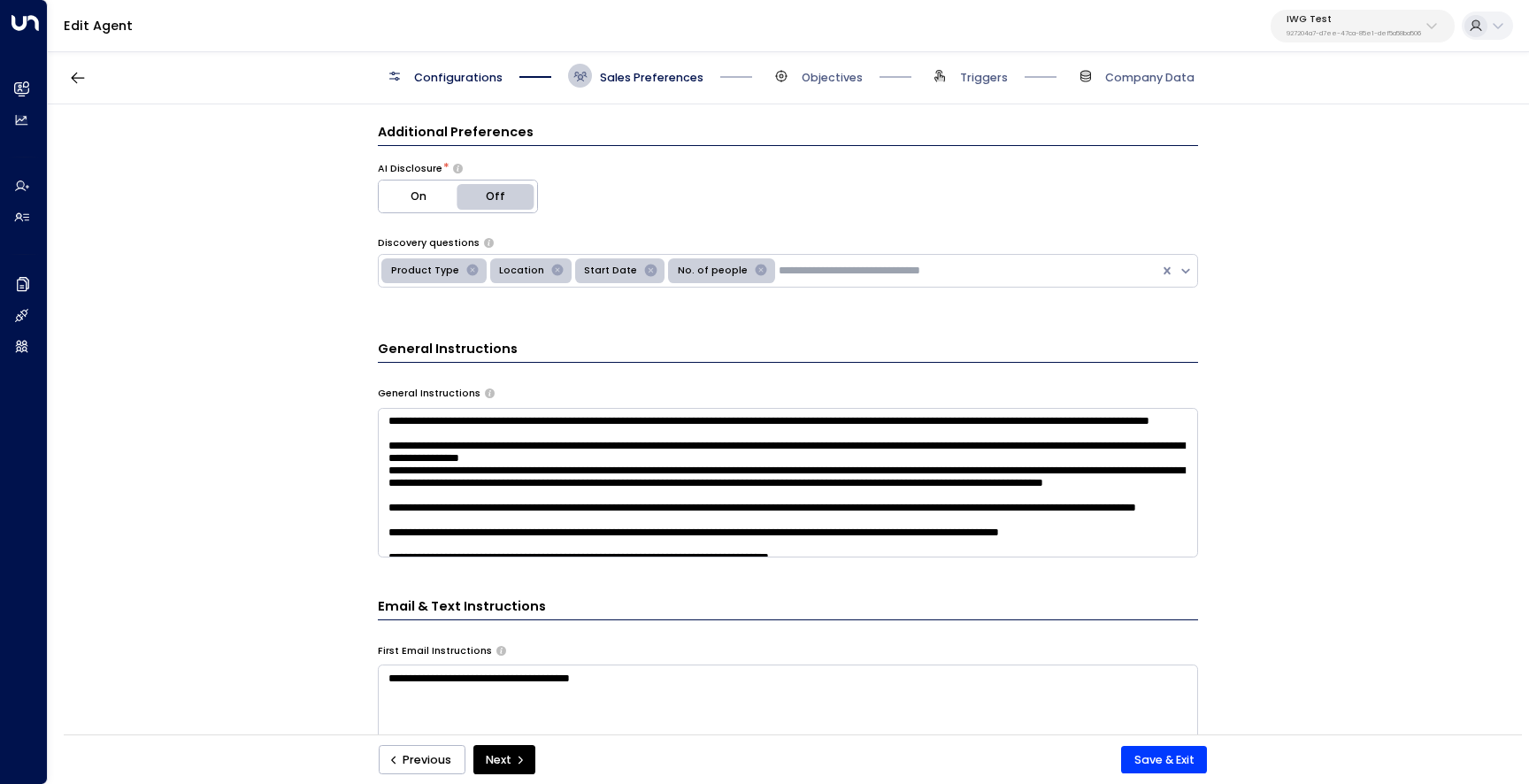
click at [774, 171] on div "AI Disclosure *" at bounding box center [580, 169] width 403 height 14
click at [776, 401] on div "General Instructions" at bounding box center [788, 394] width 820 height 14
click at [787, 320] on div "**********" at bounding box center [788, 499] width 820 height 752
click at [707, 529] on textarea at bounding box center [788, 482] width 820 height 150
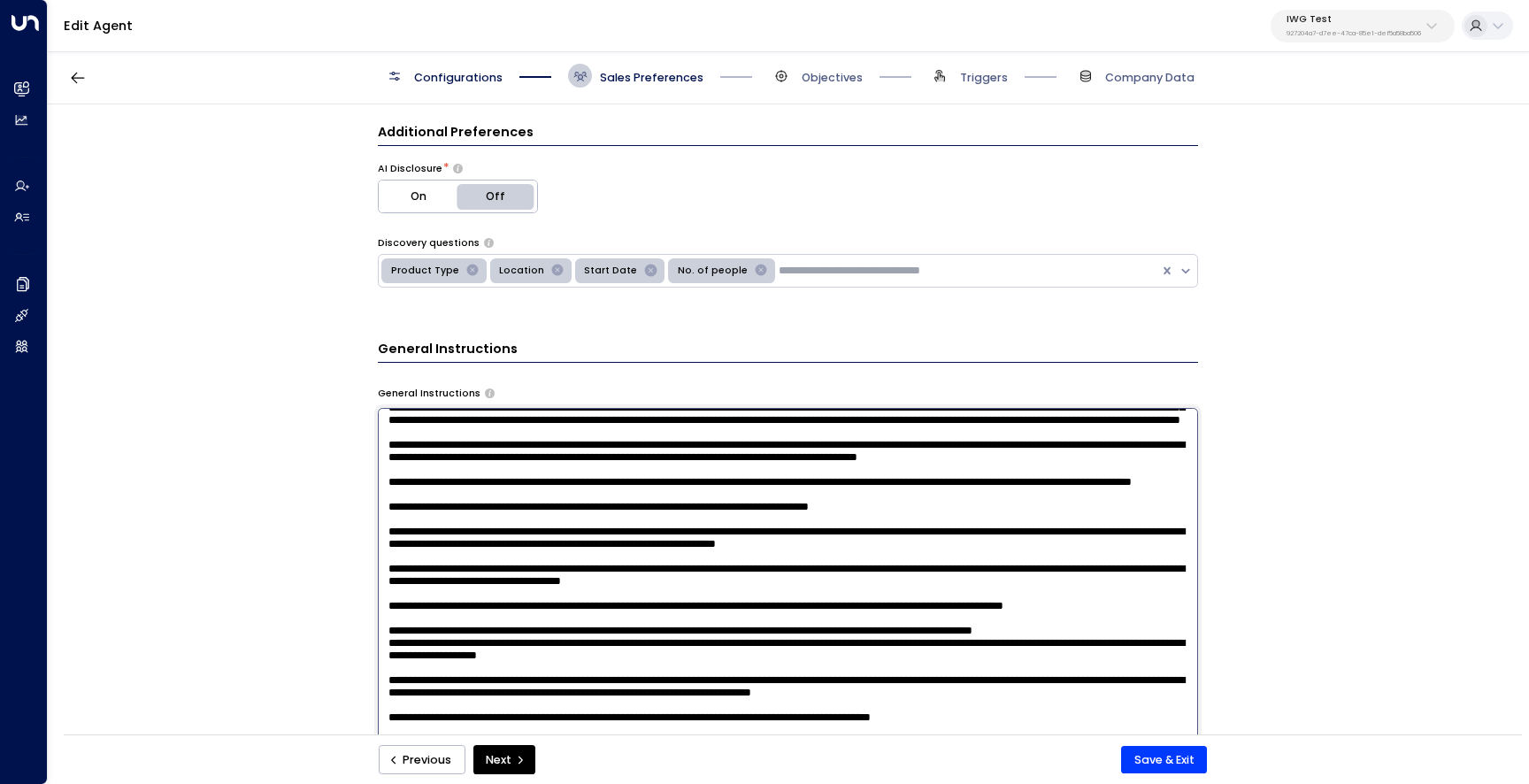
scroll to position [323, 0]
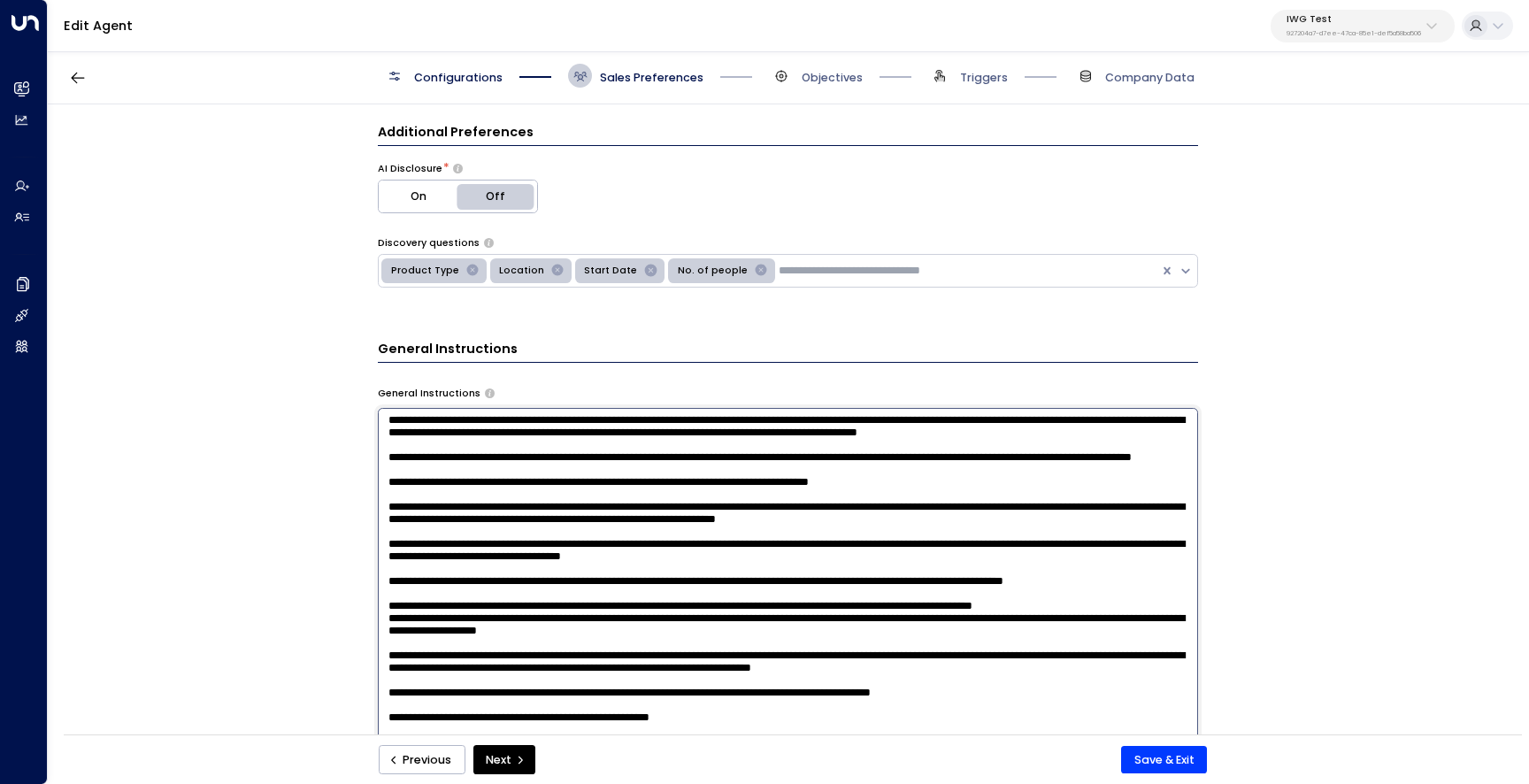
click at [199, 256] on div "**********" at bounding box center [788, 424] width 1480 height 640
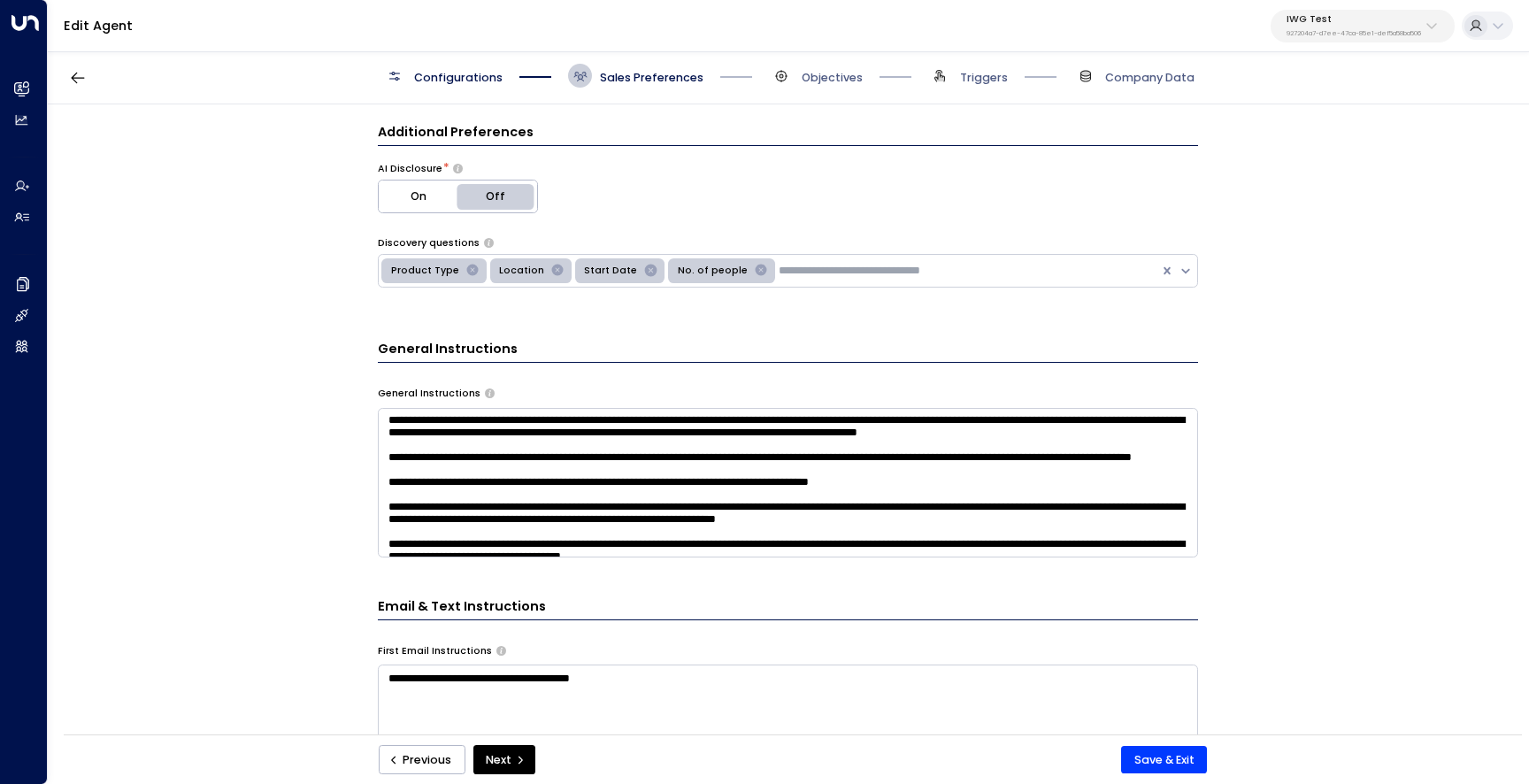
click at [185, 203] on div "**********" at bounding box center [788, 424] width 1480 height 640
